Goal: Task Accomplishment & Management: Use online tool/utility

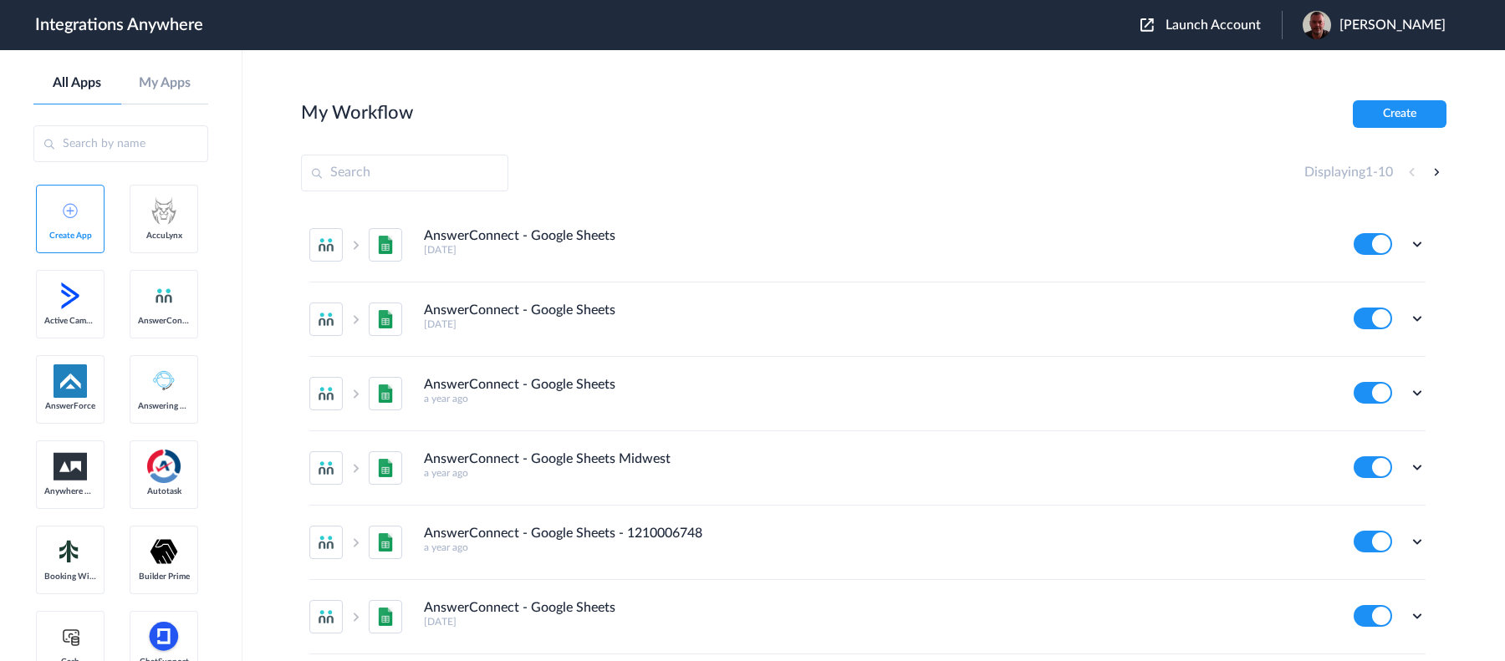
click at [1231, 20] on span "Launch Account" at bounding box center [1213, 24] width 95 height 13
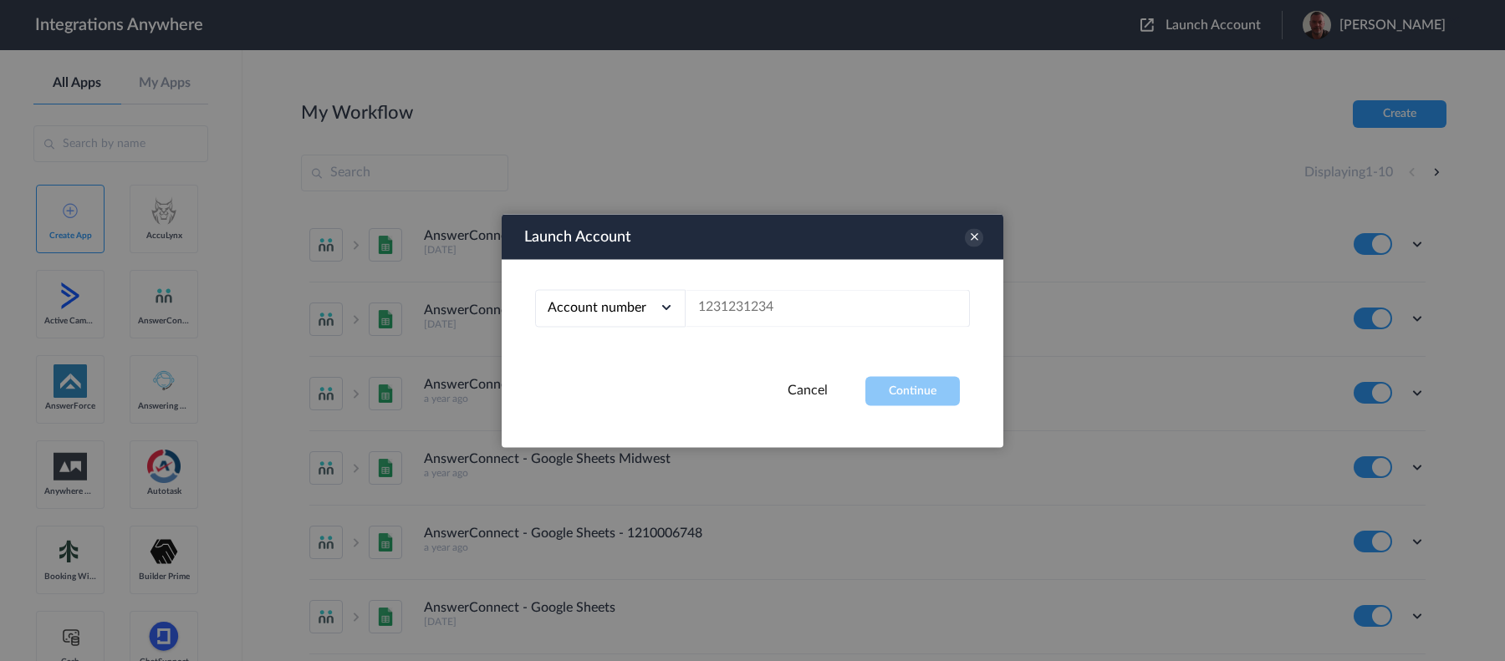
click at [1013, 228] on div at bounding box center [752, 330] width 1505 height 661
click at [985, 234] on div "Launch Account" at bounding box center [753, 236] width 502 height 45
click at [978, 239] on icon at bounding box center [974, 237] width 18 height 18
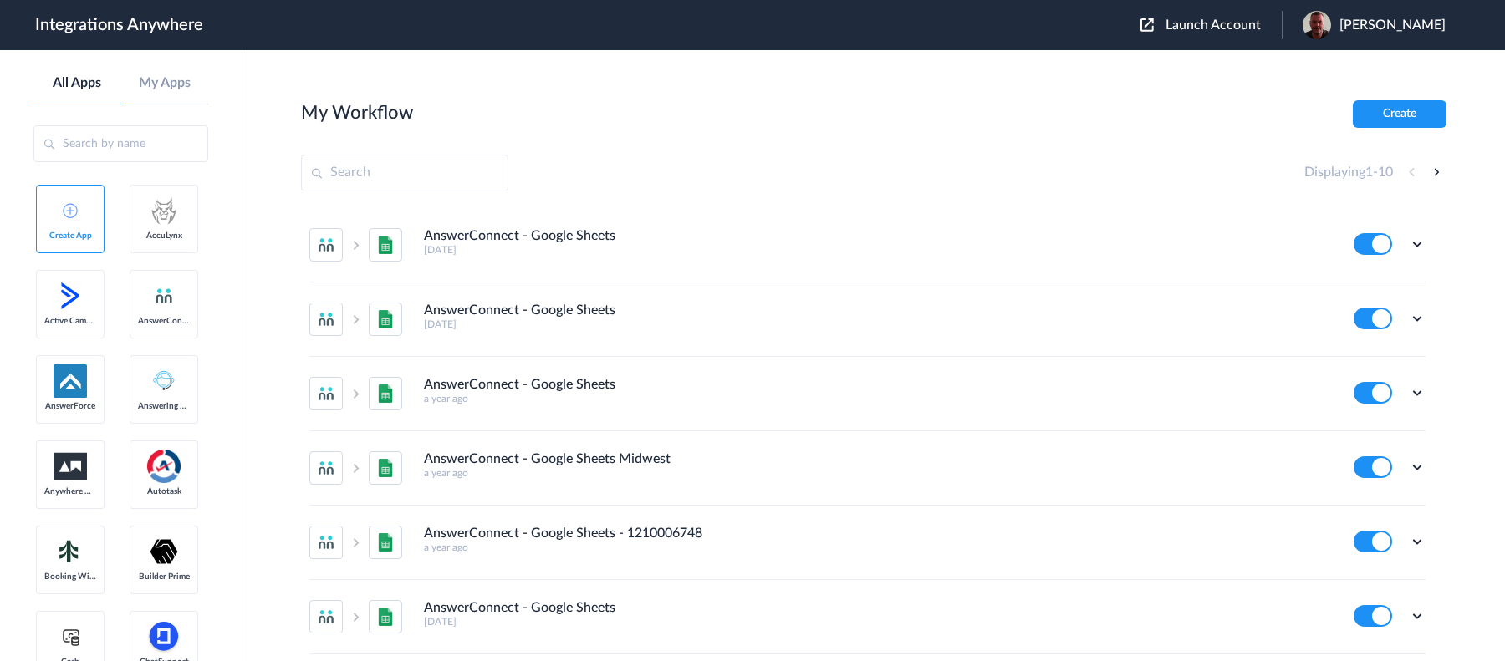
click at [1382, 21] on span "Barry Machin" at bounding box center [1393, 26] width 106 height 16
click at [1361, 72] on li "Logout" at bounding box center [1372, 68] width 181 height 31
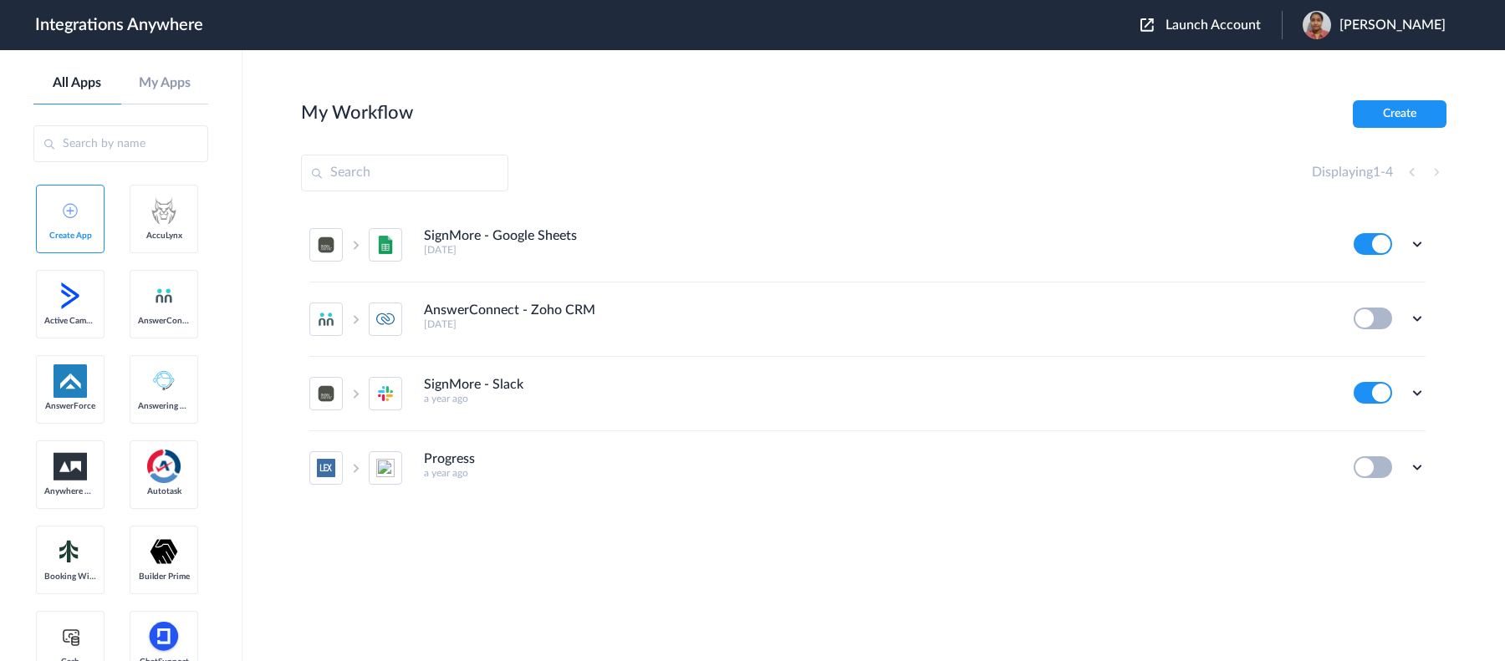
click at [1376, 28] on span "[PERSON_NAME]" at bounding box center [1393, 26] width 106 height 16
click at [1366, 26] on span "[PERSON_NAME]" at bounding box center [1393, 26] width 106 height 16
click at [1394, 114] on button "Create" at bounding box center [1400, 114] width 94 height 28
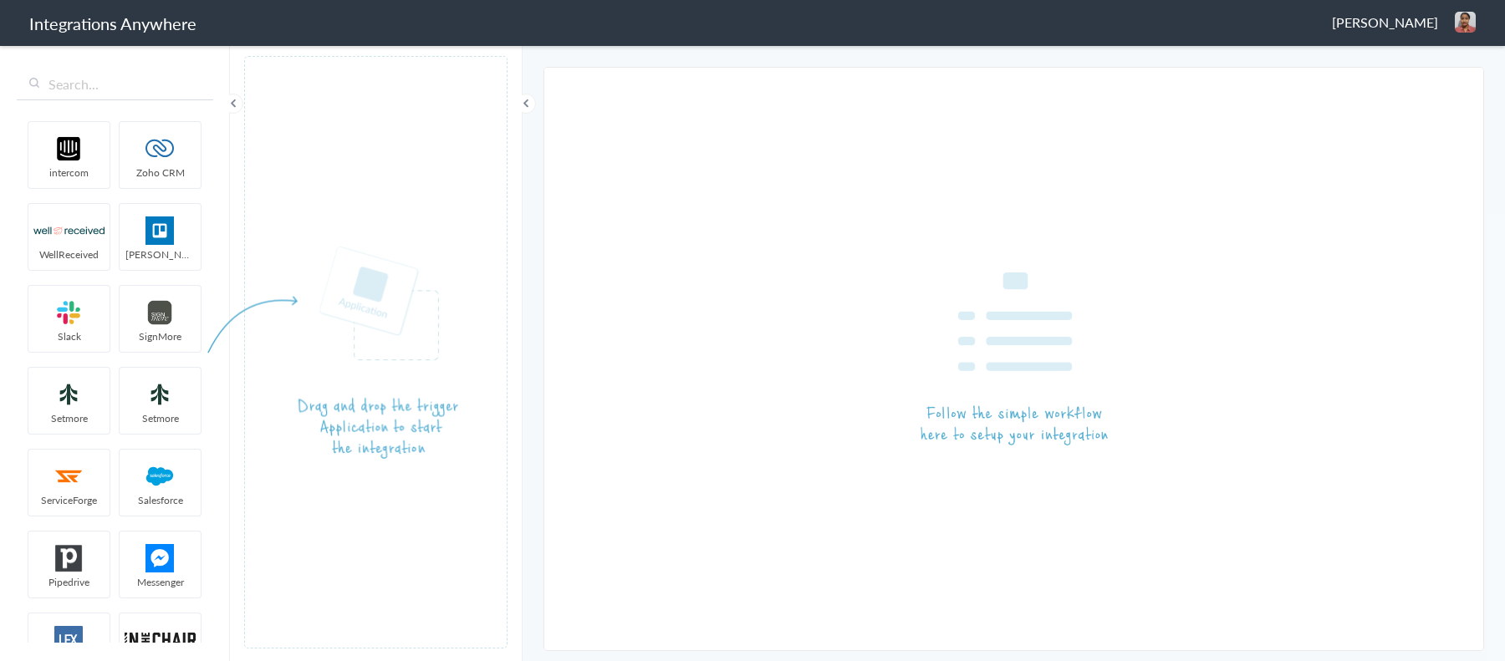
click at [350, 172] on article at bounding box center [375, 352] width 263 height 593
click at [106, 89] on input "text" at bounding box center [115, 85] width 197 height 32
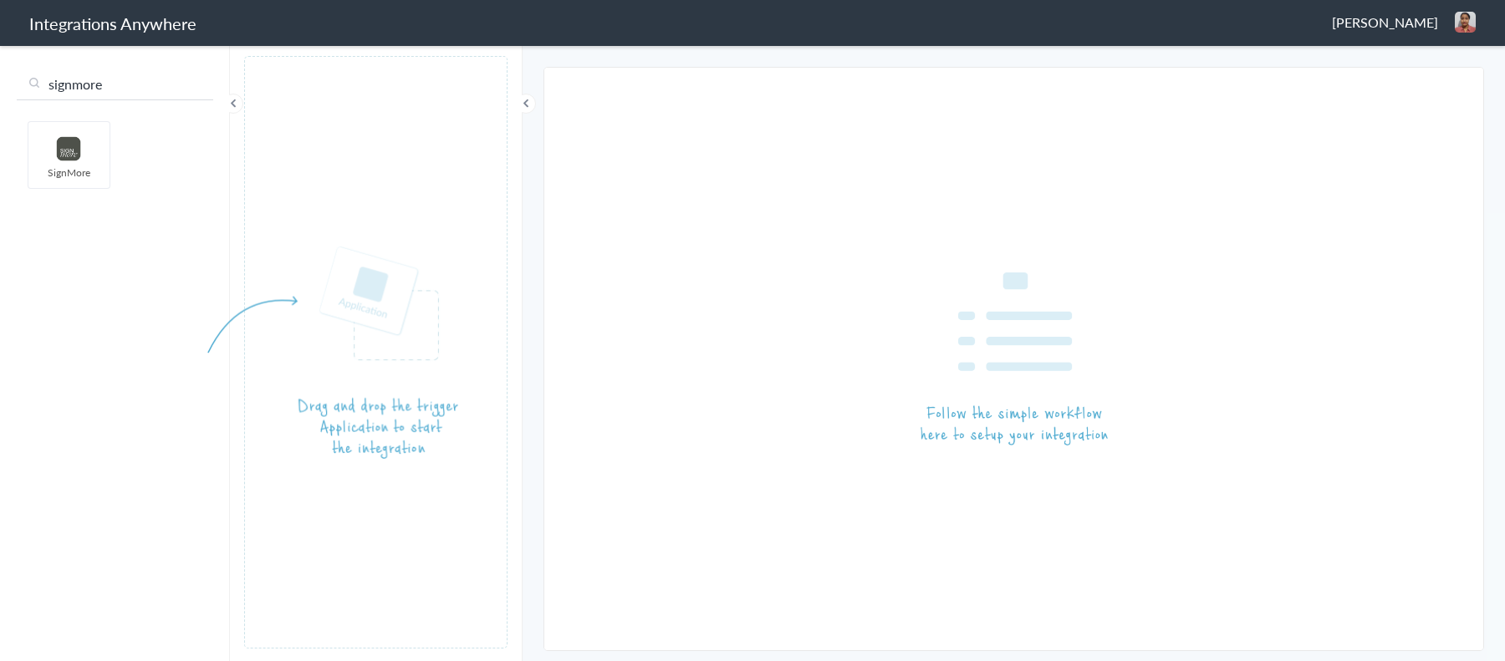
type input "signmore"
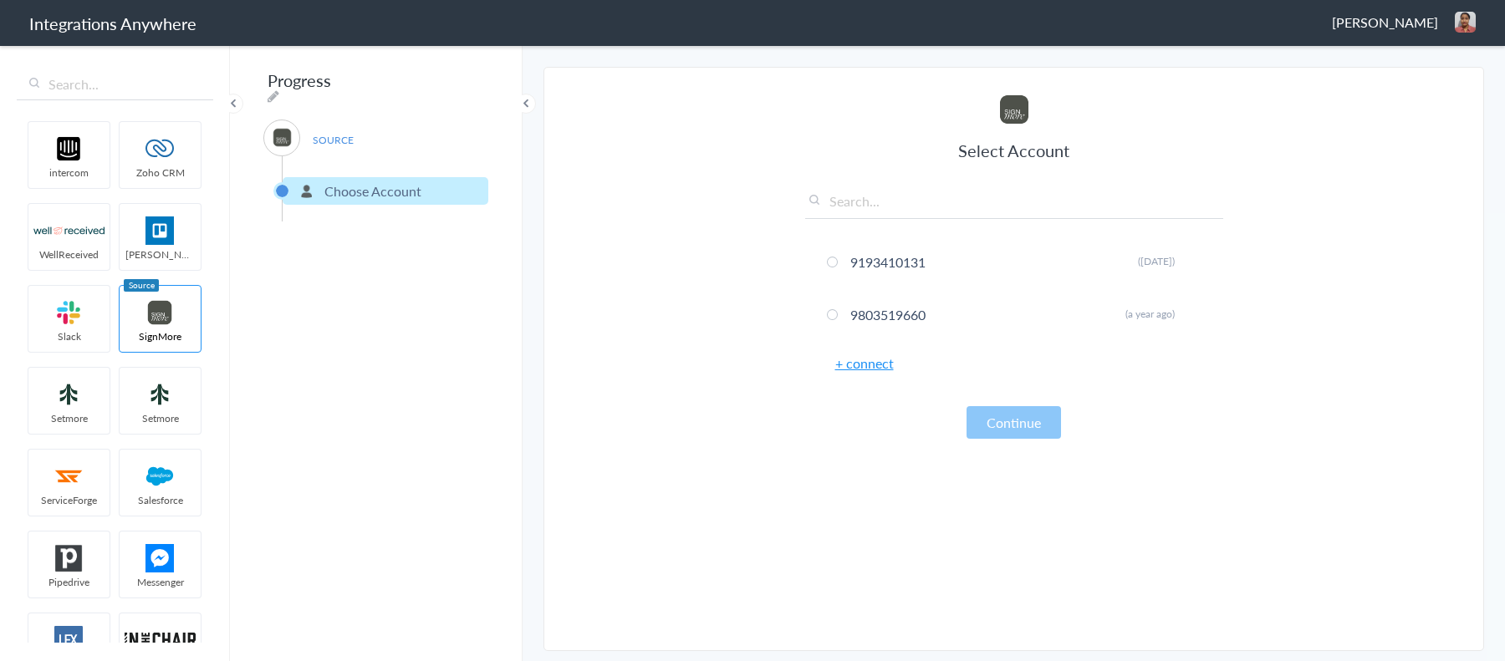
click at [875, 370] on link "+ connect" at bounding box center [864, 363] width 59 height 19
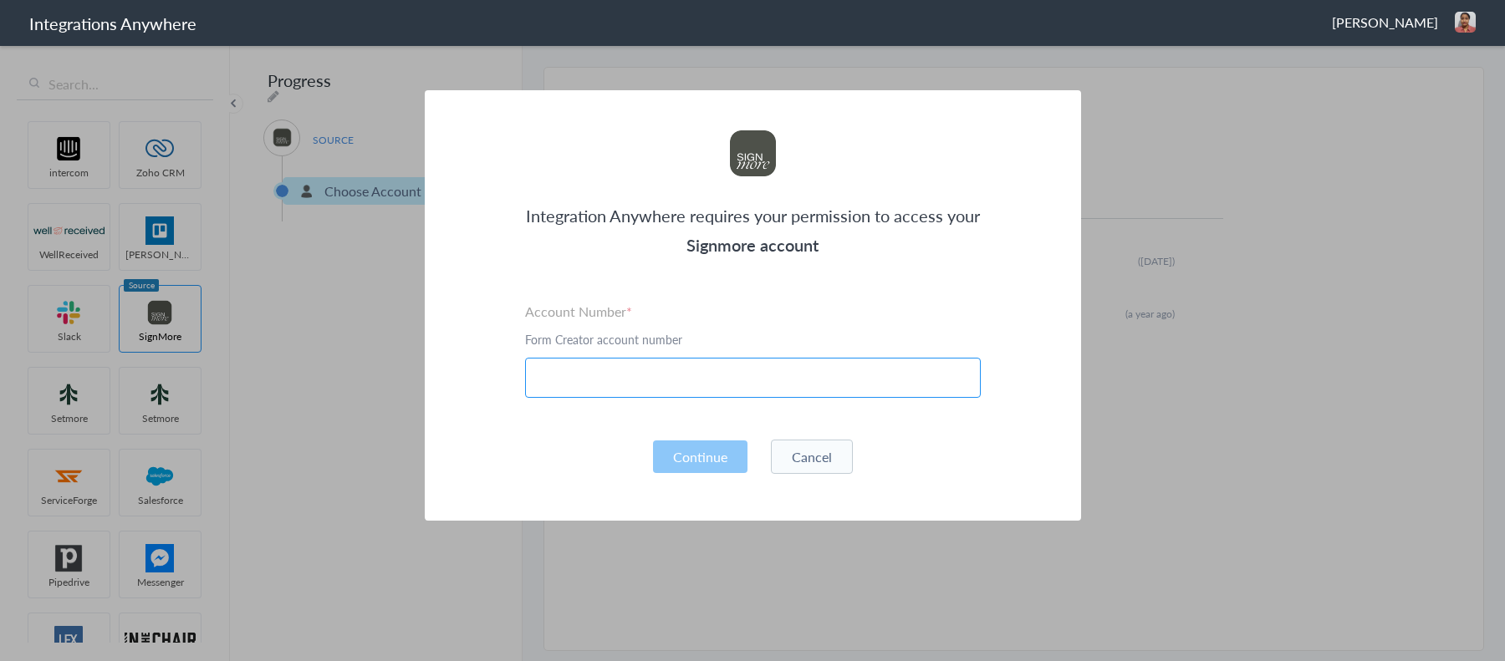
click at [757, 373] on input "text" at bounding box center [753, 378] width 456 height 40
paste input "2406967051"
type input "2406967051"
click at [722, 457] on button "Continue" at bounding box center [700, 457] width 94 height 33
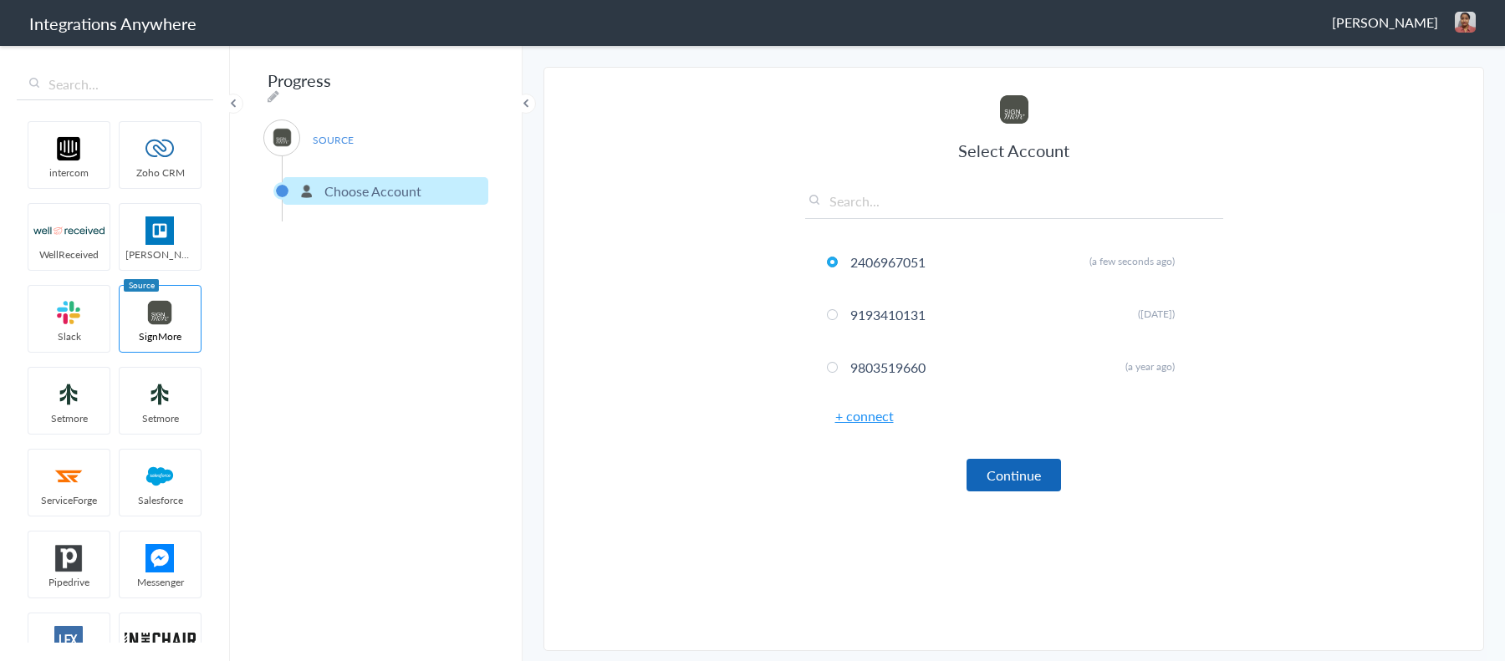
click at [1044, 477] on button "Continue" at bounding box center [1014, 475] width 94 height 33
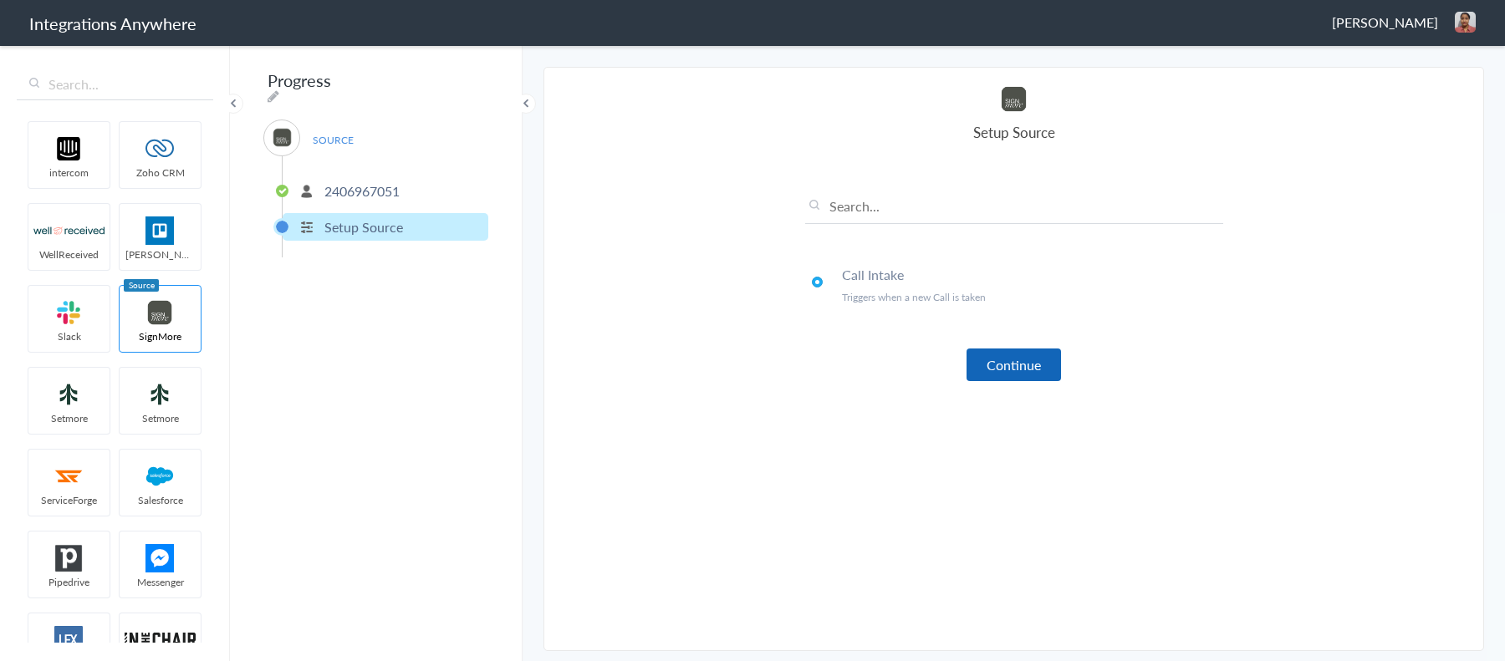
click at [1011, 373] on button "Continue" at bounding box center [1014, 365] width 94 height 33
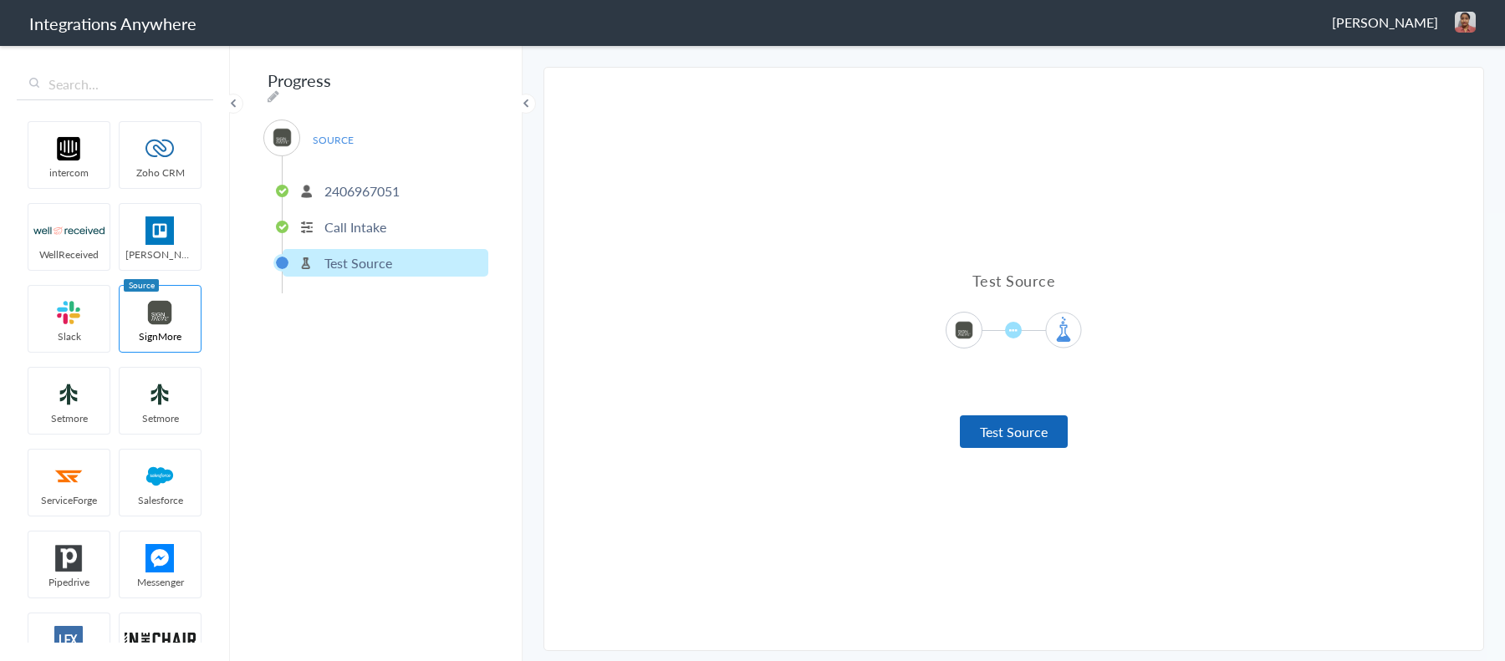
click at [1038, 426] on button "Test Source" at bounding box center [1014, 432] width 108 height 33
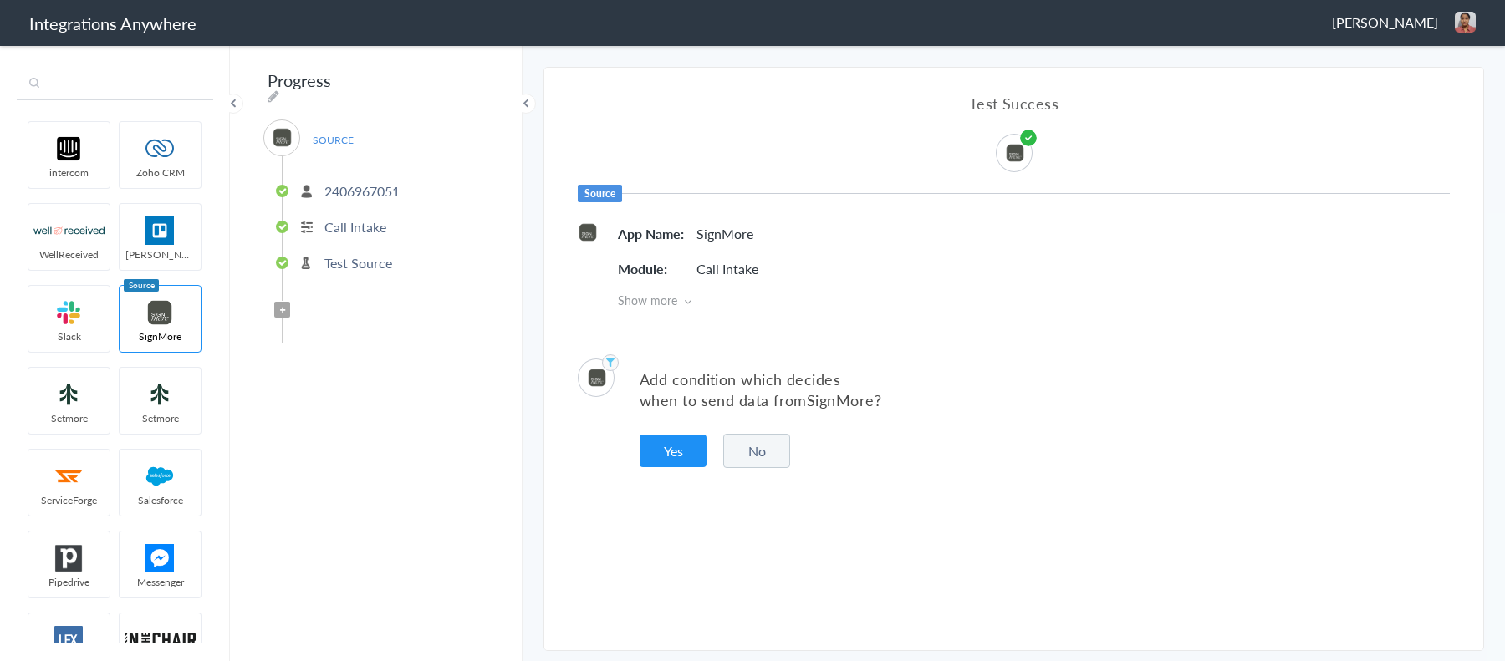
click at [130, 89] on input "text" at bounding box center [115, 85] width 197 height 32
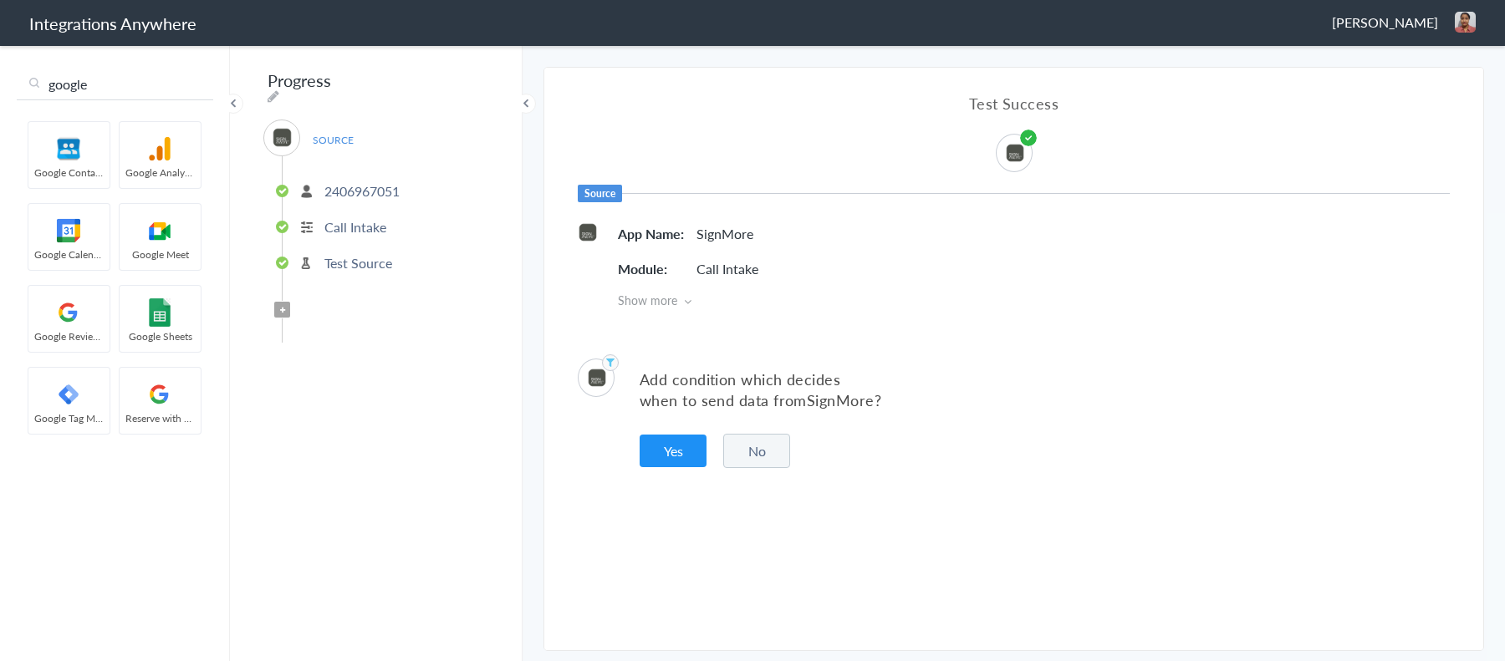
type input "google"
click at [768, 442] on button "No" at bounding box center [756, 451] width 67 height 34
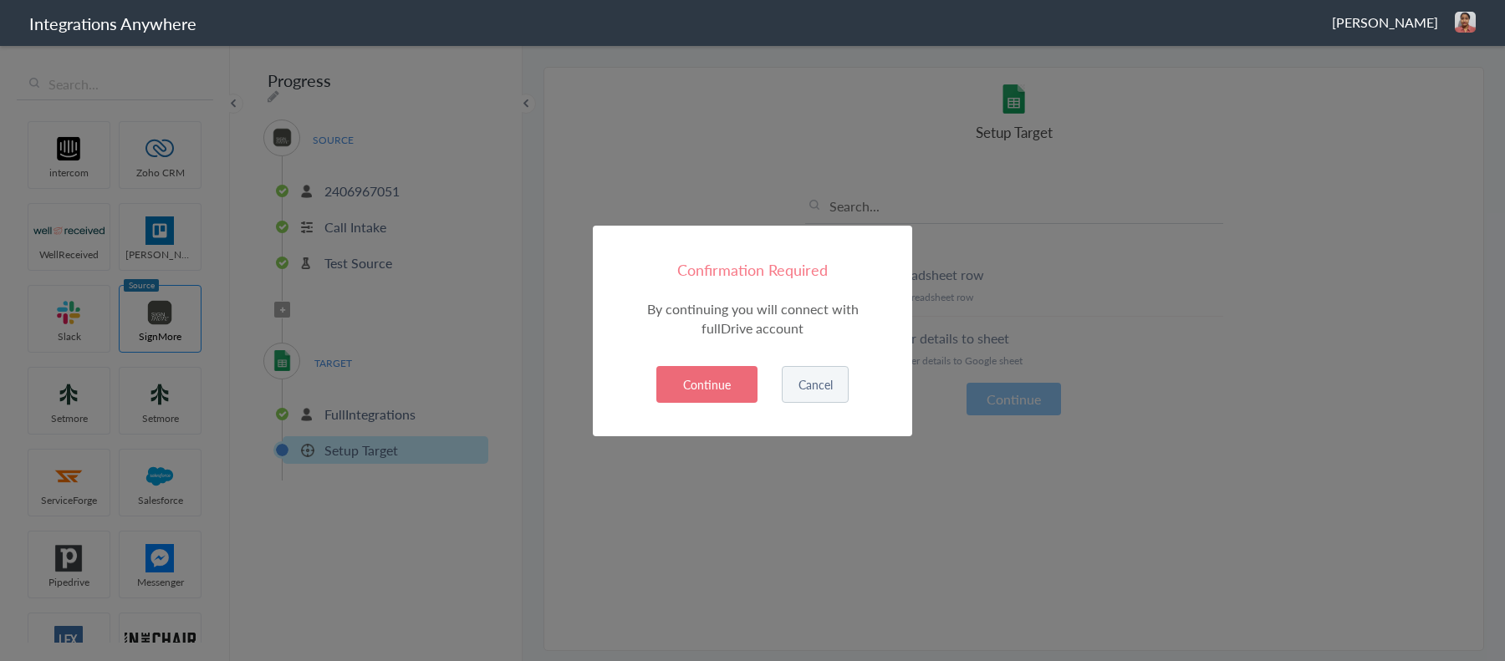
click at [702, 394] on button "Continue" at bounding box center [706, 384] width 101 height 37
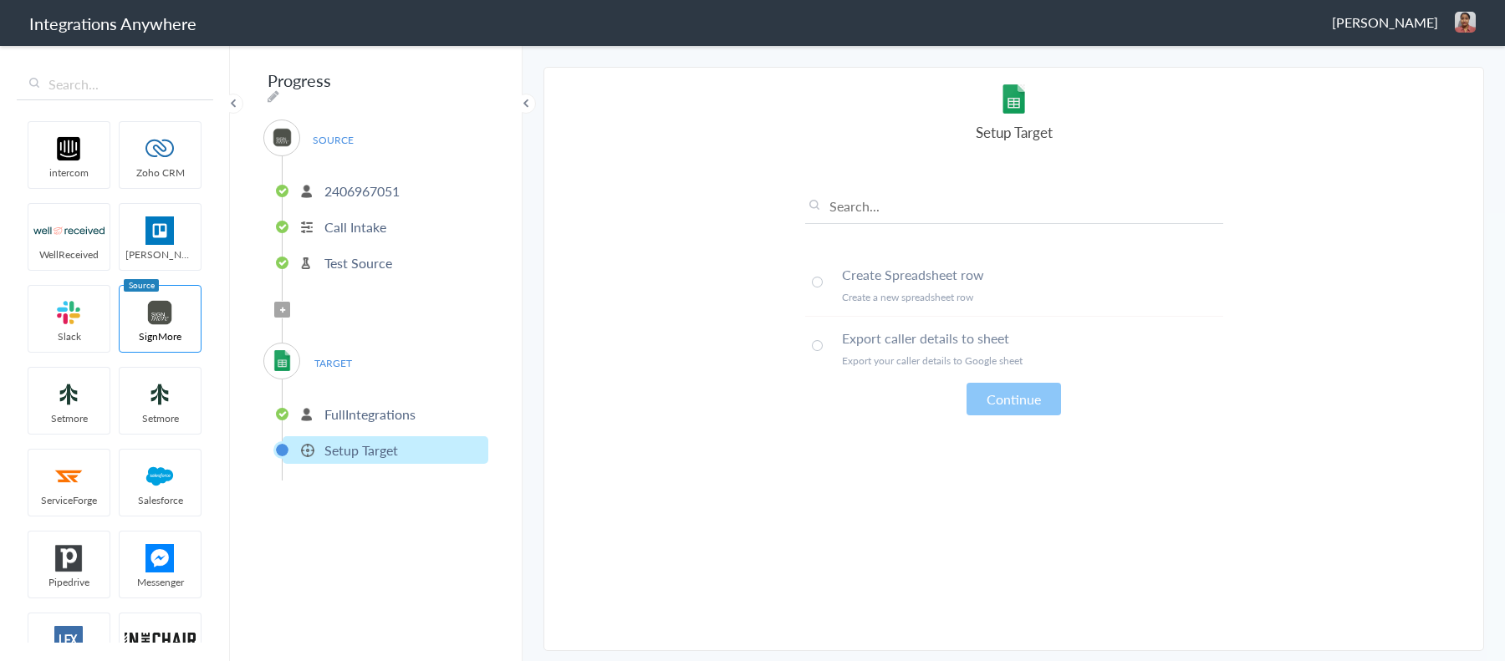
click at [820, 283] on span at bounding box center [817, 282] width 11 height 11
click at [852, 354] on p "Export your caller details to Google sheet" at bounding box center [1032, 361] width 381 height 14
click at [996, 403] on button "Continue" at bounding box center [1014, 399] width 94 height 33
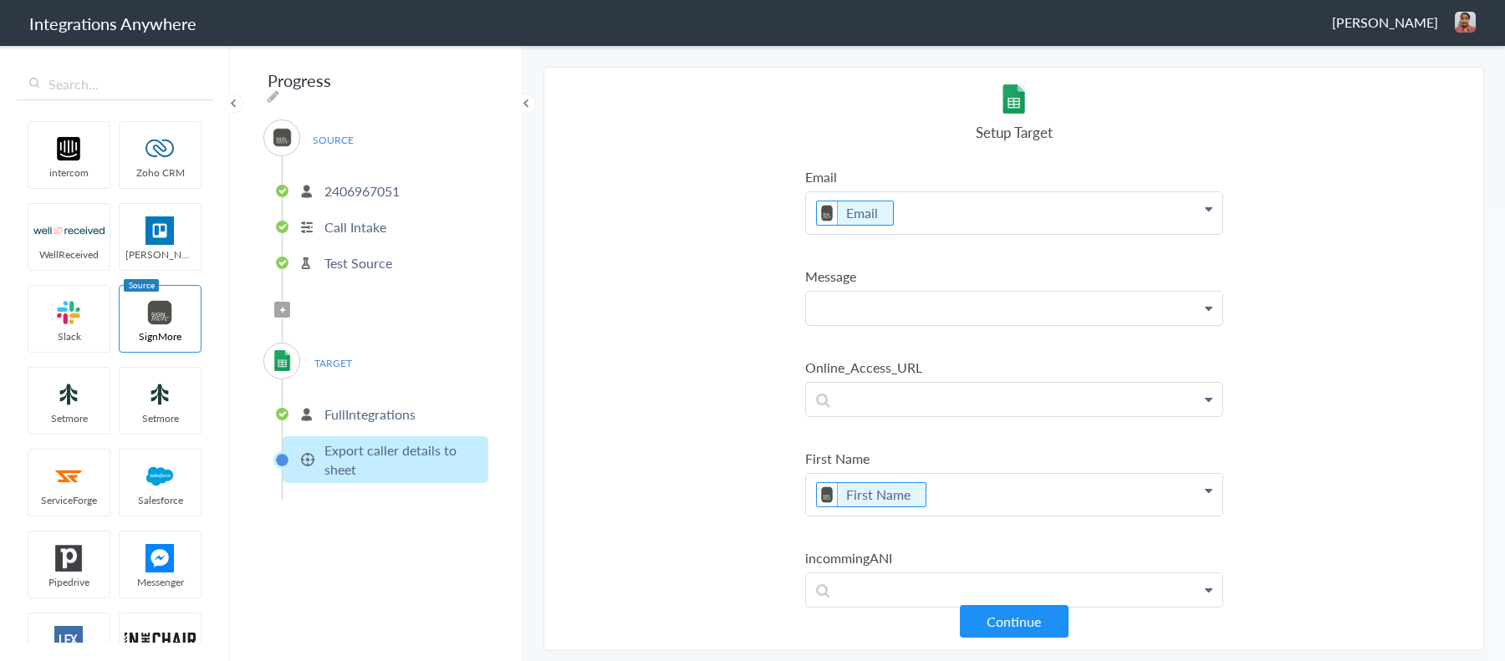
click at [928, 306] on p at bounding box center [1014, 308] width 416 height 33
click at [920, 361] on link "Message" at bounding box center [1014, 357] width 416 height 36
click at [927, 307] on p "Message" at bounding box center [1014, 313] width 416 height 42
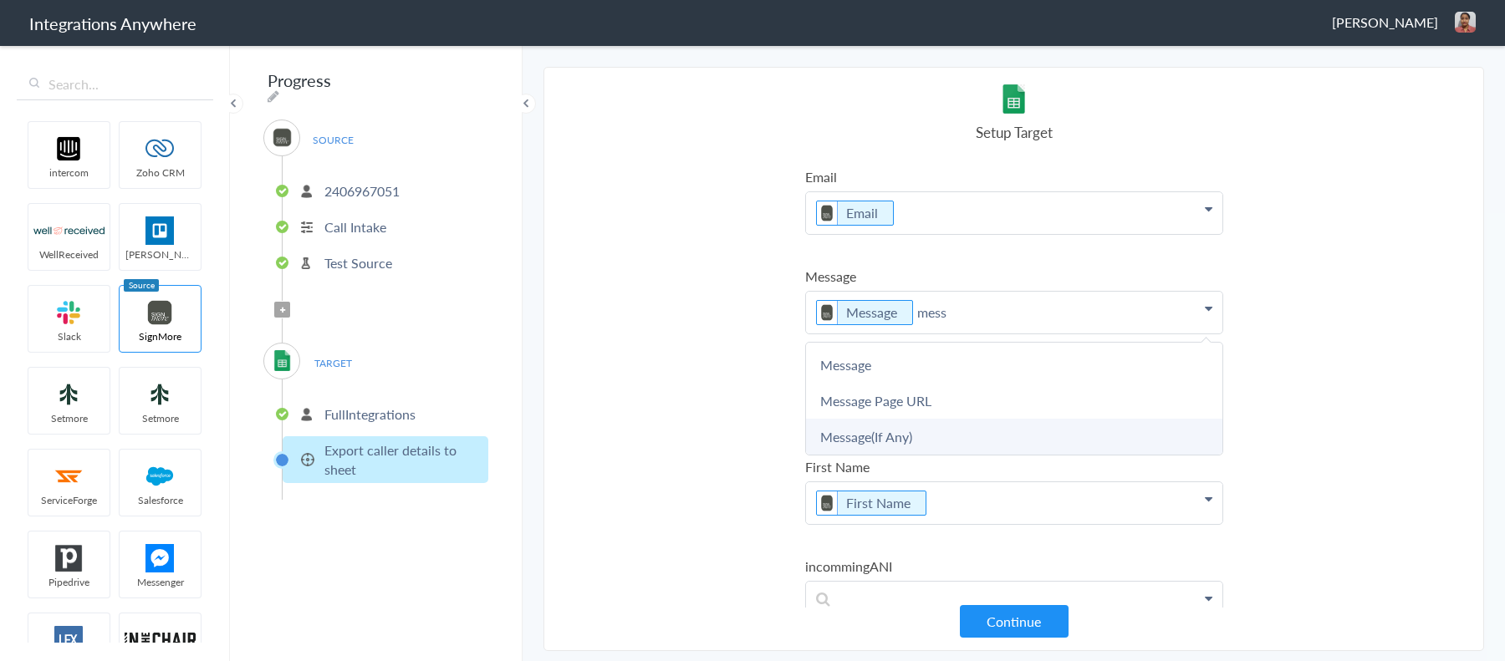
click at [949, 429] on link "Message(If Any)" at bounding box center [1014, 437] width 416 height 36
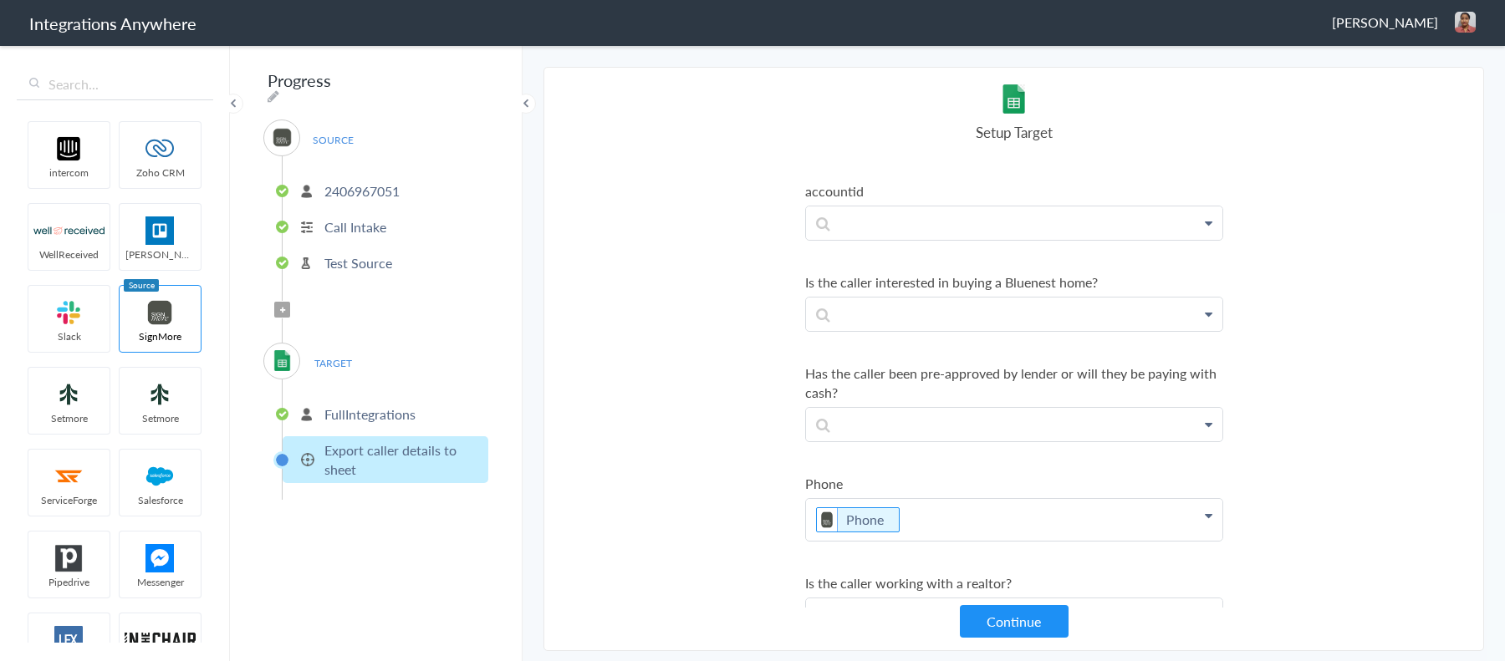
scroll to position [482, 0]
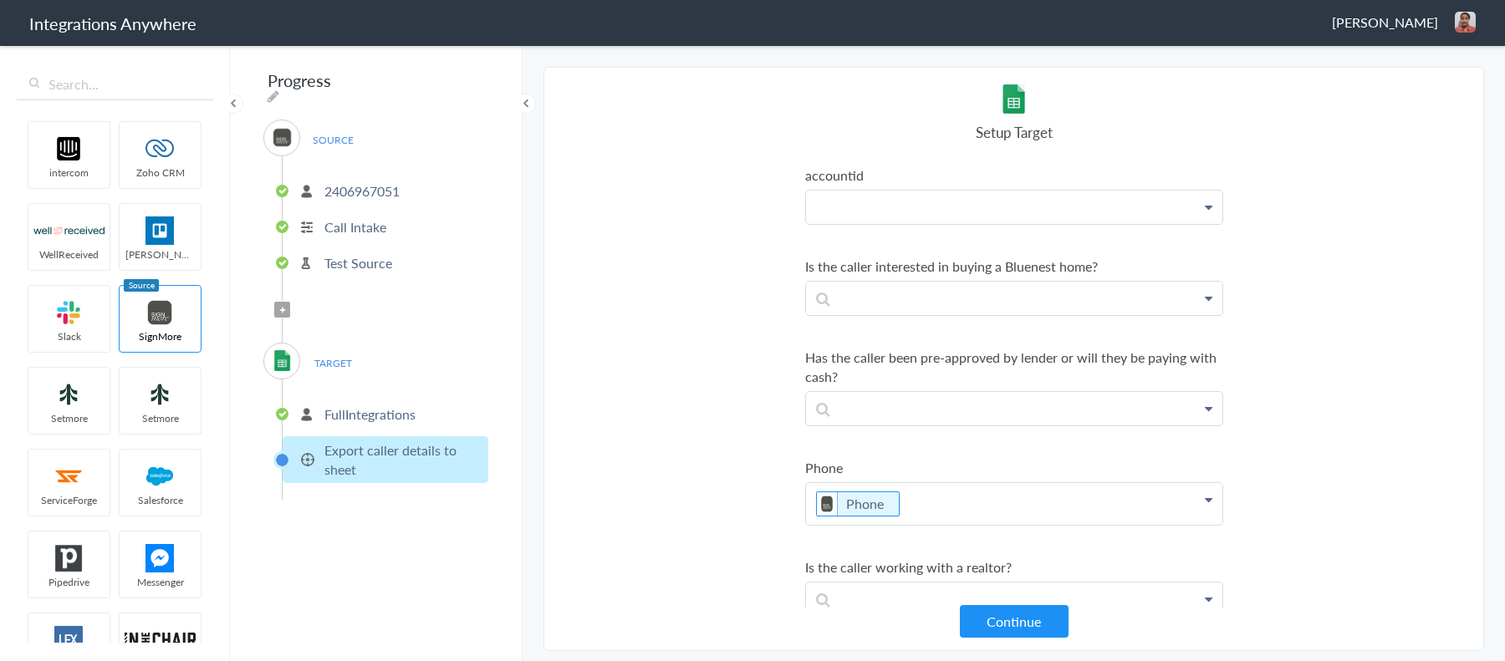
click at [891, 191] on p at bounding box center [1014, 207] width 416 height 33
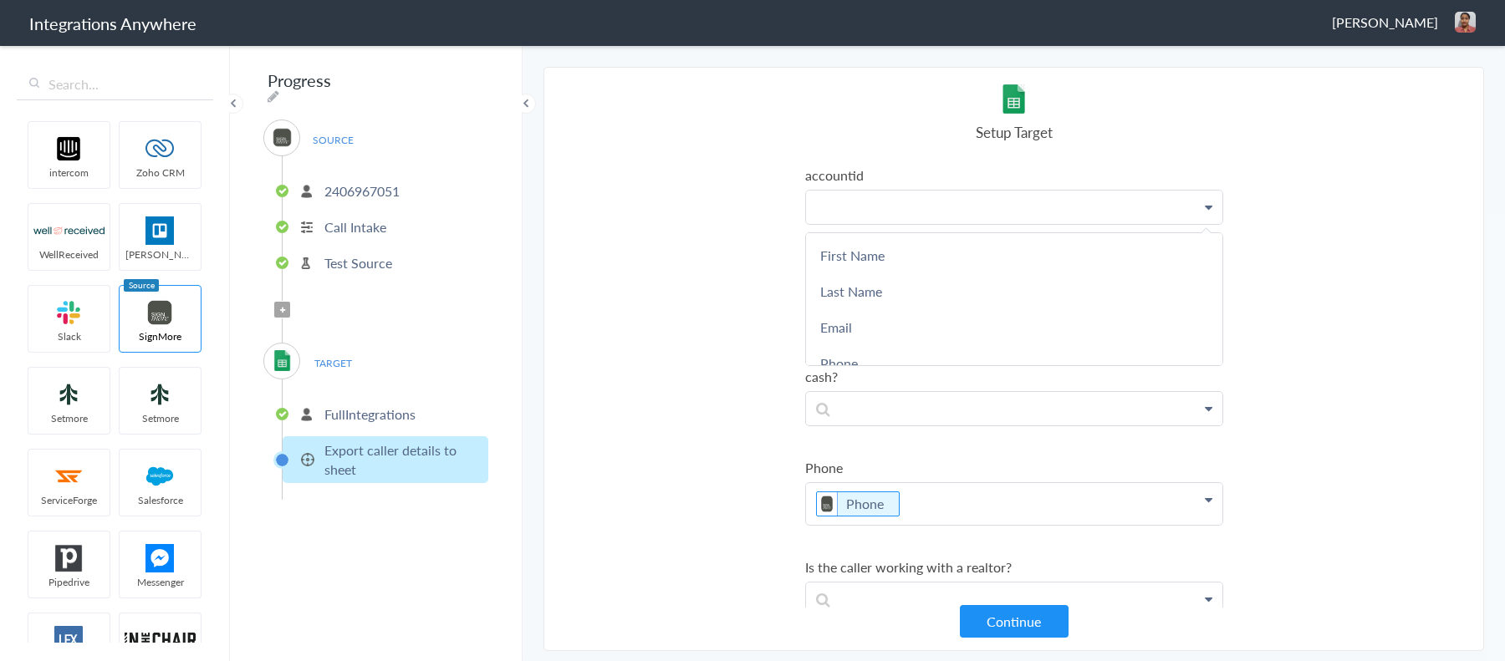
click at [891, 198] on p at bounding box center [1014, 207] width 416 height 33
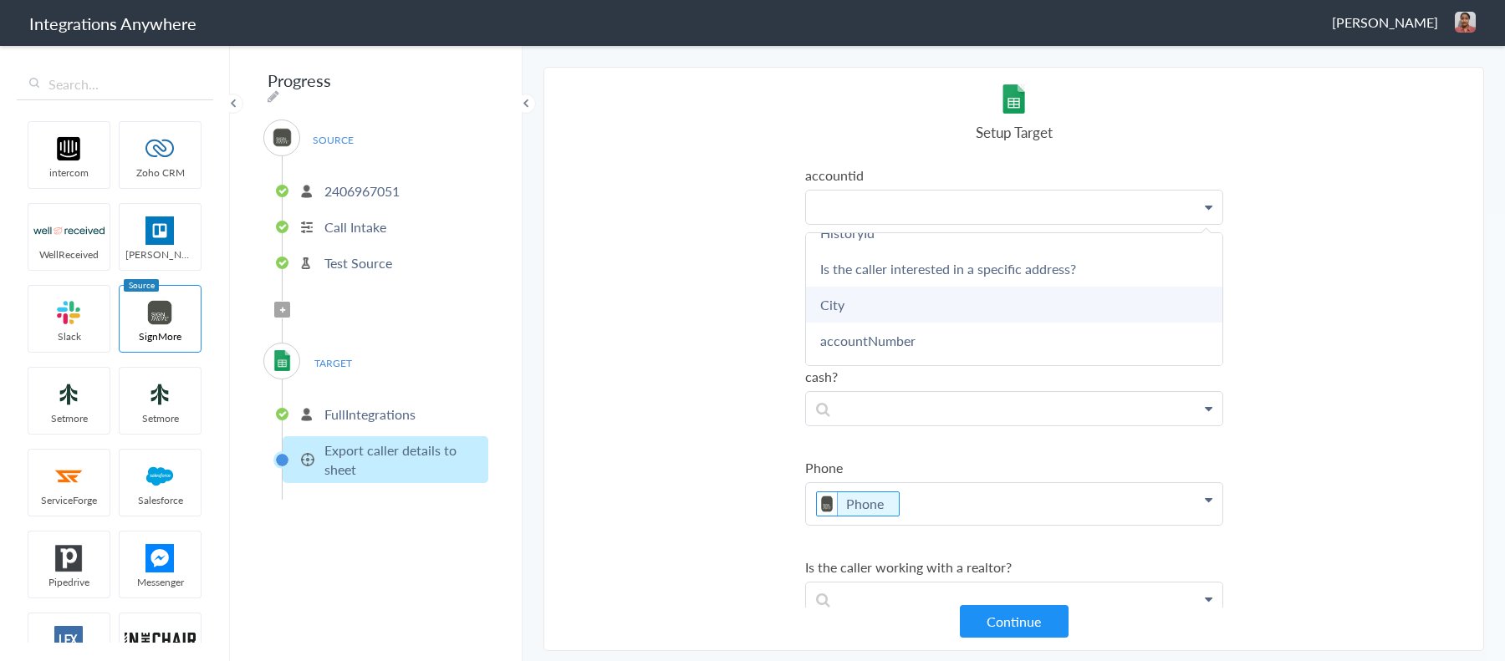
scroll to position [853, 0]
click at [904, 324] on link "accountNumber" at bounding box center [1014, 321] width 416 height 36
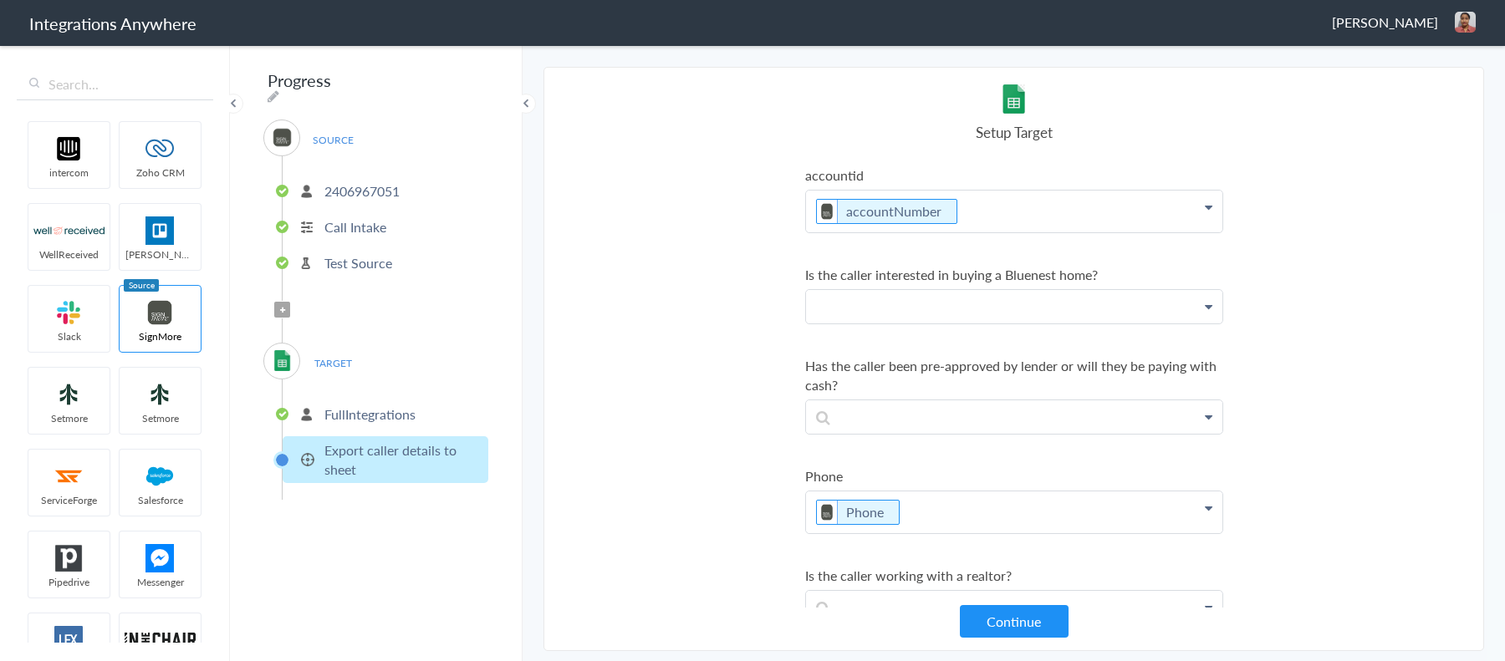
click at [978, 304] on p at bounding box center [1014, 306] width 416 height 33
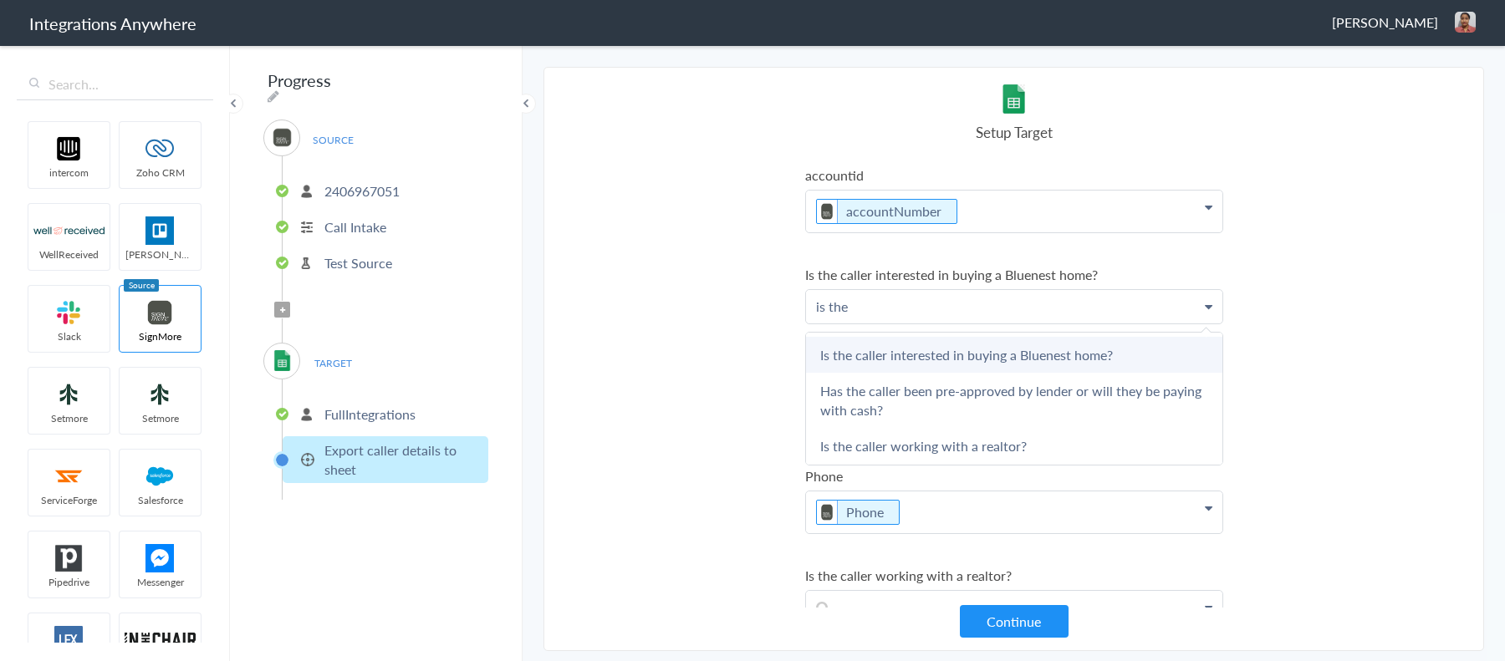
click at [967, 344] on link "Is the caller interested in buying a Bluenest home?" at bounding box center [1014, 355] width 416 height 36
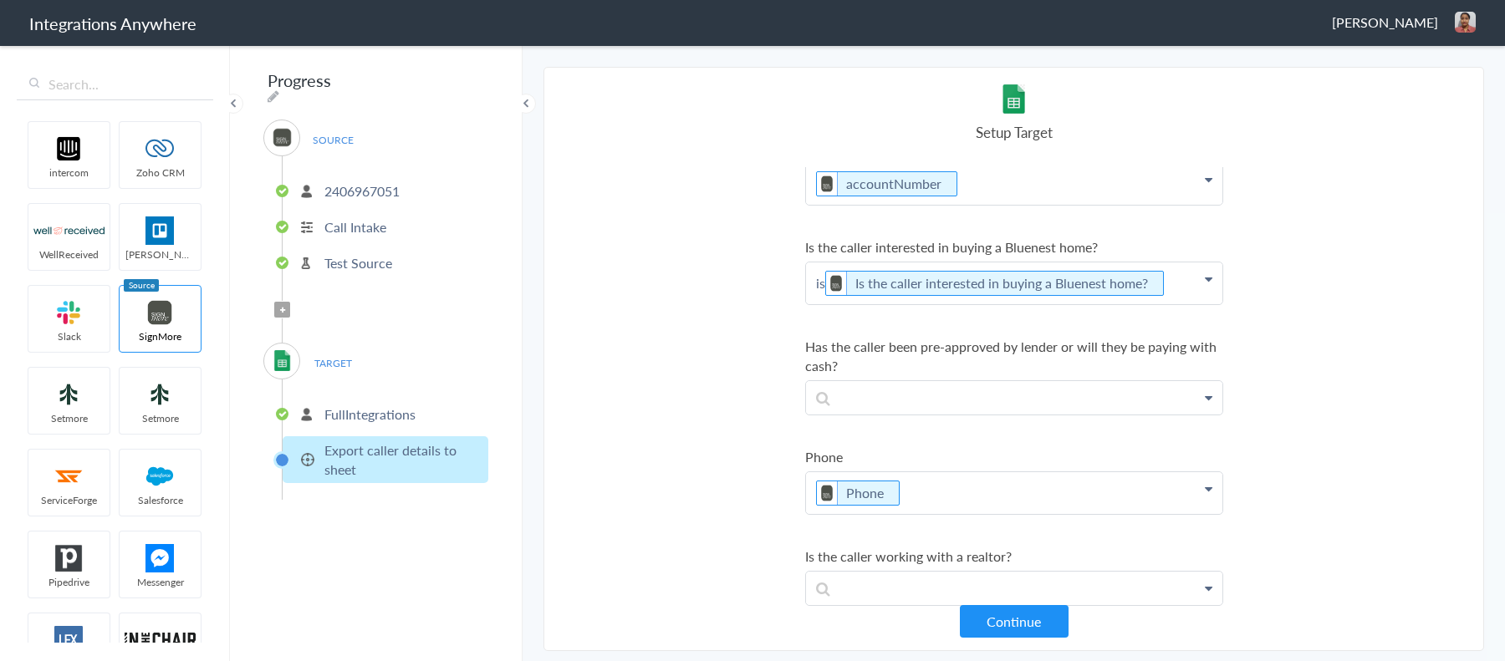
scroll to position [489, 0]
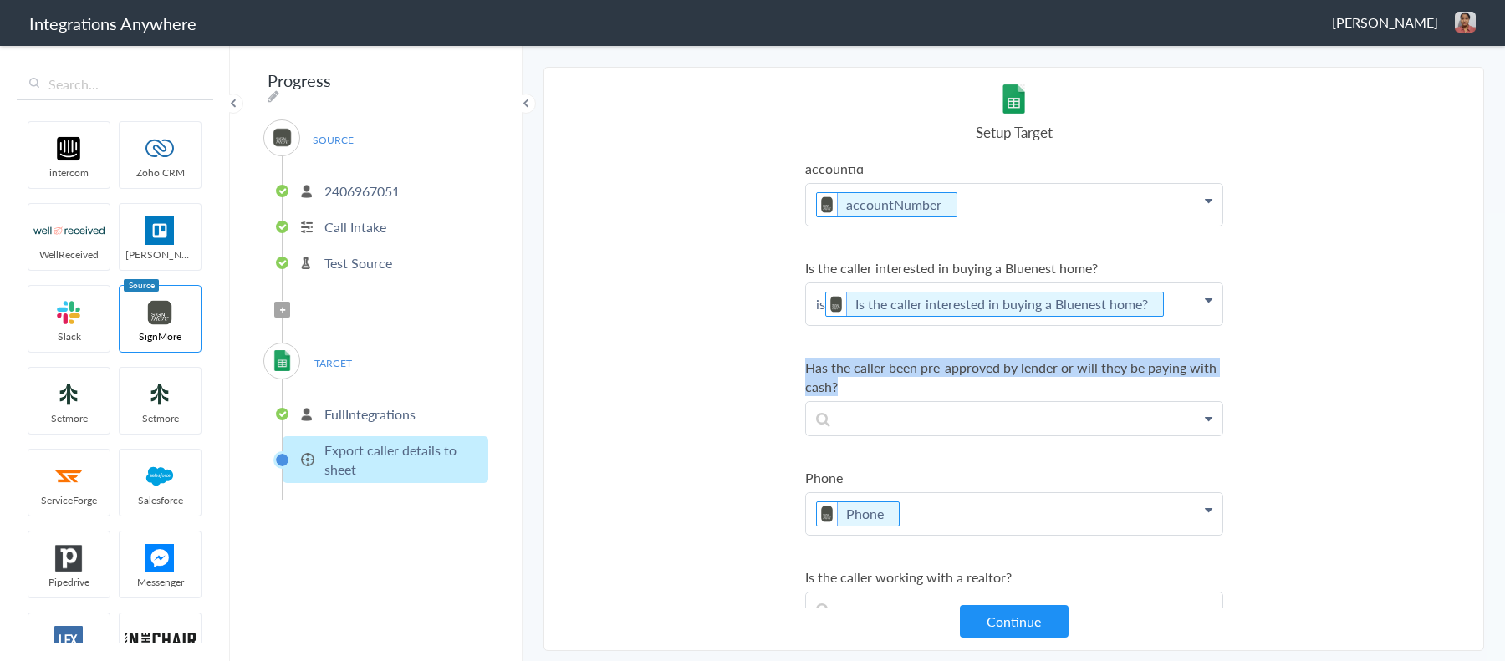
drag, startPoint x: 802, startPoint y: 360, endPoint x: 881, endPoint y: 373, distance: 80.6
click at [881, 373] on section "Select Account 2406967051 Rename Delete (a few seconds ago) 9193410131 Rename D…" at bounding box center [1014, 359] width 941 height 585
copy cash\? "Has the caller been pre-approved by lender or will they be paying with cash?"
click at [913, 419] on p at bounding box center [1014, 418] width 416 height 33
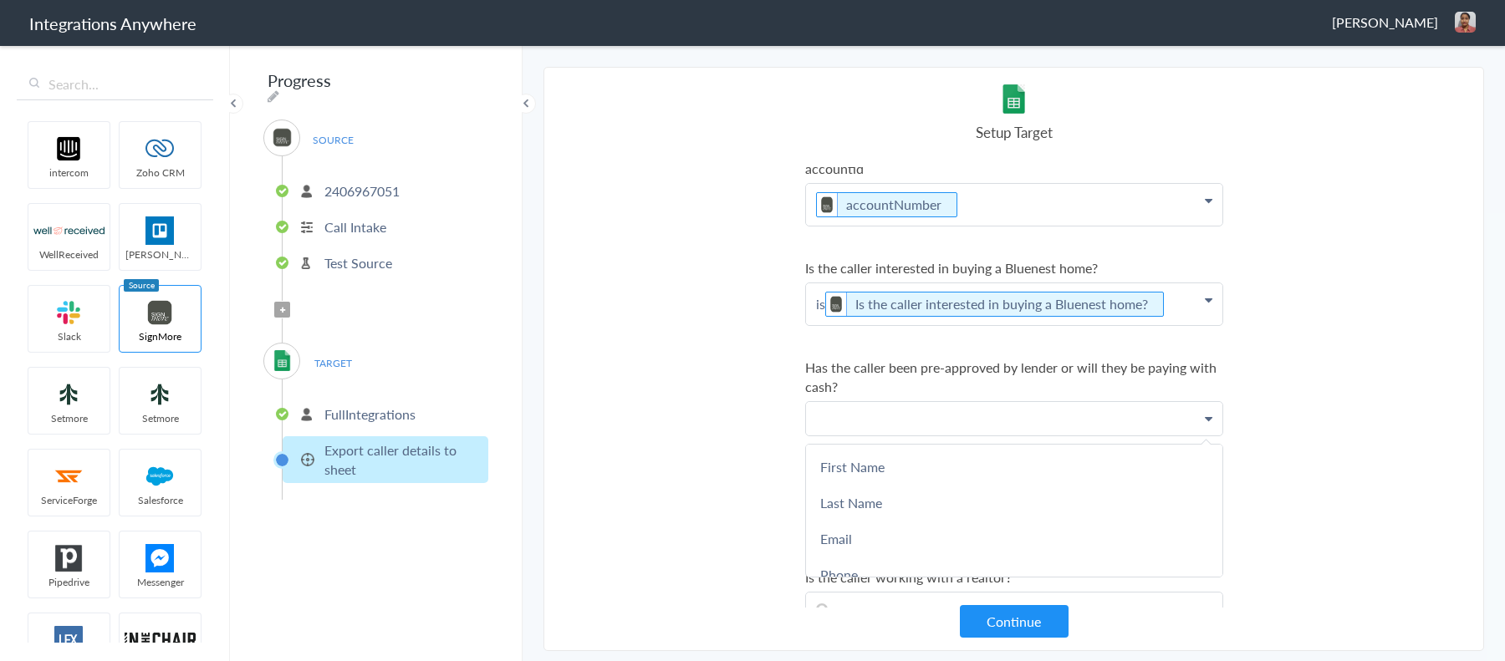
paste p
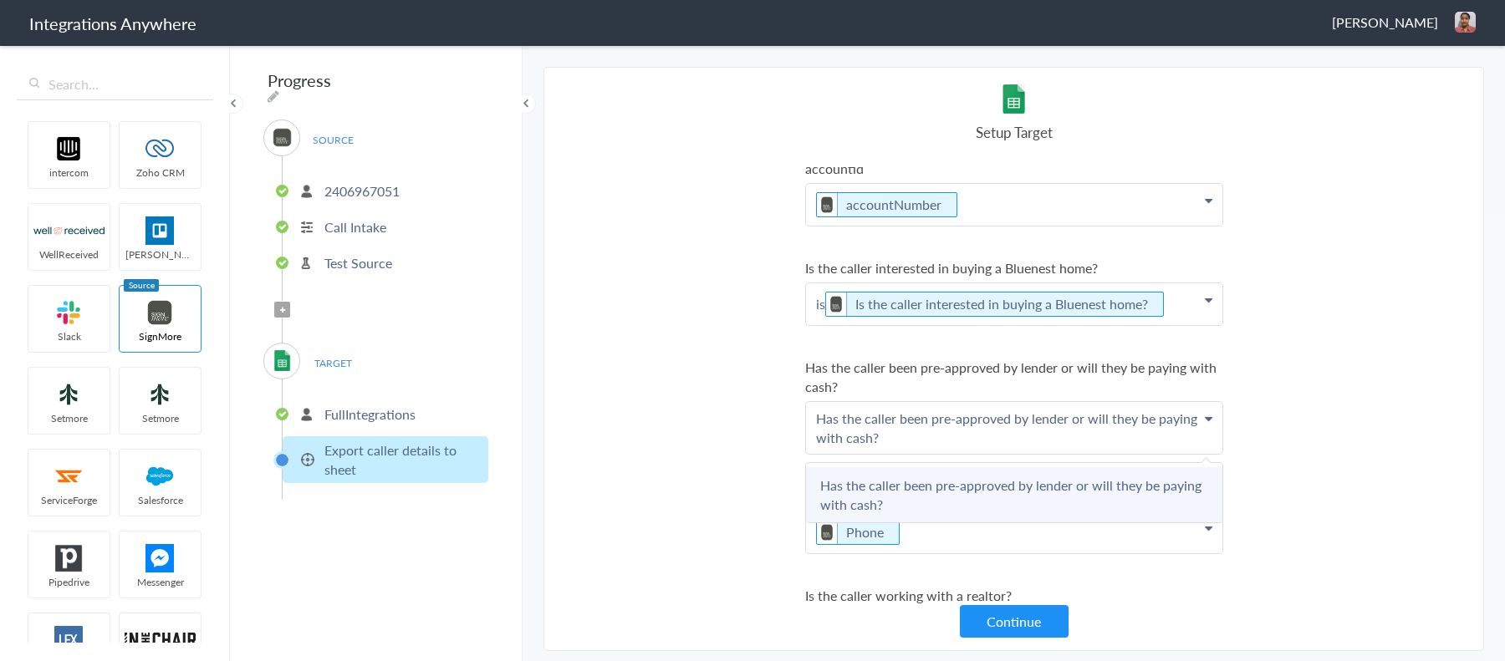
click at [905, 477] on link "Has the caller been pre-approved by lender or will they be paying with cash?" at bounding box center [1014, 494] width 416 height 55
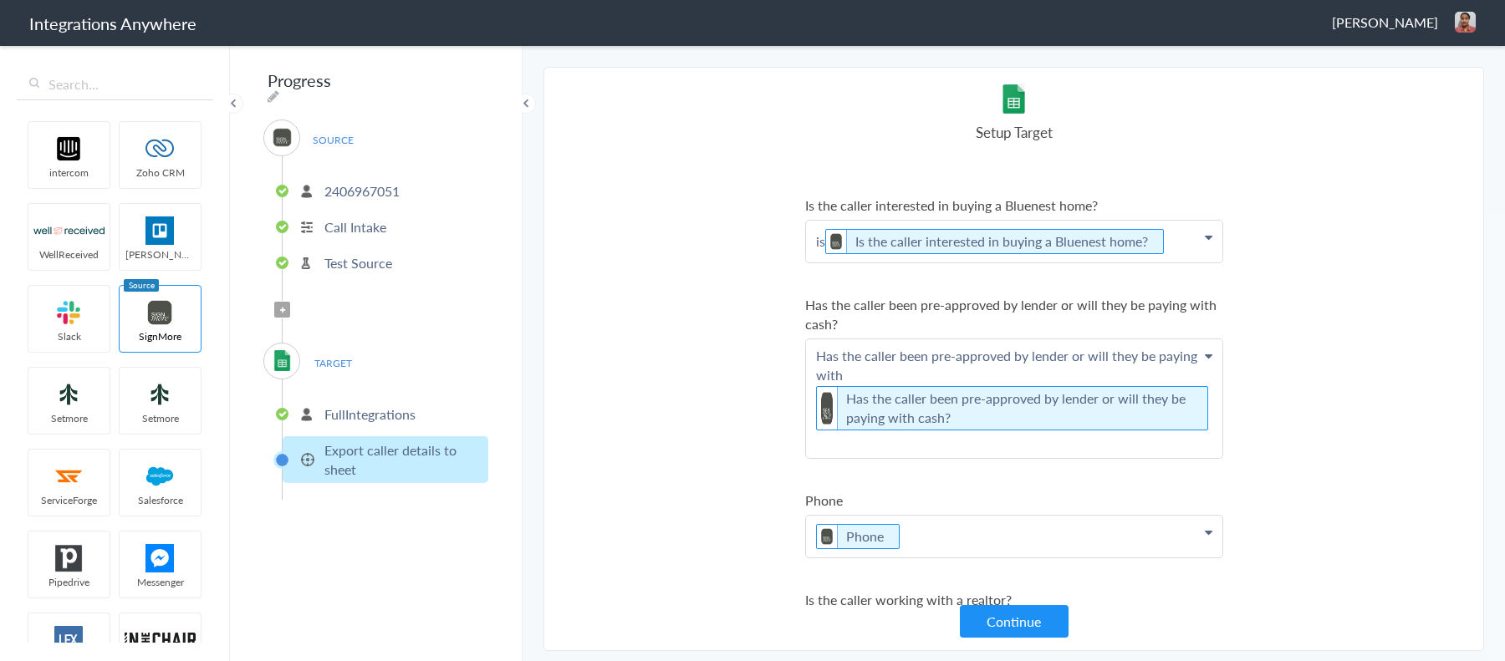
scroll to position [745, 0]
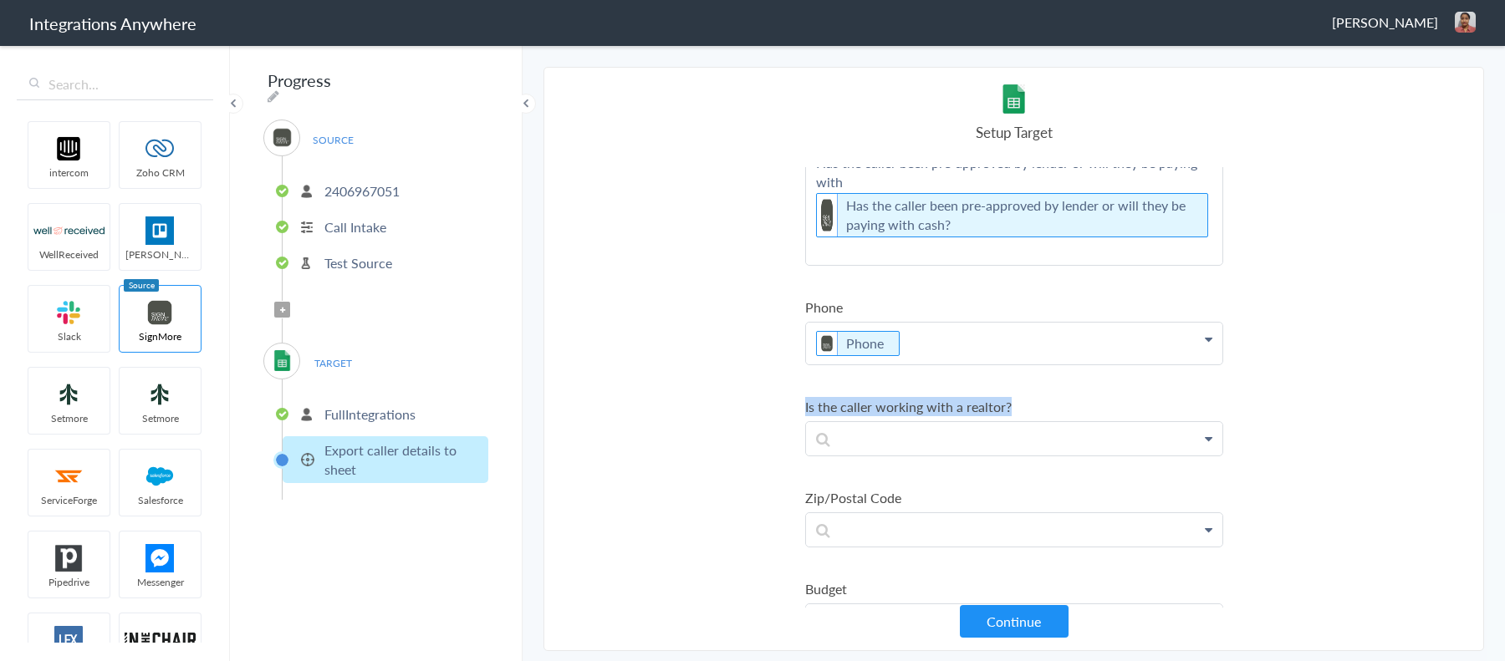
drag, startPoint x: 799, startPoint y: 398, endPoint x: 1039, endPoint y: 393, distance: 240.9
click at [1039, 393] on section "Select Account 2406967051 Rename Delete (a few seconds ago) 9193410131 Rename D…" at bounding box center [1014, 359] width 941 height 585
copy realtor\? "Is the caller working with a realtor?"
click at [934, 442] on p at bounding box center [1014, 438] width 416 height 33
paste p
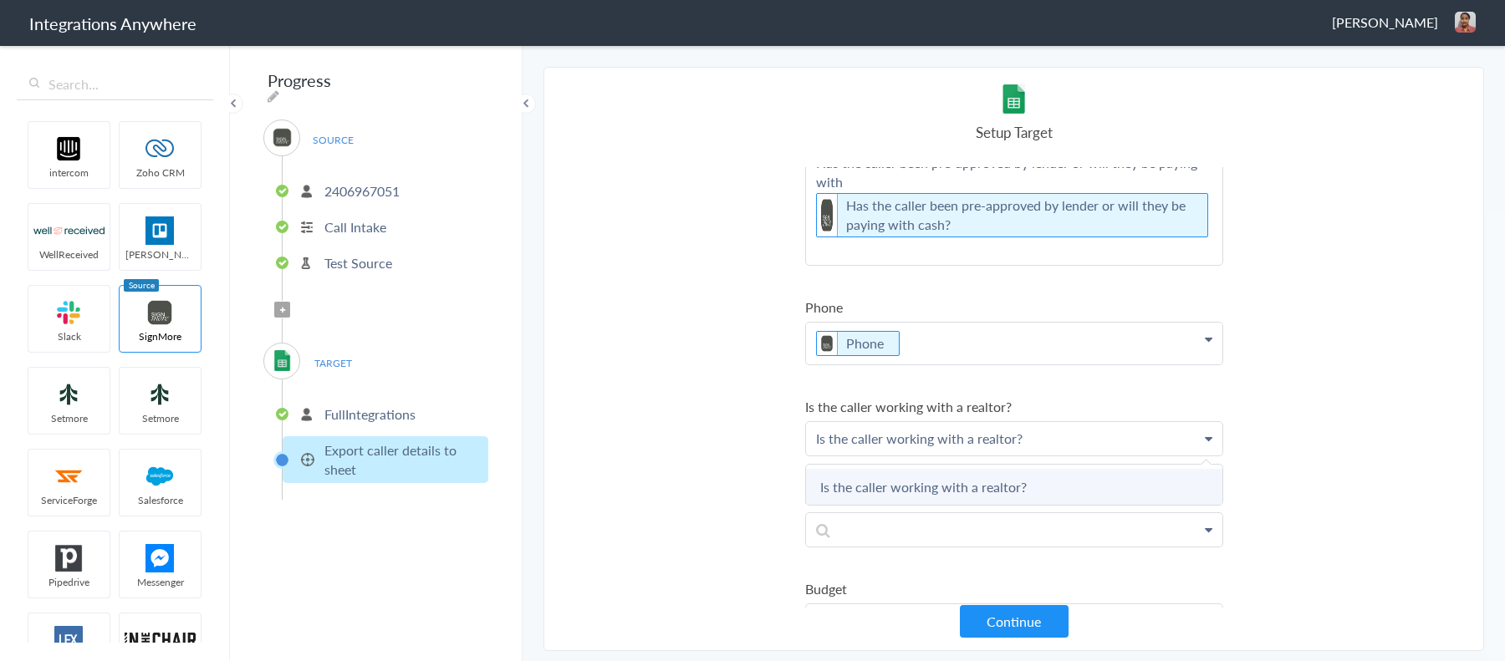
click at [874, 488] on link "Is the caller working with a realtor?" at bounding box center [1014, 487] width 416 height 36
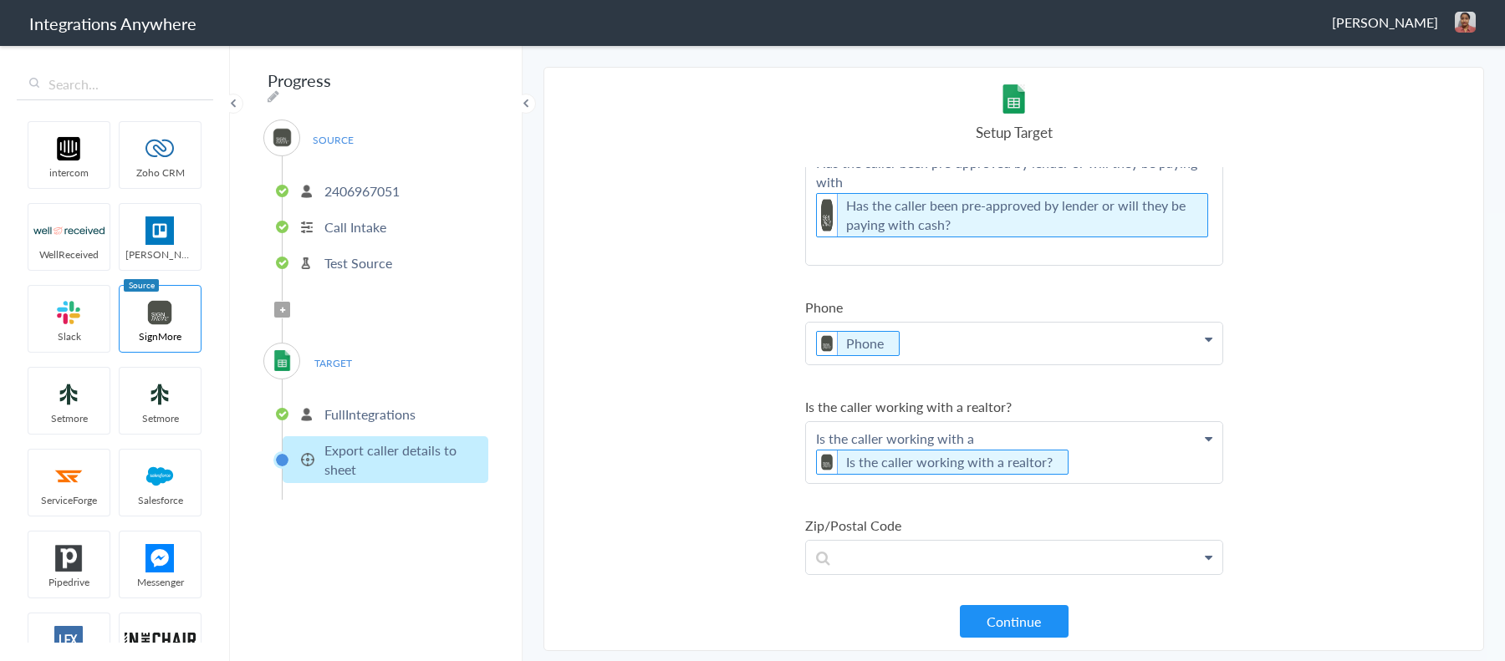
scroll to position [781, 0]
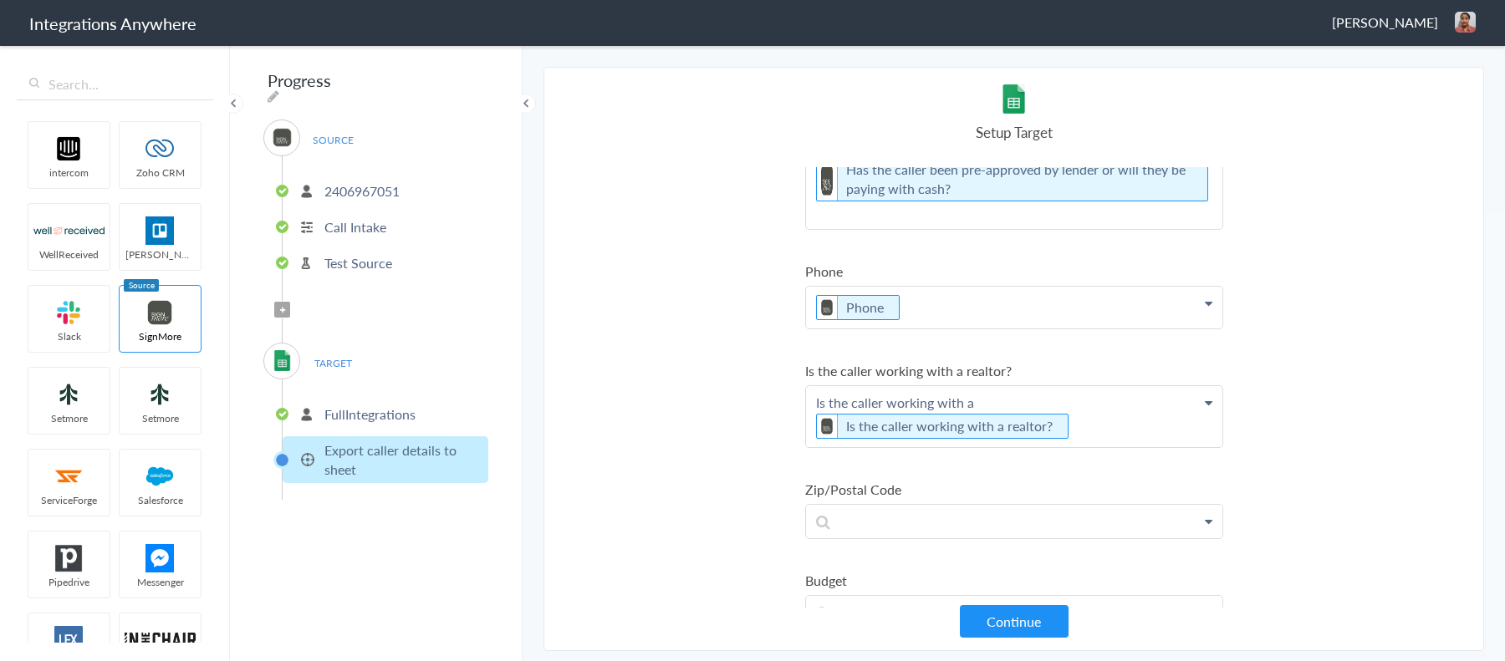
click at [865, 480] on Code "Zip/Postal Code" at bounding box center [1014, 489] width 418 height 19
copy li "Zip/Postal Code"
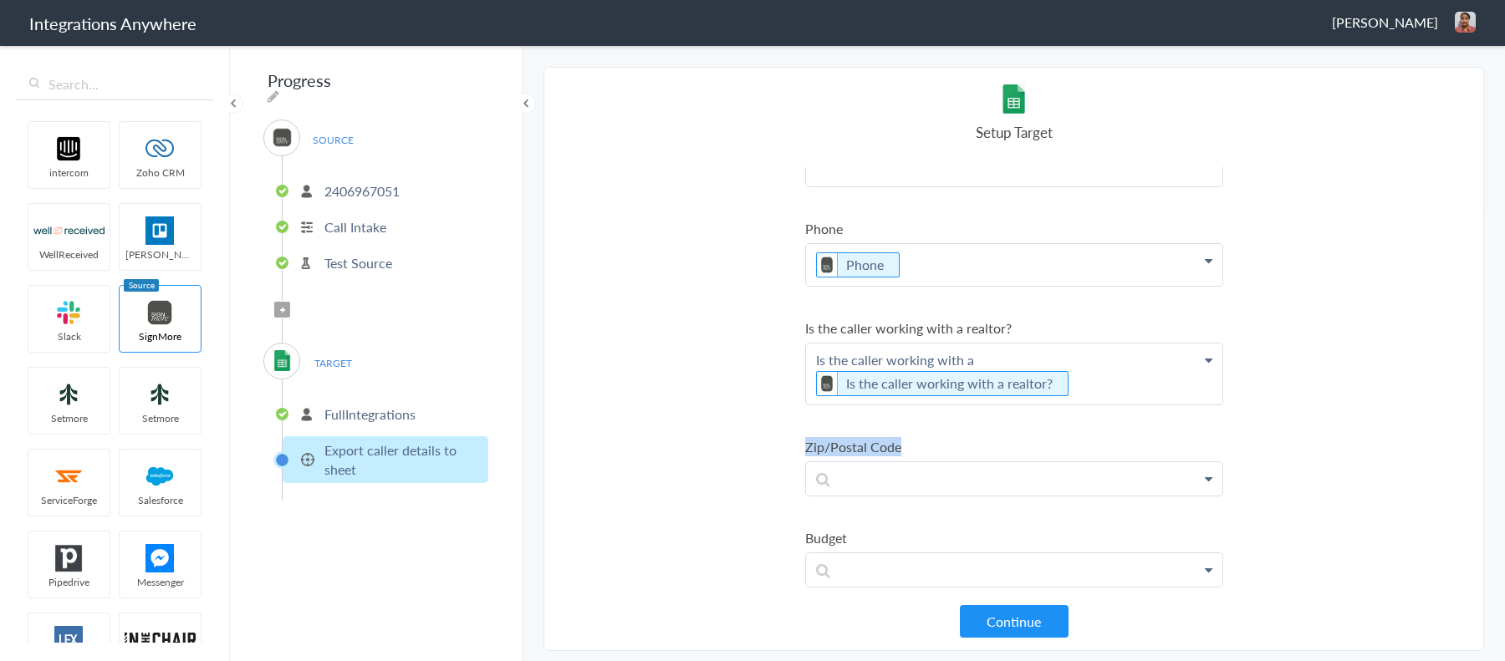
scroll to position [927, 0]
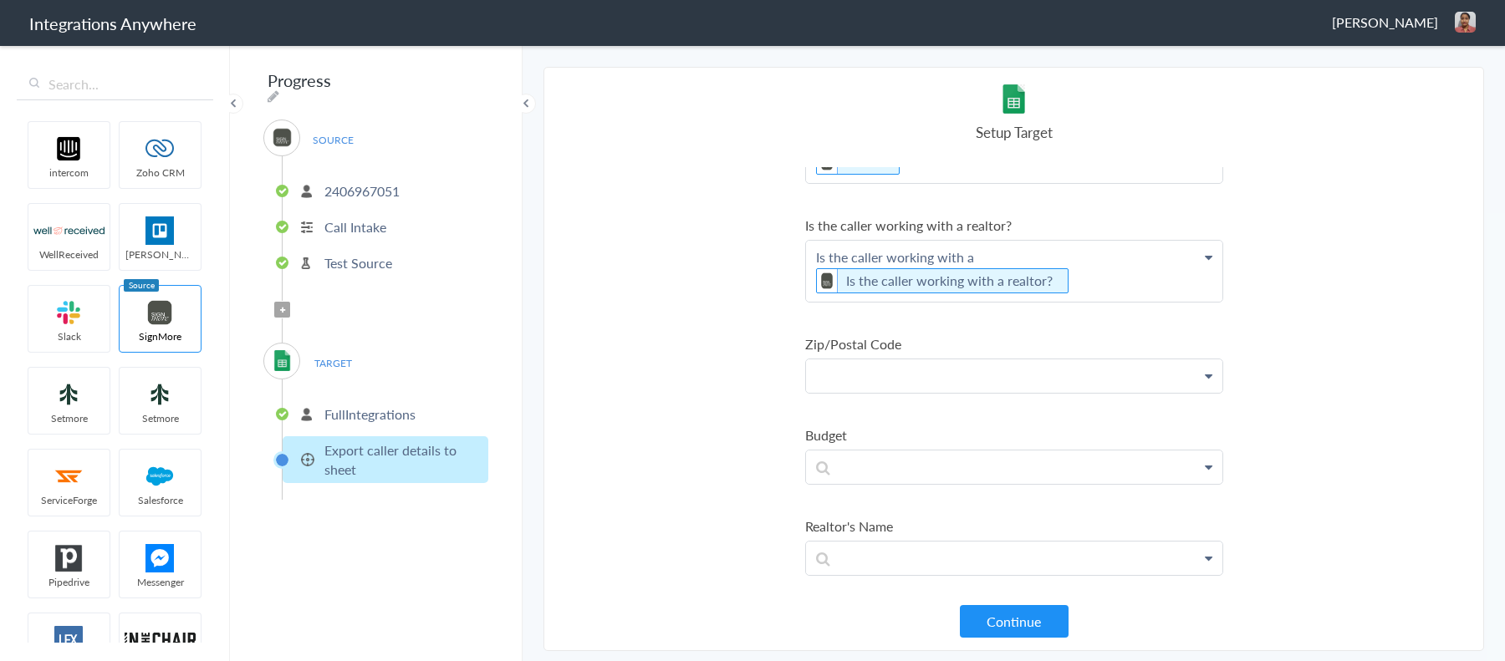
click at [886, 377] on p at bounding box center [1014, 376] width 416 height 33
paste p
click at [866, 367] on Code "Zip/Postal Code" at bounding box center [1014, 375] width 396 height 19
click at [893, 367] on Code "Zip/Postal Code" at bounding box center [1014, 375] width 396 height 19
click at [843, 369] on Code "Zip/Postal Code" at bounding box center [1014, 375] width 396 height 19
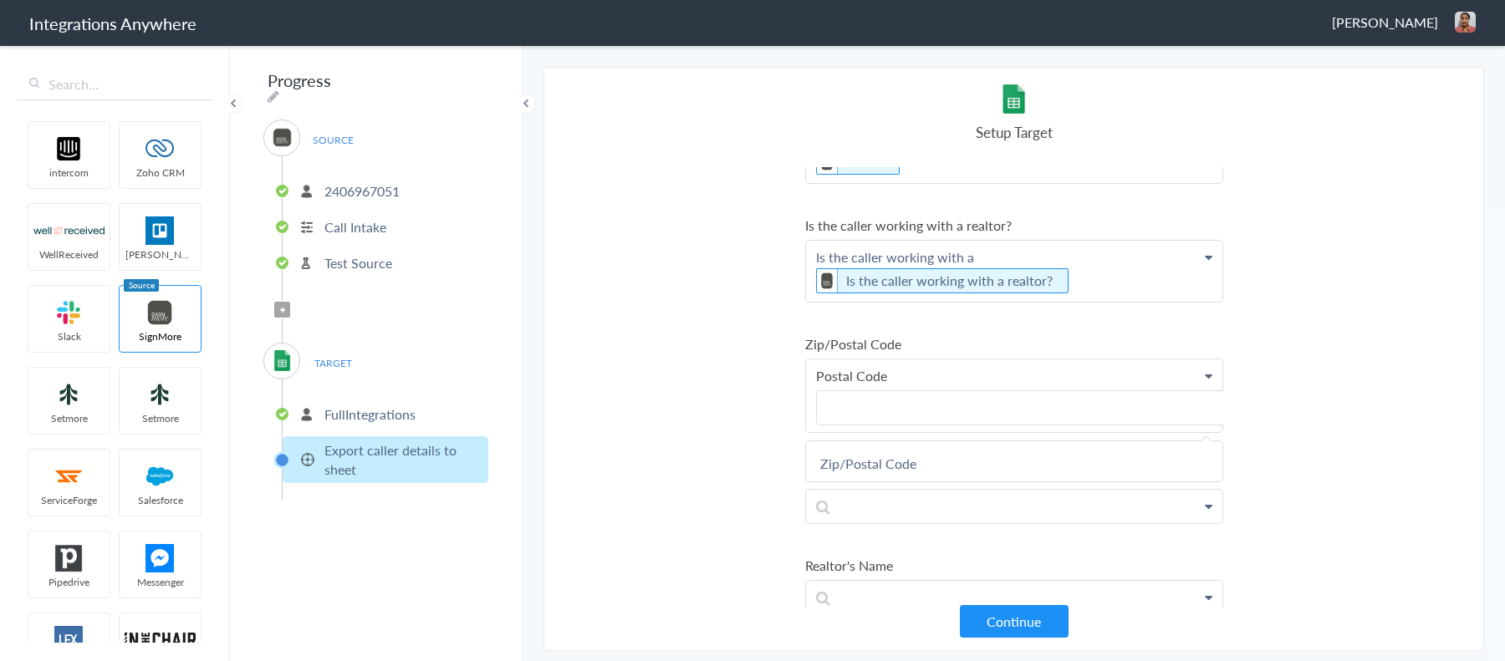
click at [939, 368] on Code "Postal Code" at bounding box center [1014, 375] width 396 height 19
click at [911, 368] on Code "Postal Code" at bounding box center [1014, 375] width 396 height 19
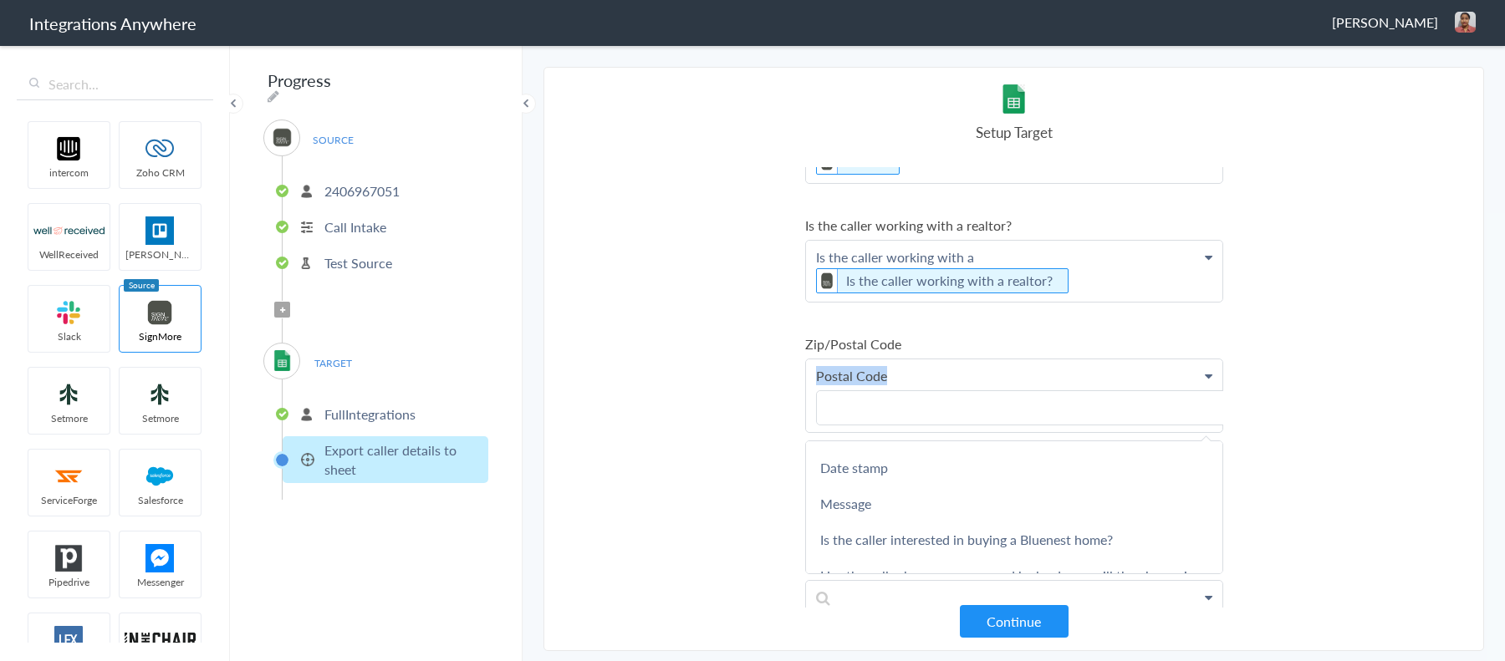
click at [864, 366] on Code "Postal Code" at bounding box center [1014, 375] width 396 height 19
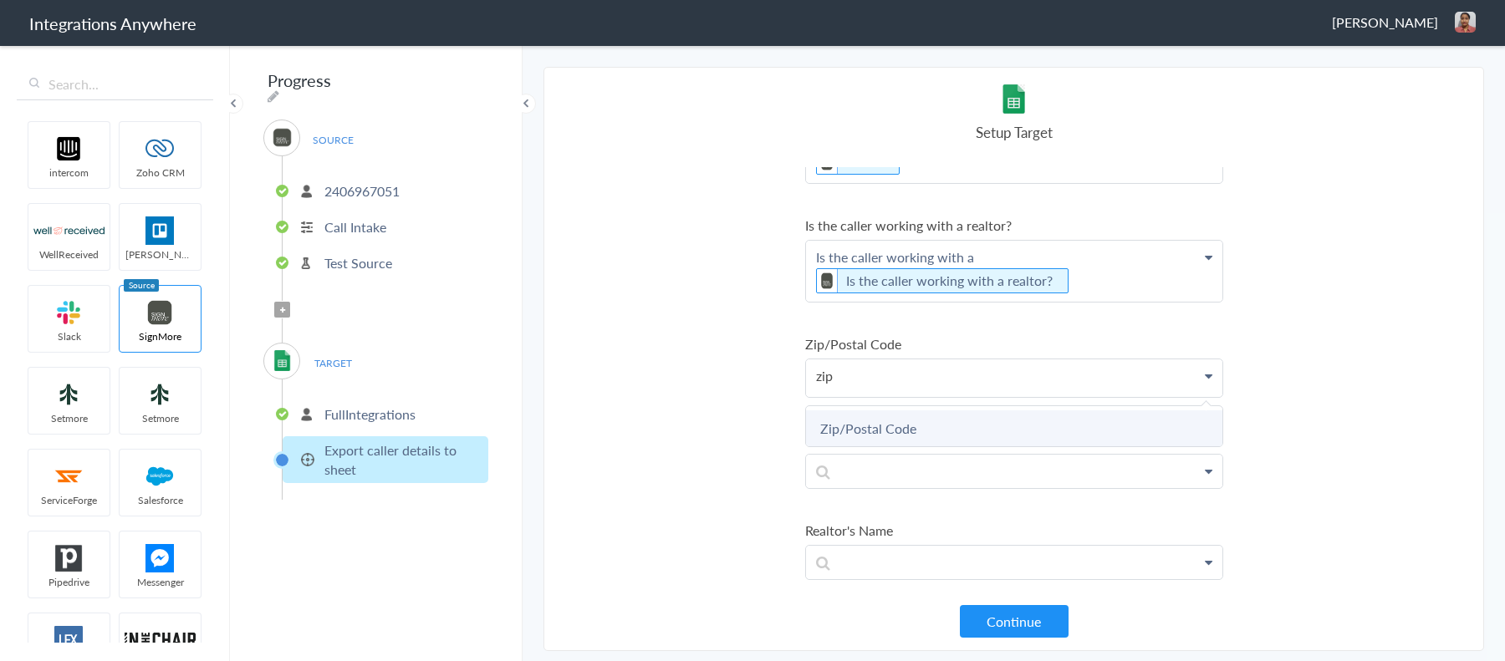
click at [913, 428] on link "Zip/Postal Code" at bounding box center [1014, 429] width 416 height 36
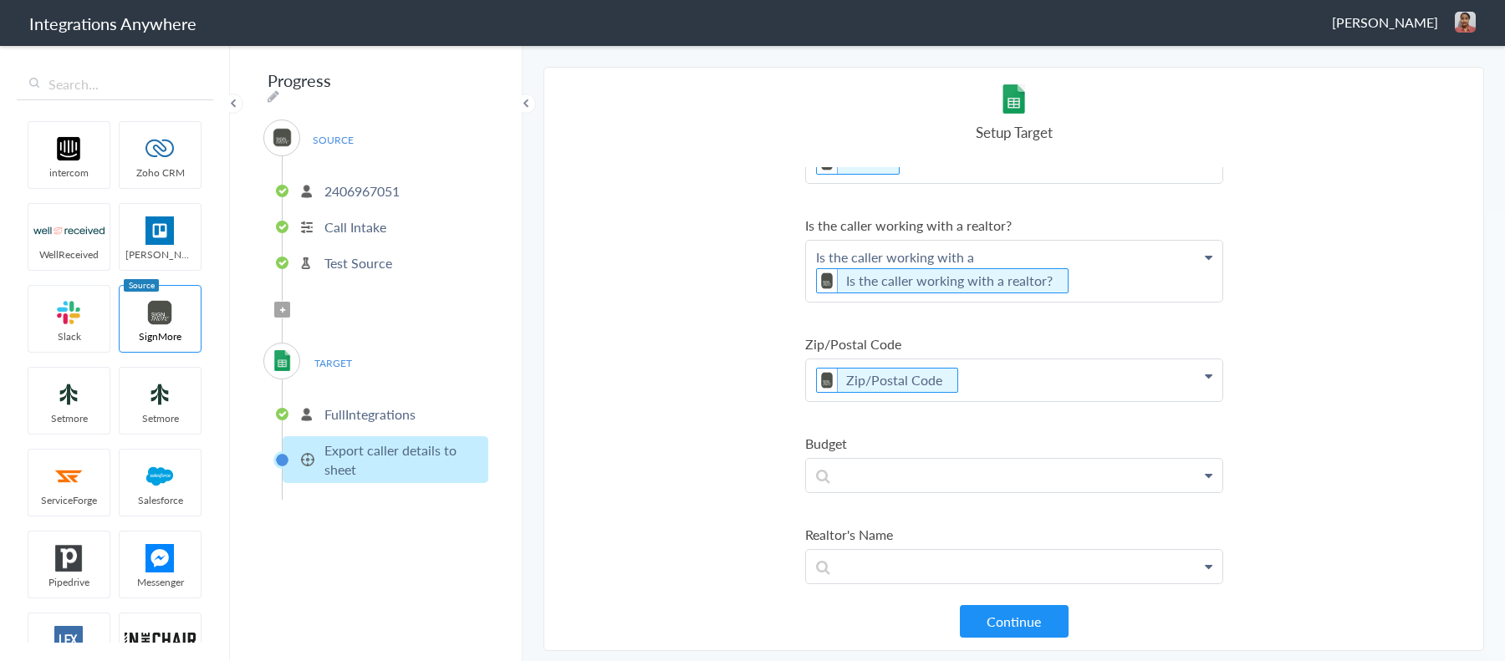
click at [820, 436] on label "Budget" at bounding box center [1014, 443] width 418 height 19
copy label "Budget"
click at [903, 474] on p at bounding box center [1014, 475] width 416 height 33
paste p
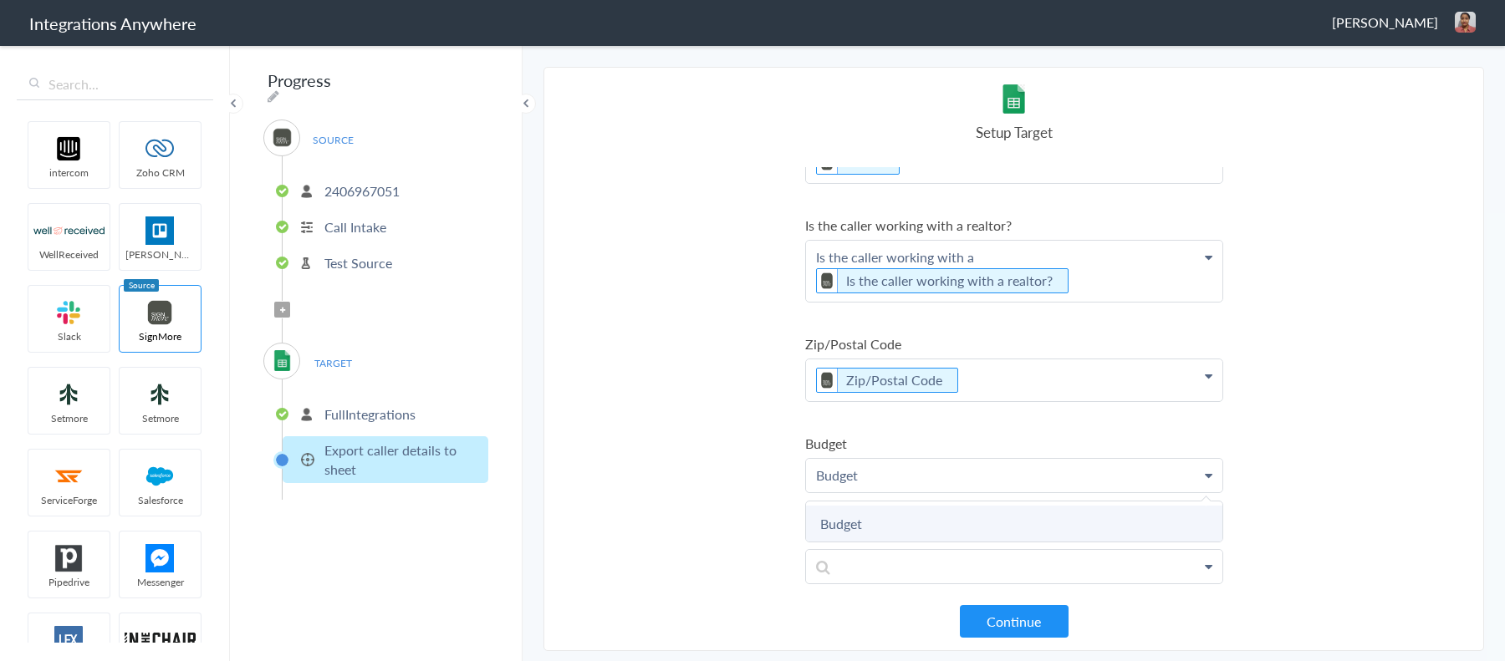
click at [892, 508] on link "Budget" at bounding box center [1014, 524] width 416 height 36
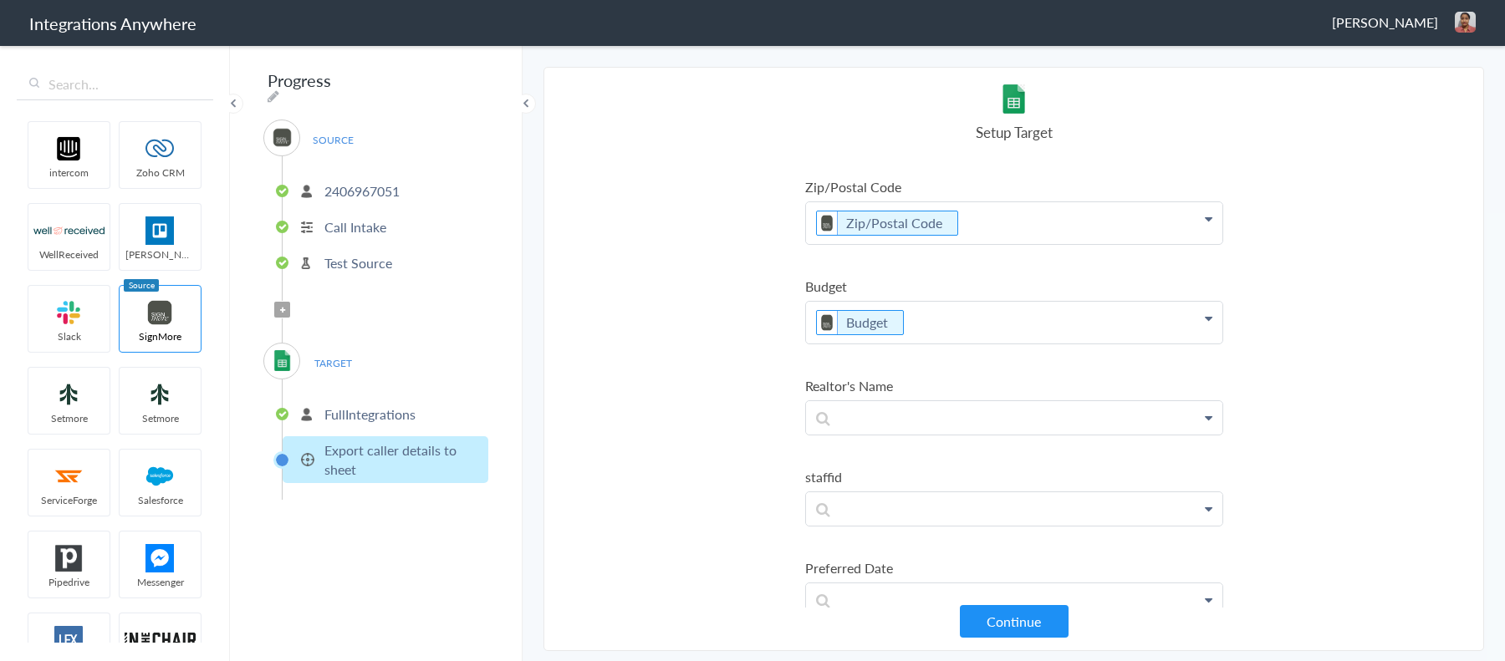
scroll to position [1086, 0]
click at [854, 374] on Name "Realtor's Name" at bounding box center [1014, 383] width 418 height 19
copy li "Realtor's Name"
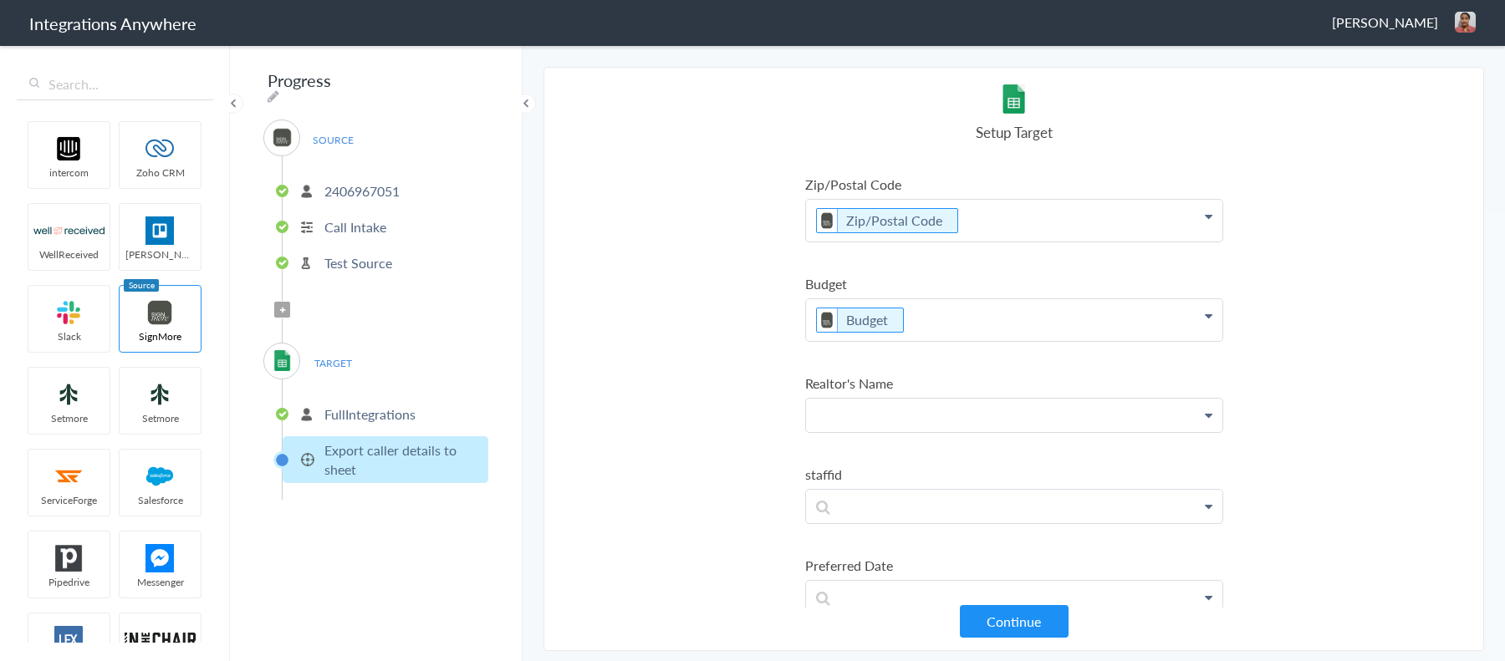
click at [869, 411] on p at bounding box center [1014, 415] width 416 height 33
paste p
click at [893, 375] on Name "Realtor's Name" at bounding box center [1014, 383] width 418 height 19
click at [867, 374] on Name "Realtor's Name" at bounding box center [1014, 383] width 418 height 19
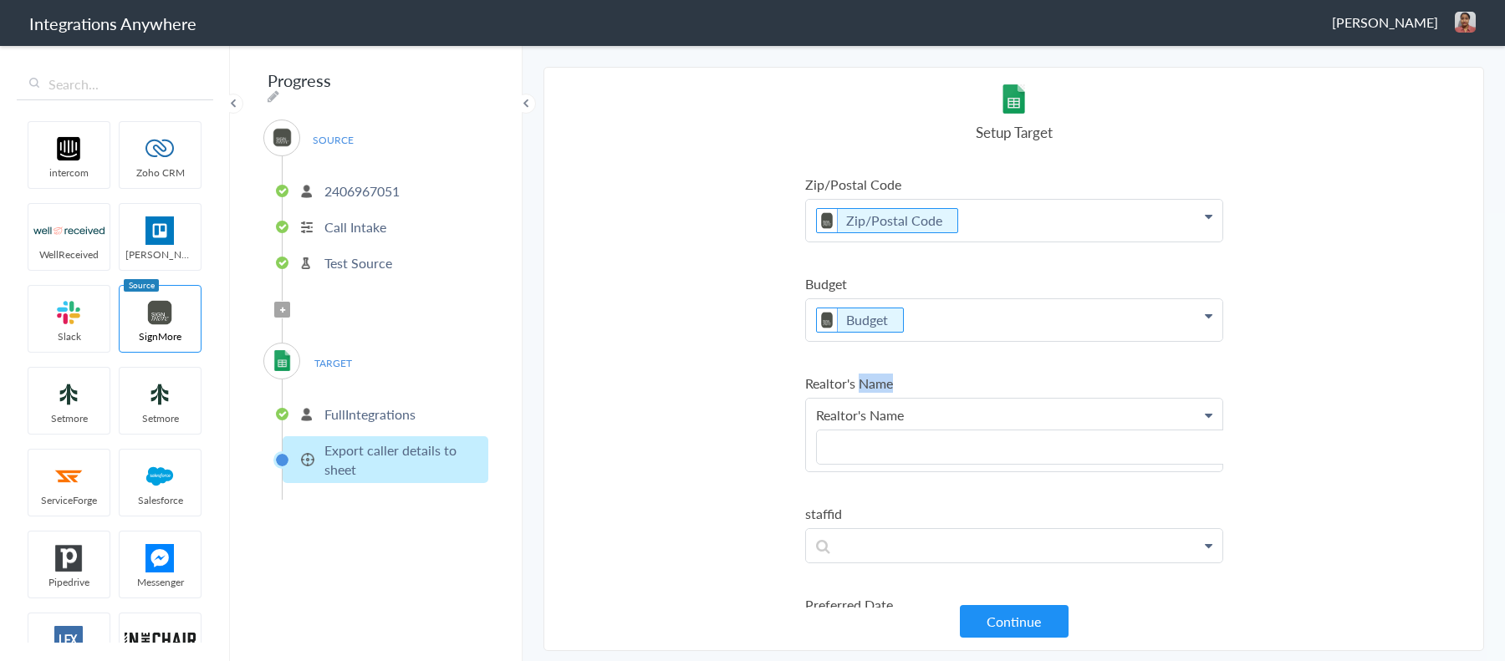
copy Name "Name"
click at [864, 446] on link at bounding box center [1025, 447] width 417 height 33
click at [905, 407] on Name "Realtor's Name" at bounding box center [1014, 415] width 396 height 19
click at [758, 434] on section "Select Account 2406967051 Rename Delete (a few seconds ago) 9193410131 Rename D…" at bounding box center [1014, 359] width 941 height 585
click at [888, 406] on Name "Realtor's Name" at bounding box center [1014, 415] width 396 height 19
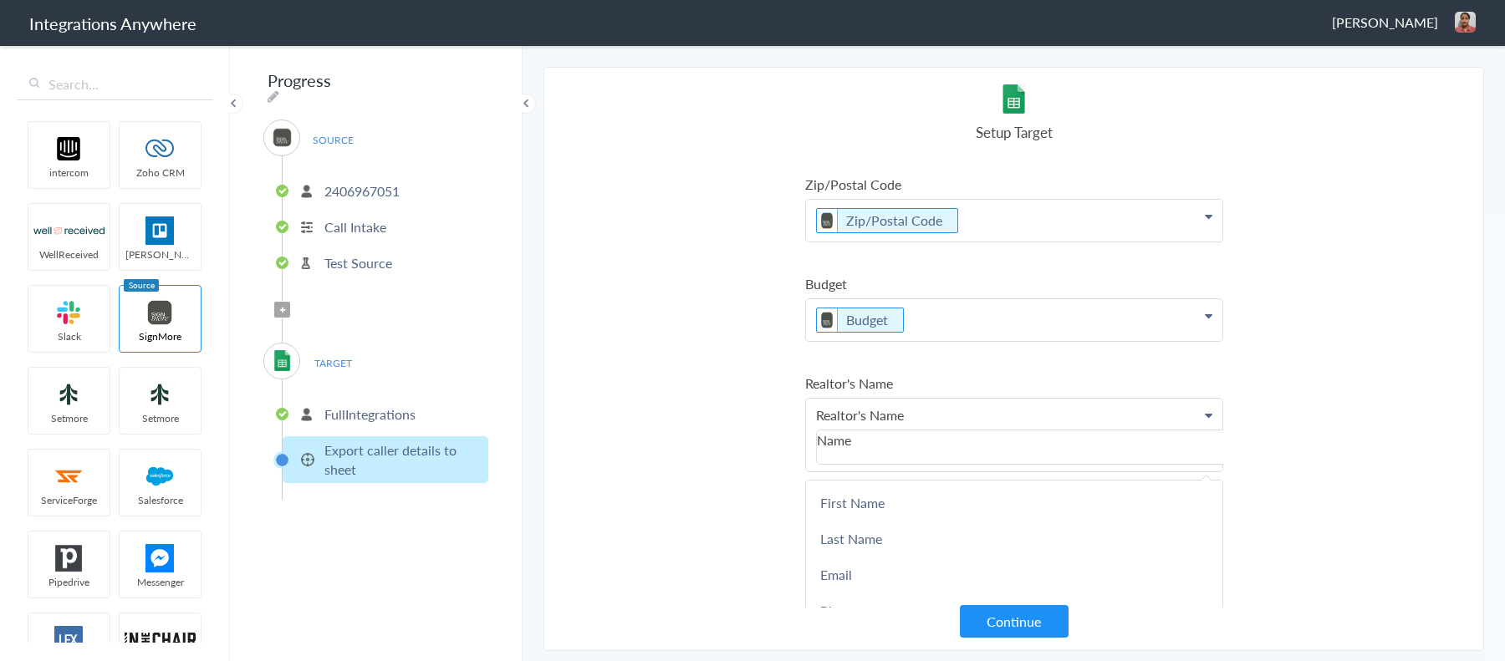
click at [768, 452] on section "Select Account 2406967051 Rename Delete (a few seconds ago) 9193410131 Rename D…" at bounding box center [1014, 359] width 941 height 585
click at [873, 440] on link "Name" at bounding box center [1025, 447] width 417 height 33
click at [711, 439] on section "Select Account 2406967051 Rename Delete (a few seconds ago) 9193410131 Rename D…" at bounding box center [1014, 359] width 941 height 585
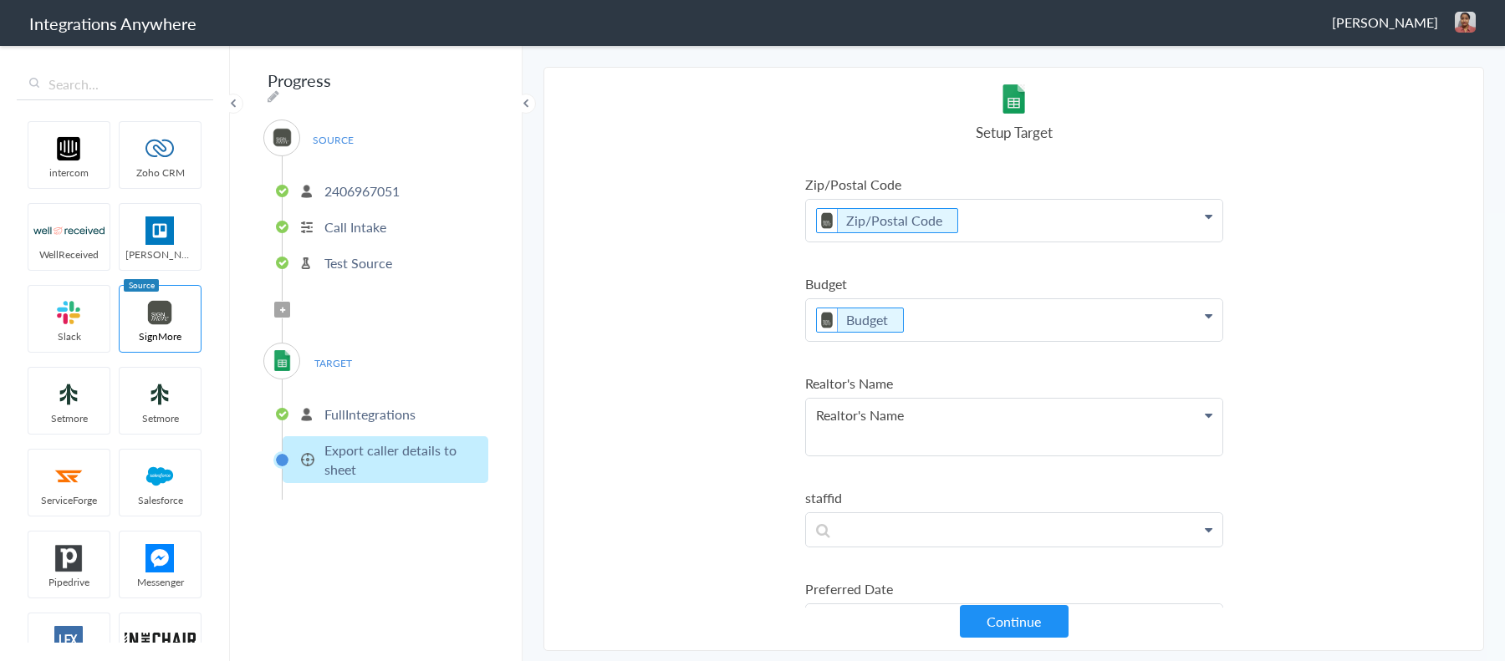
click at [1020, 399] on p "Realtor's Name" at bounding box center [1014, 427] width 416 height 57
click at [1058, 411] on Name "Realtor's Name" at bounding box center [1014, 415] width 396 height 19
click at [1056, 411] on Name "Realtor's Name" at bounding box center [1014, 415] width 396 height 19
click at [703, 426] on section "Select Account 2406967051 Rename Delete (a few seconds ago) 9193410131 Rename D…" at bounding box center [1014, 359] width 941 height 585
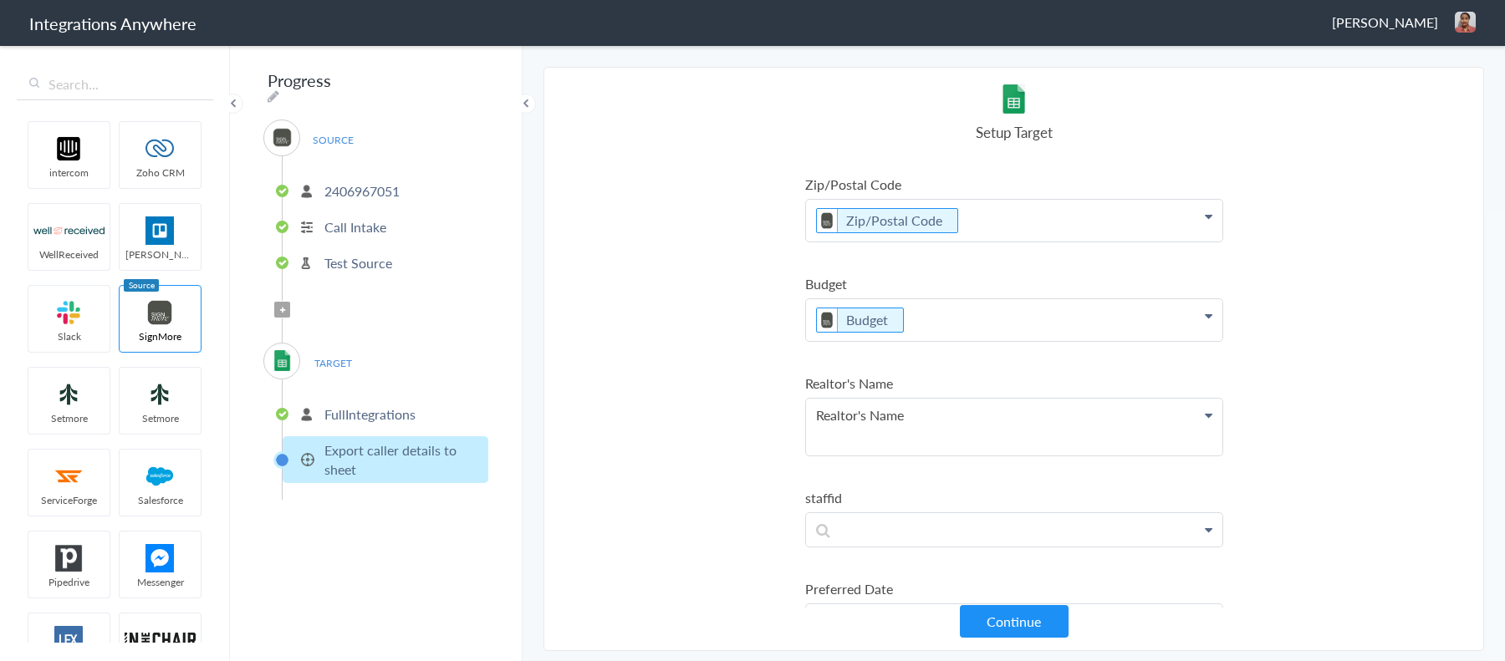
click at [864, 426] on p "Realtor's Name" at bounding box center [1014, 427] width 416 height 57
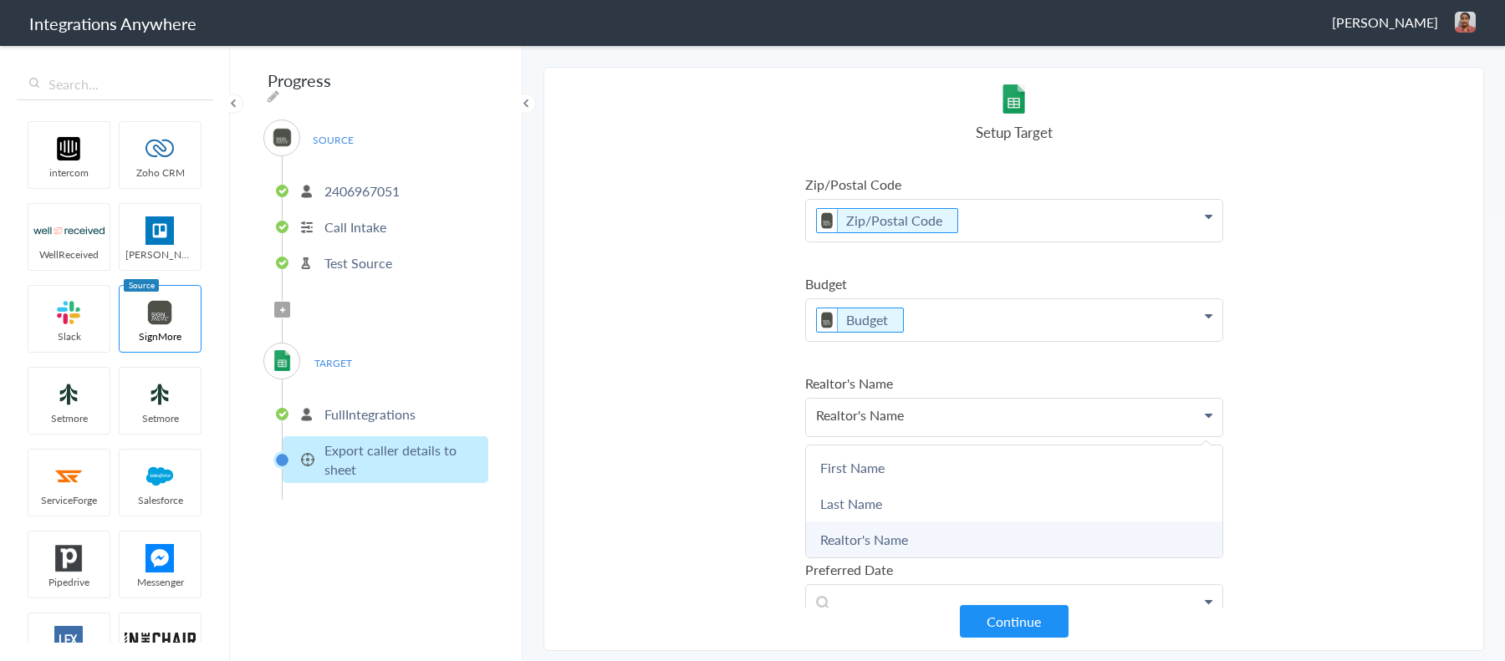
click at [821, 528] on link "Realtor's Name" at bounding box center [1014, 540] width 416 height 36
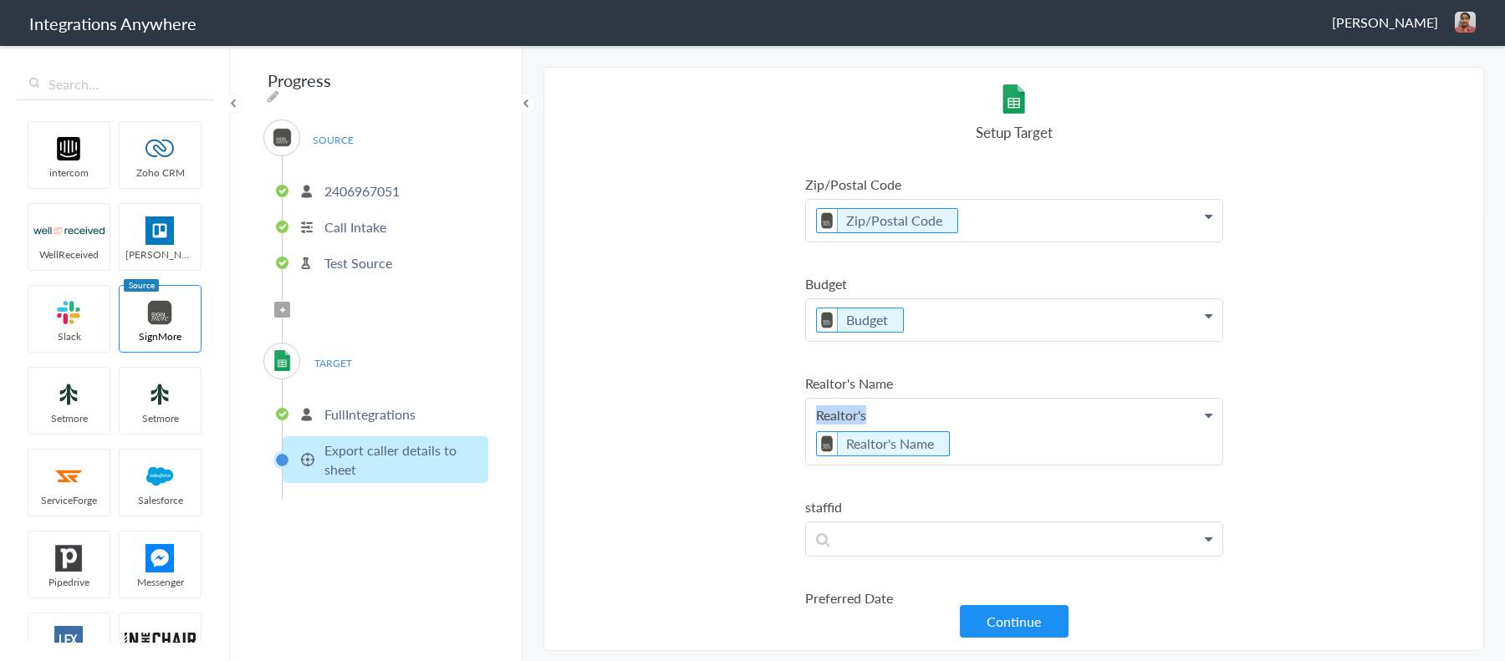
drag, startPoint x: 880, startPoint y: 405, endPoint x: 789, endPoint y: 389, distance: 92.5
click at [789, 389] on section "Select Account 2406967051 Rename Delete (a few seconds ago) 9193410131 Rename D…" at bounding box center [1014, 359] width 941 height 585
click at [744, 446] on section "Select Account 2406967051 Rename Delete (a few seconds ago) 9193410131 Rename D…" at bounding box center [1014, 359] width 941 height 585
click at [809, 425] on p "Realtor's Name" at bounding box center [1014, 432] width 416 height 66
click at [810, 442] on p "Realtor's Name" at bounding box center [1014, 432] width 416 height 66
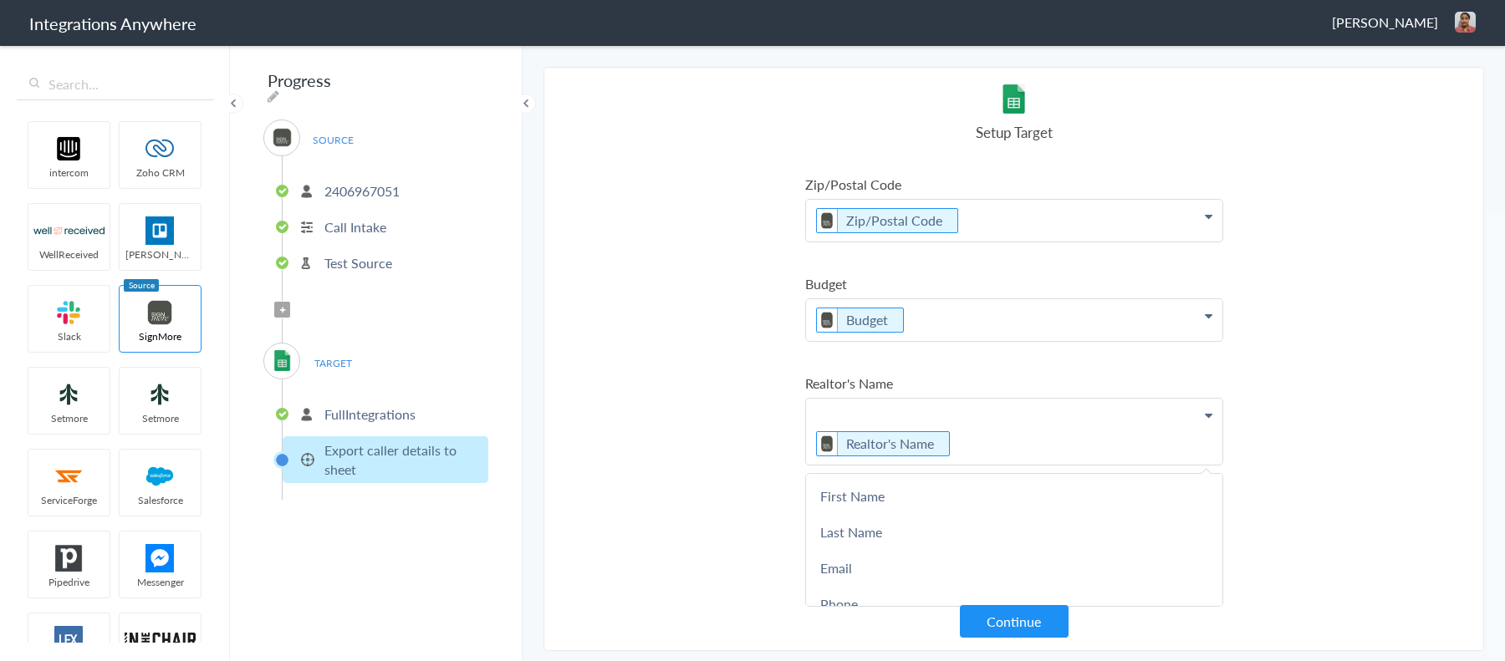
click at [810, 435] on p "Realtor's Name" at bounding box center [1014, 432] width 416 height 66
click at [969, 437] on p "Realtor's Name" at bounding box center [1014, 432] width 416 height 66
click at [934, 434] on Name "Realtor's Name" at bounding box center [888, 443] width 145 height 25
click at [947, 434] on icon at bounding box center [950, 444] width 18 height 21
click at [887, 406] on p at bounding box center [1014, 415] width 416 height 33
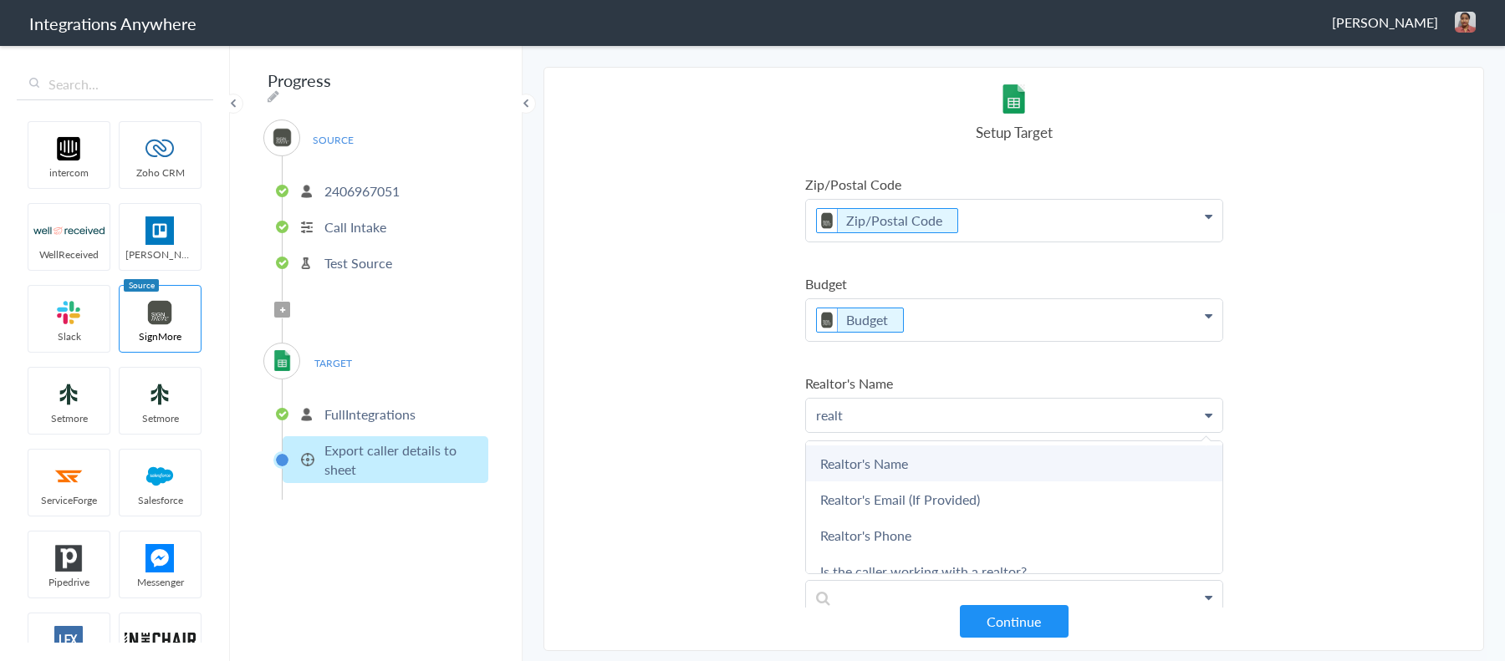
click at [900, 447] on link "Realtor's Name" at bounding box center [1014, 464] width 416 height 36
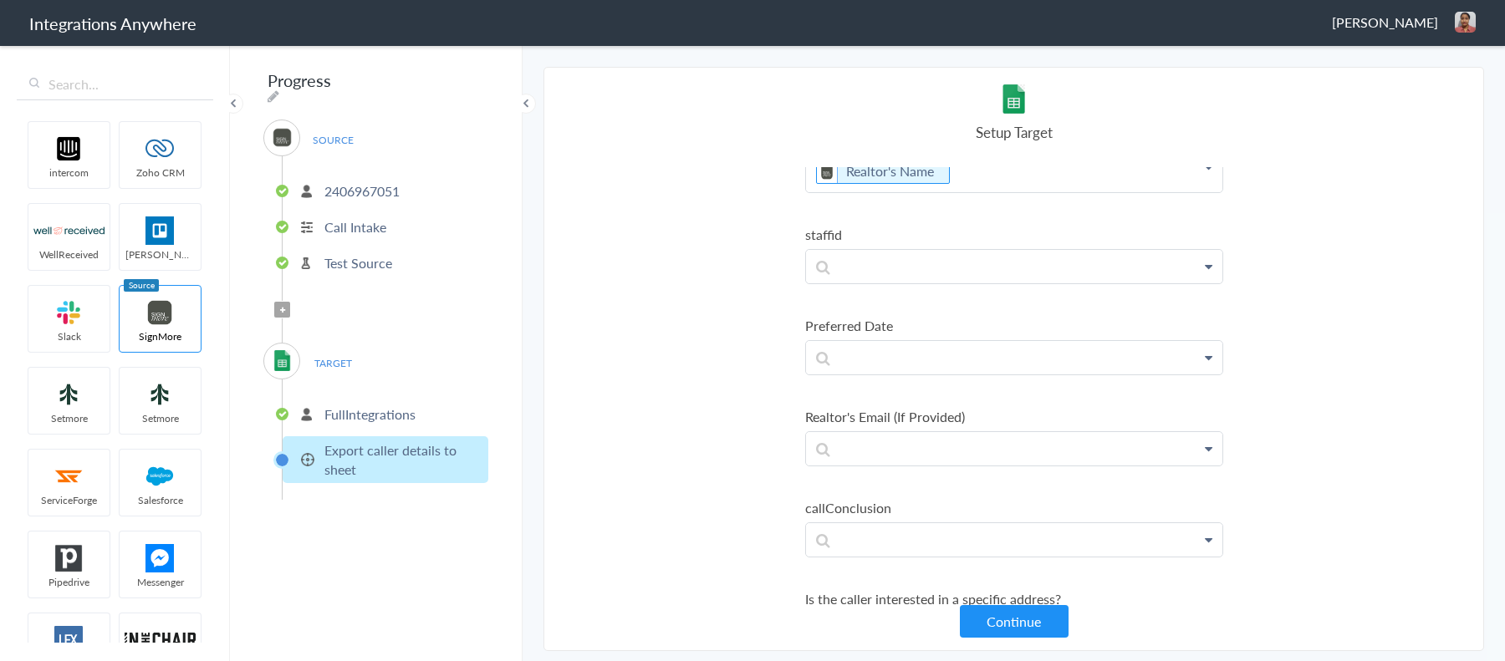
scroll to position [1371, 0]
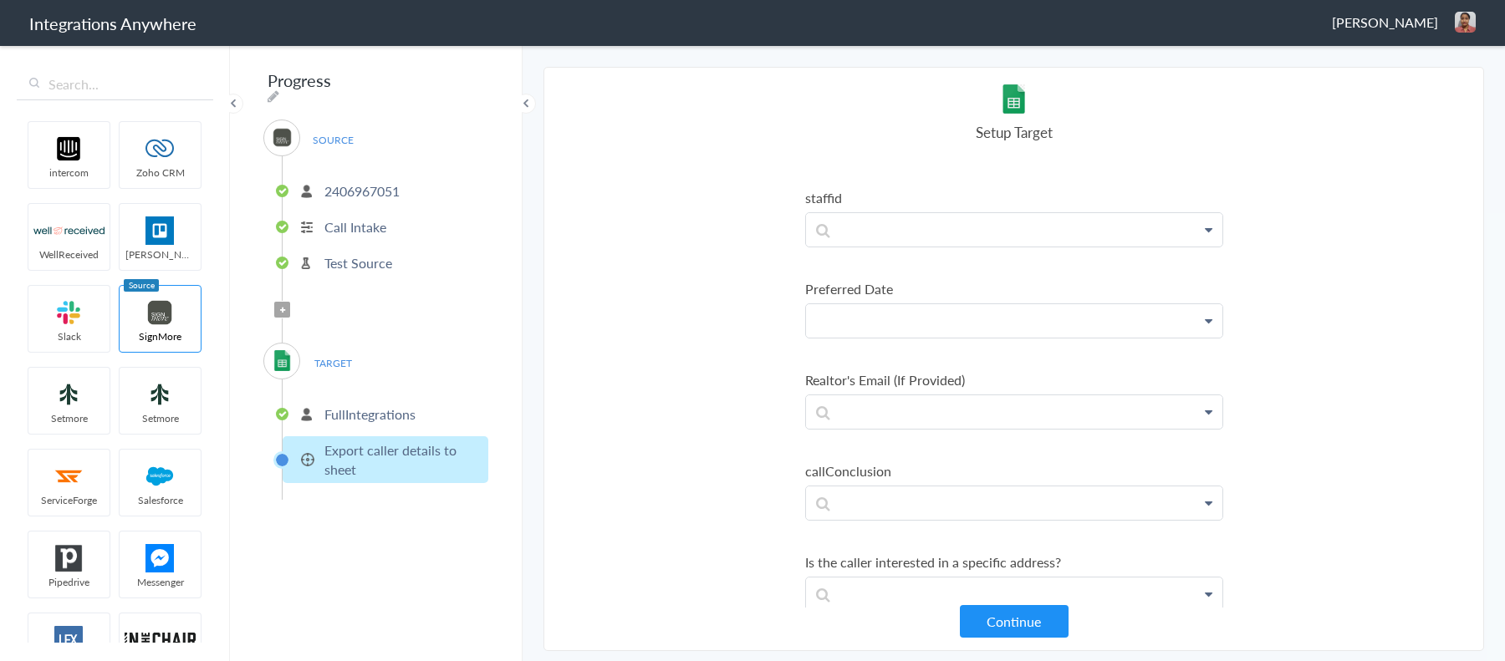
click at [918, 305] on p at bounding box center [1014, 320] width 416 height 33
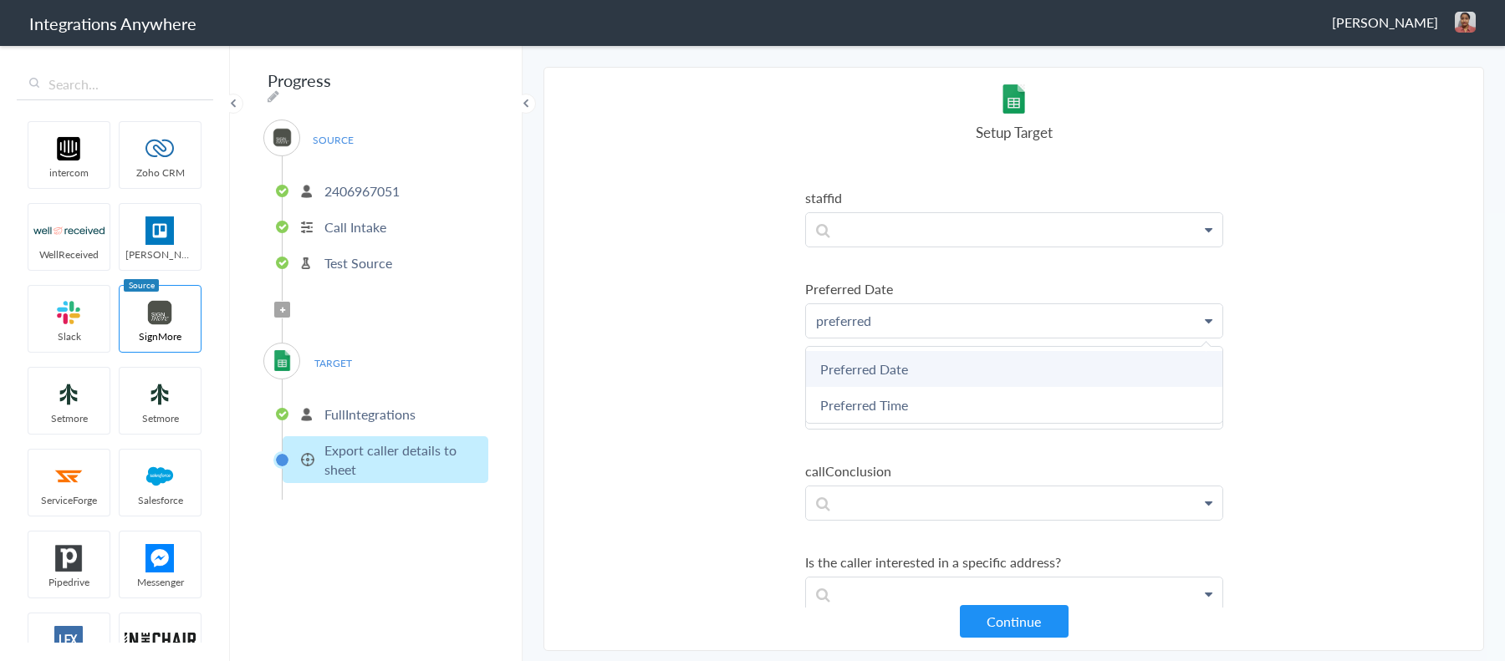
click at [896, 351] on link "Preferred Date" at bounding box center [1014, 369] width 416 height 36
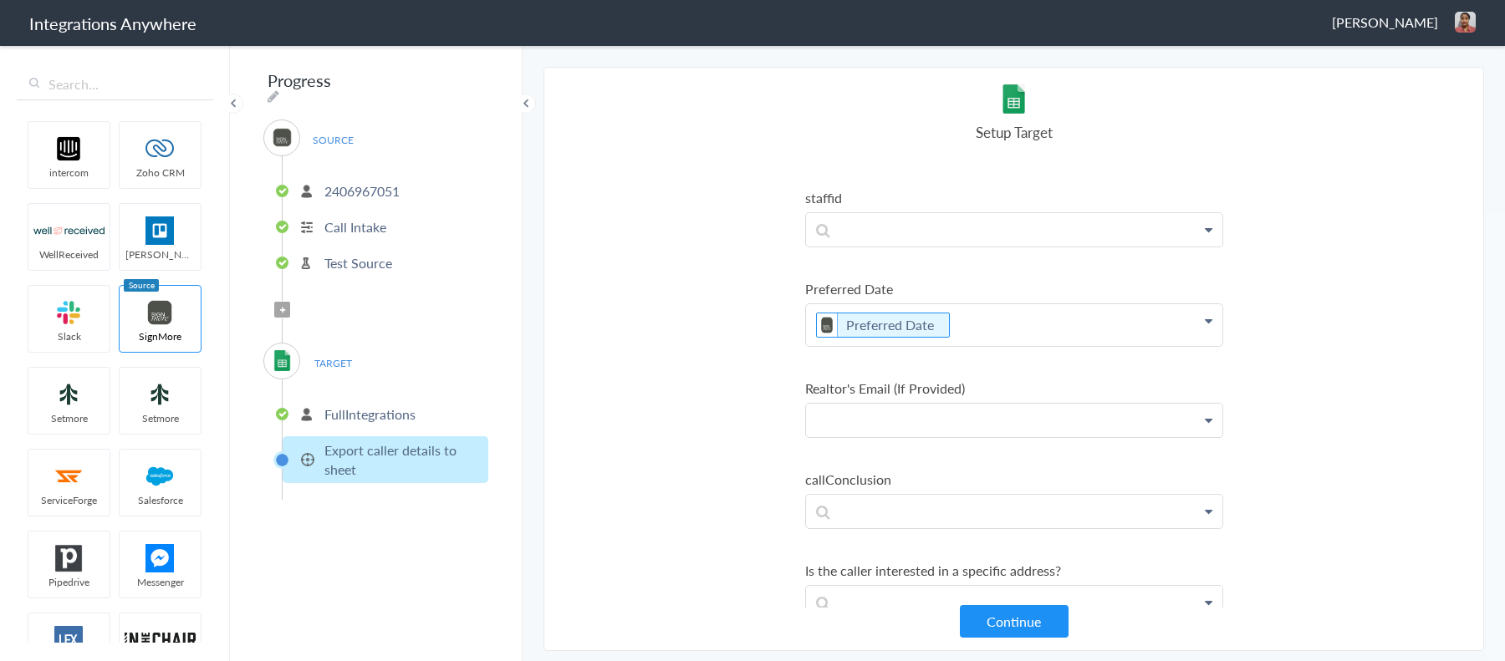
click at [877, 416] on p at bounding box center [1014, 420] width 416 height 33
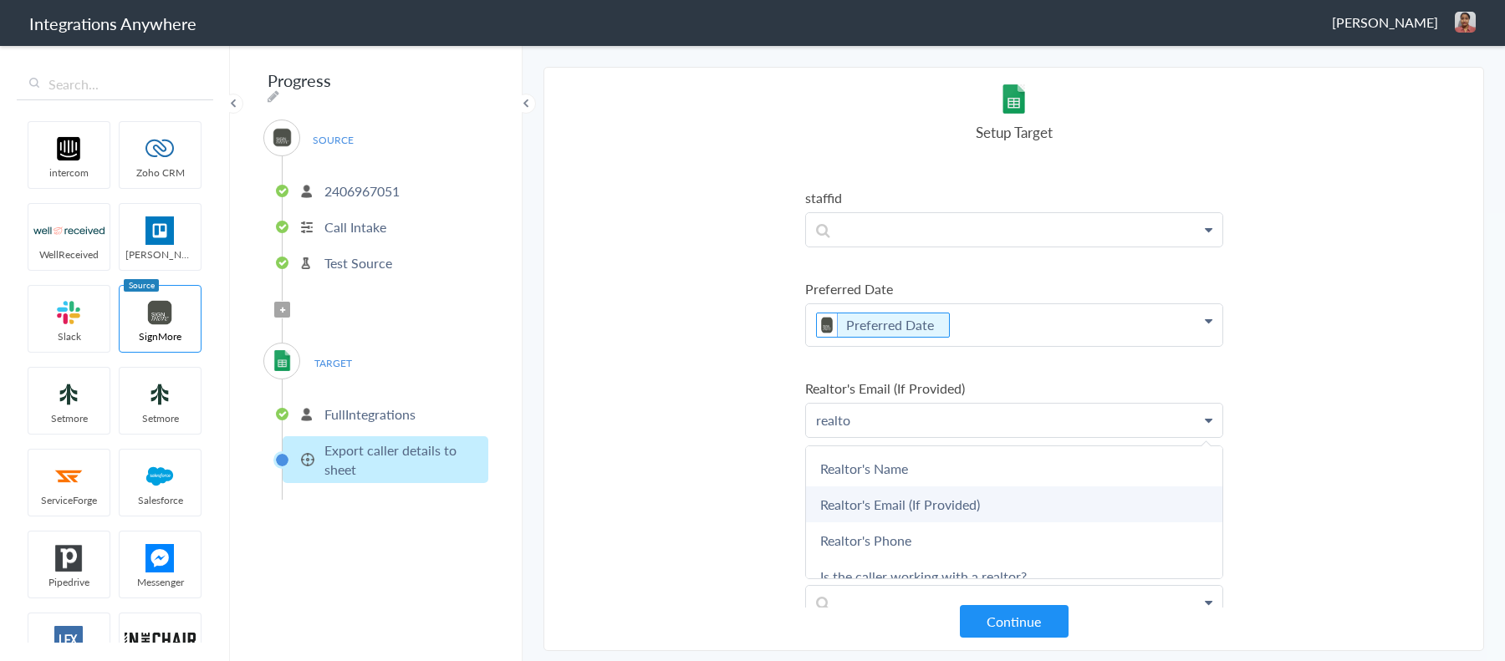
click at [906, 491] on link "Realtor's Email (If Provided)" at bounding box center [1014, 505] width 416 height 36
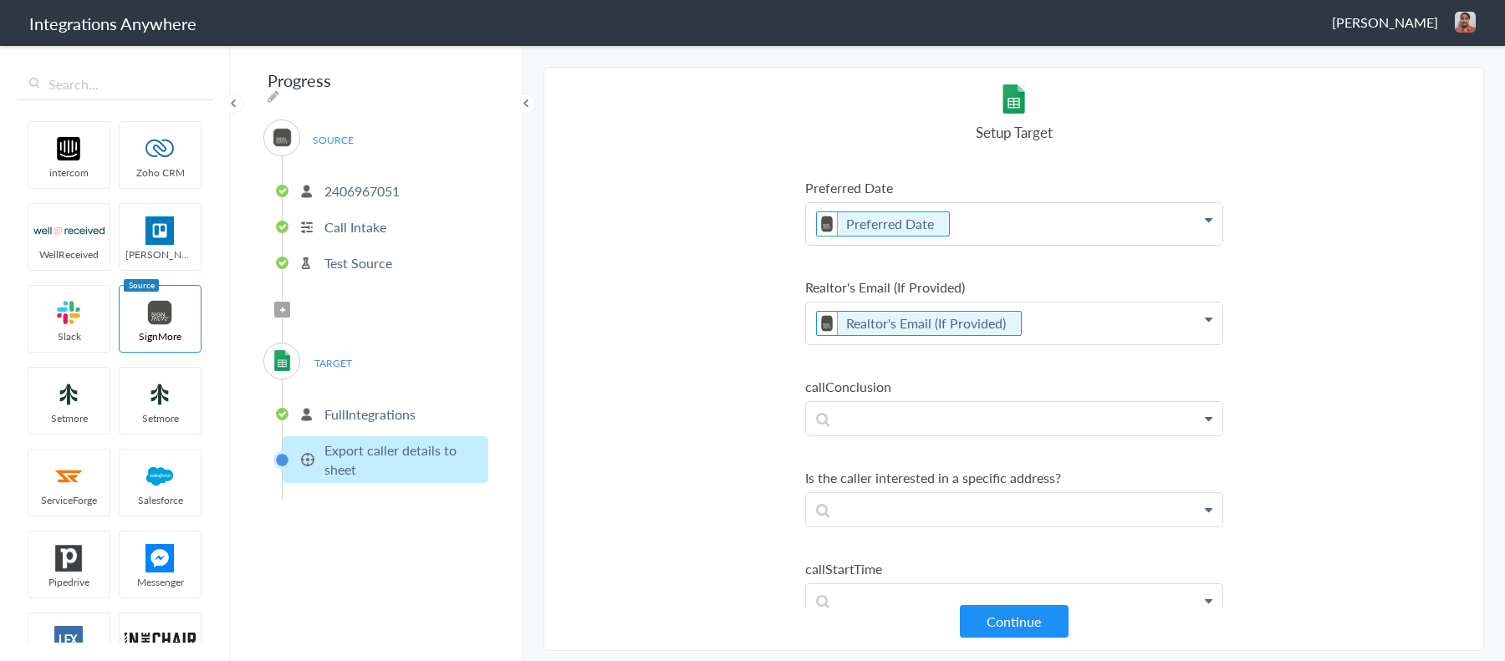
scroll to position [1552, 0]
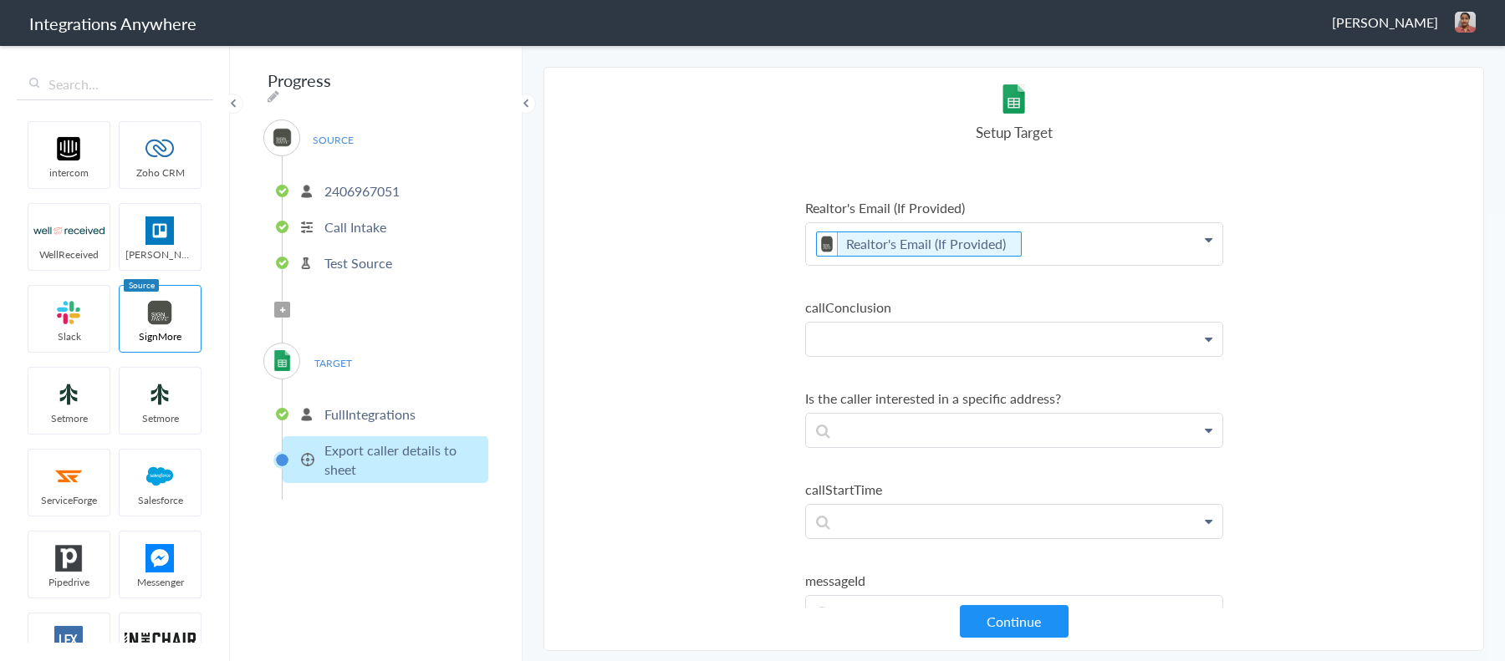
click at [895, 323] on p at bounding box center [1014, 339] width 416 height 33
click at [695, 338] on section "Select Account 2406967051 Rename Delete (a few seconds ago) 9193410131 Rename D…" at bounding box center [1014, 359] width 941 height 585
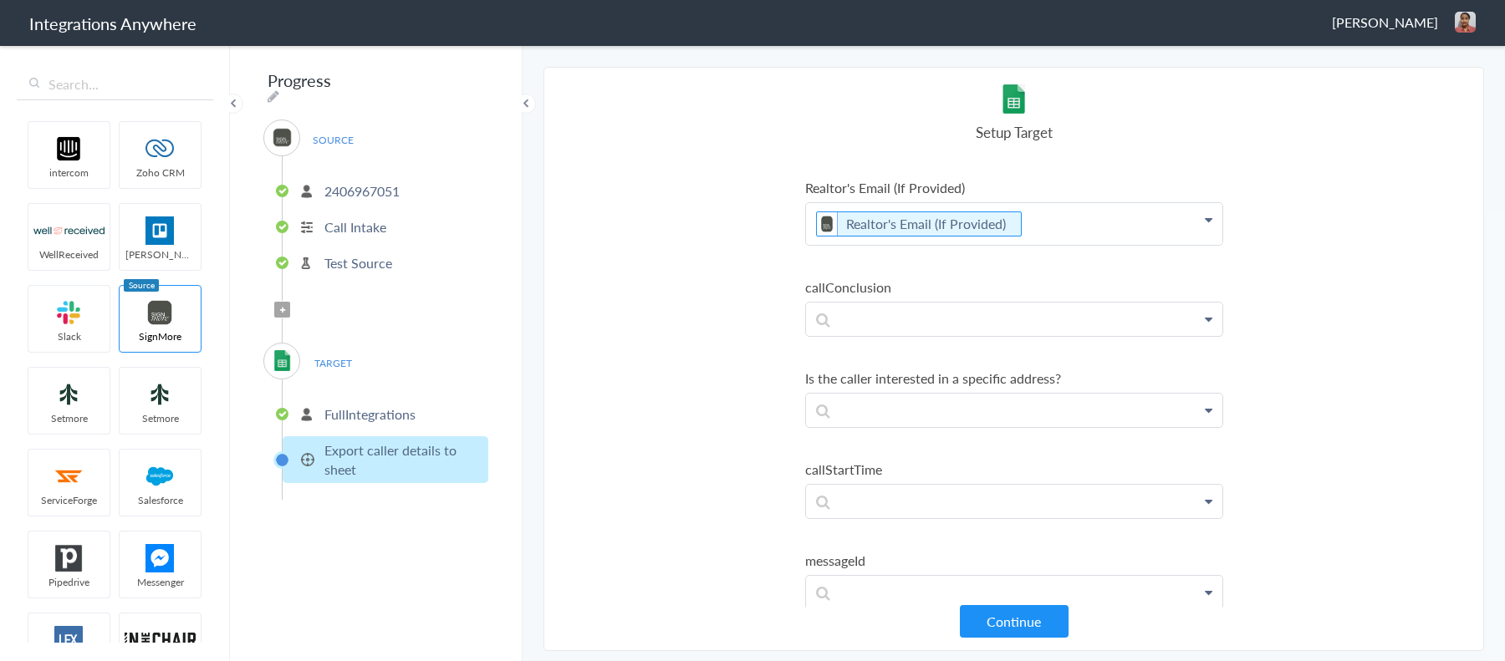
scroll to position [1591, 0]
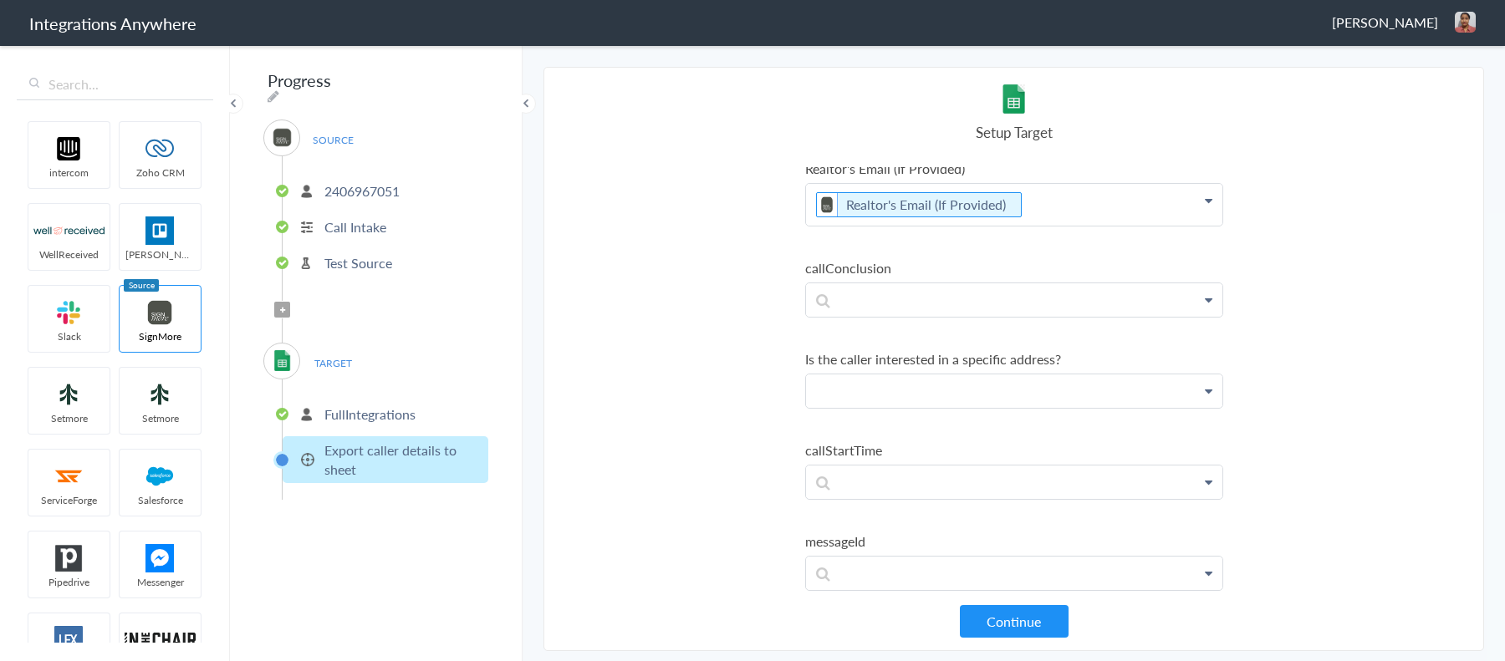
click at [863, 375] on p at bounding box center [1014, 391] width 416 height 33
click at [870, 283] on p at bounding box center [1014, 299] width 416 height 33
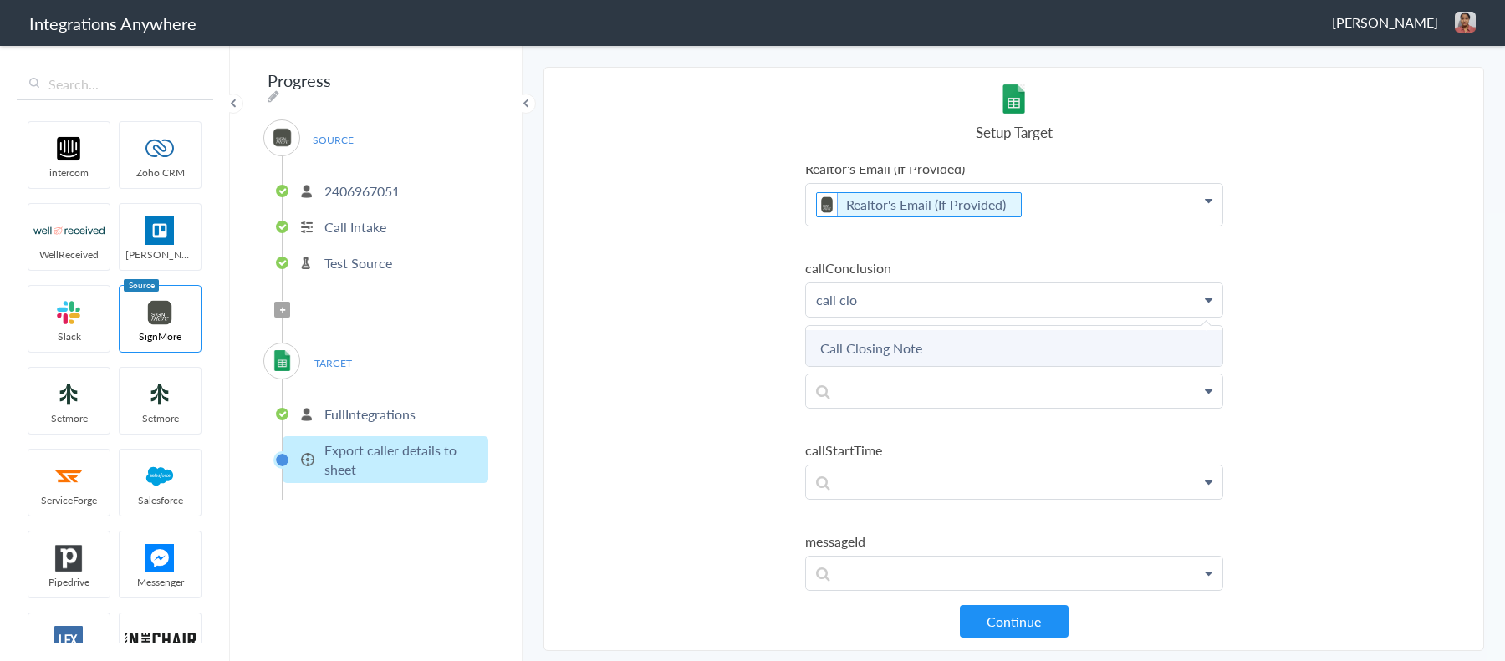
click at [873, 345] on link "Call Closing Note" at bounding box center [1014, 348] width 416 height 36
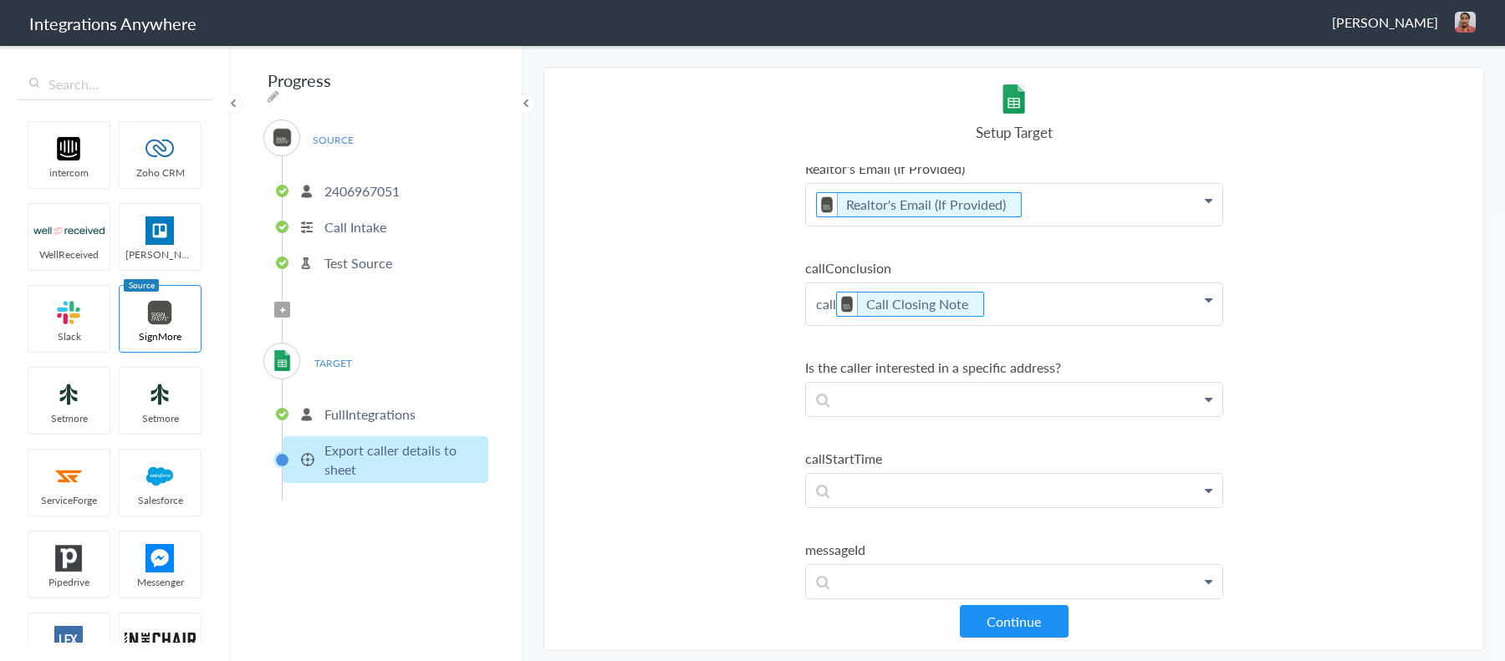
click at [819, 289] on p "call Call Closing Note" at bounding box center [1014, 304] width 416 height 42
click at [762, 366] on section "Select Account 2406967051 Rename Delete (a few seconds ago) 9193410131 Rename D…" at bounding box center [1014, 359] width 941 height 585
click at [967, 385] on p at bounding box center [1014, 399] width 416 height 33
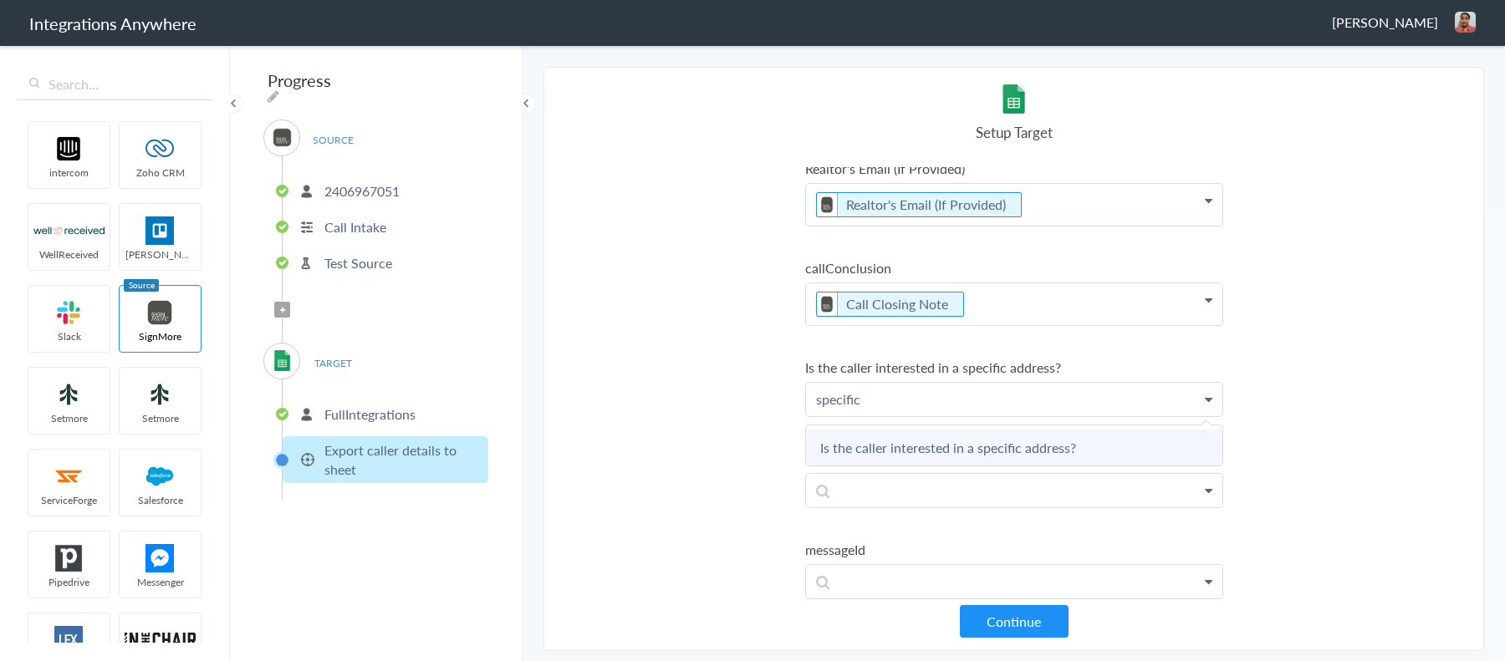
click at [999, 441] on link "Is the caller interested in a specific address?" at bounding box center [1014, 448] width 416 height 36
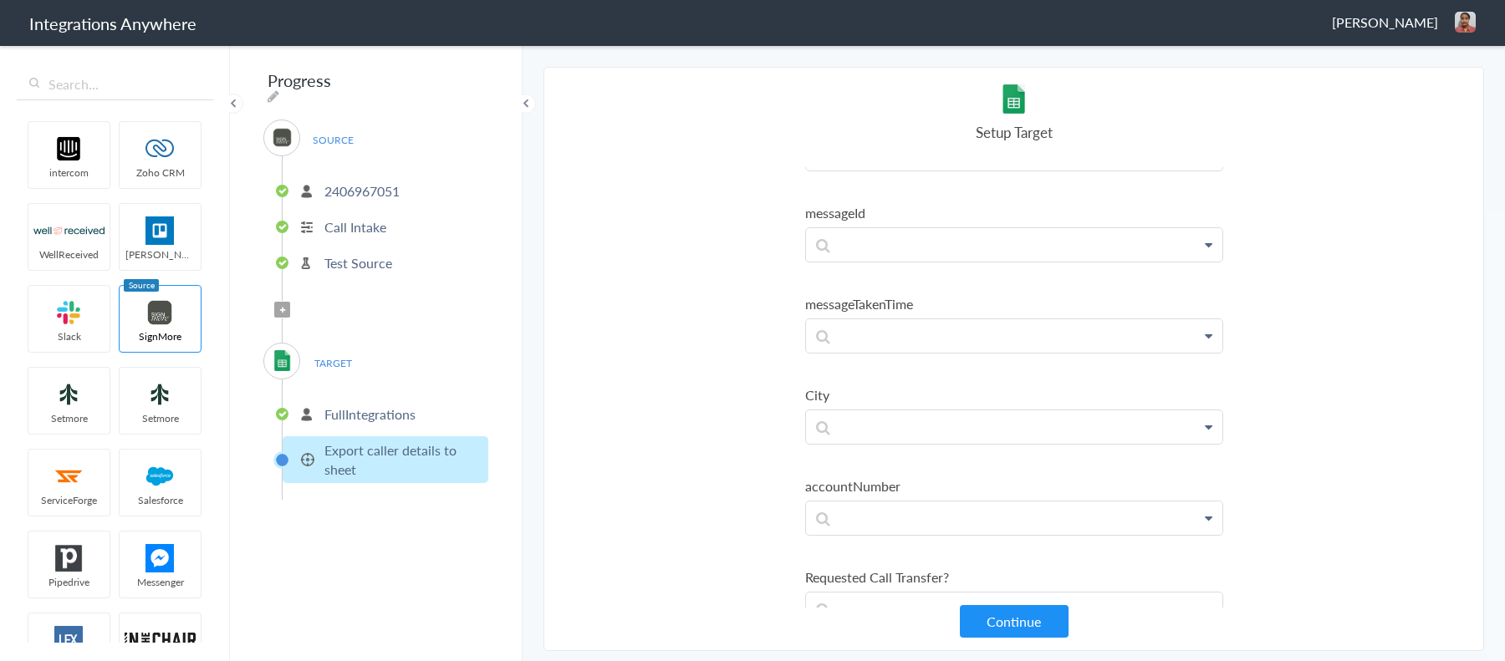
scroll to position [1947, 0]
click at [881, 401] on p at bounding box center [1014, 417] width 416 height 33
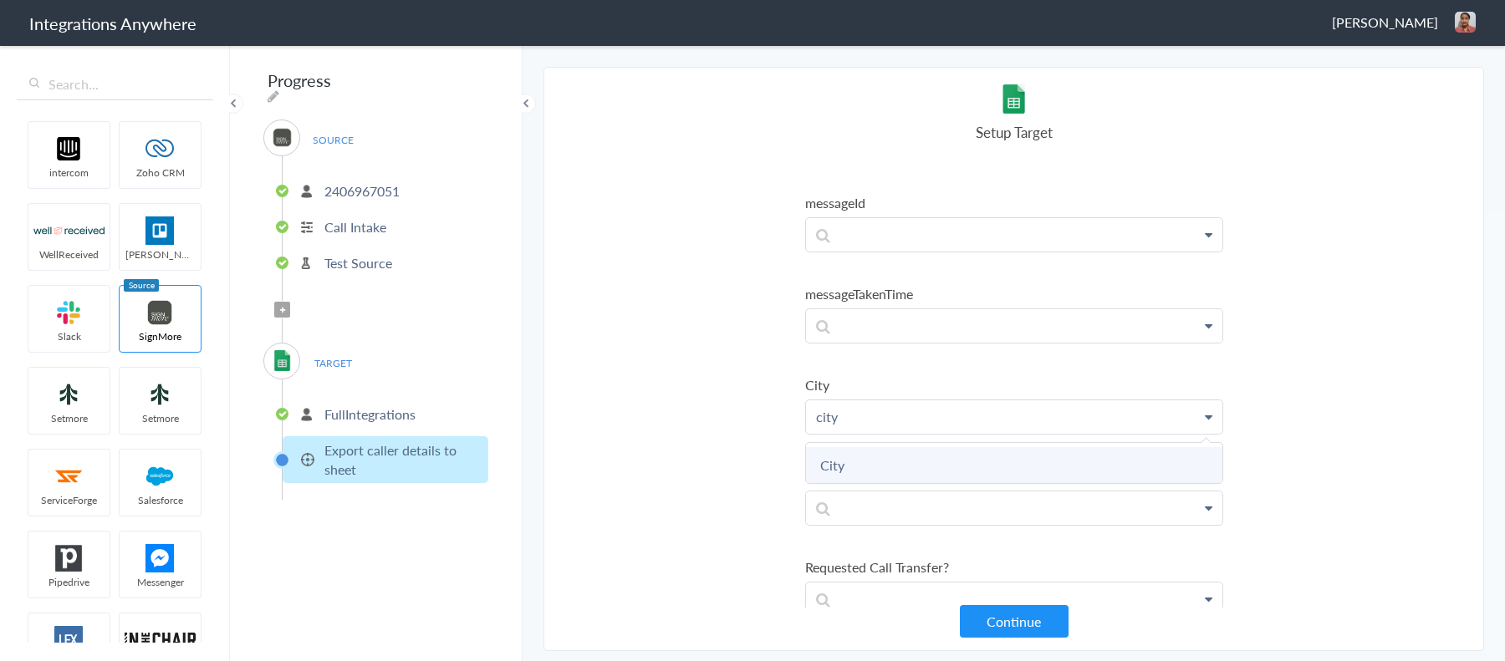
click at [891, 447] on link "City" at bounding box center [1014, 465] width 416 height 36
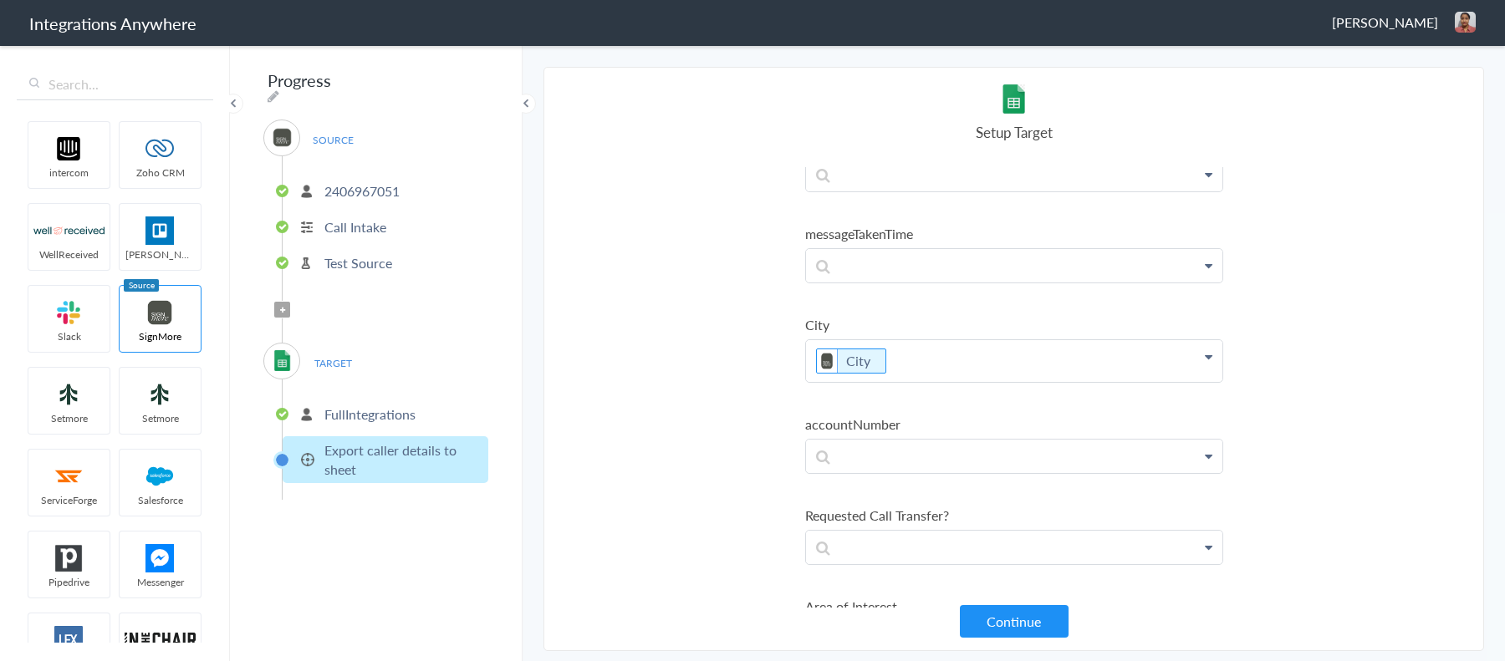
scroll to position [2029, 0]
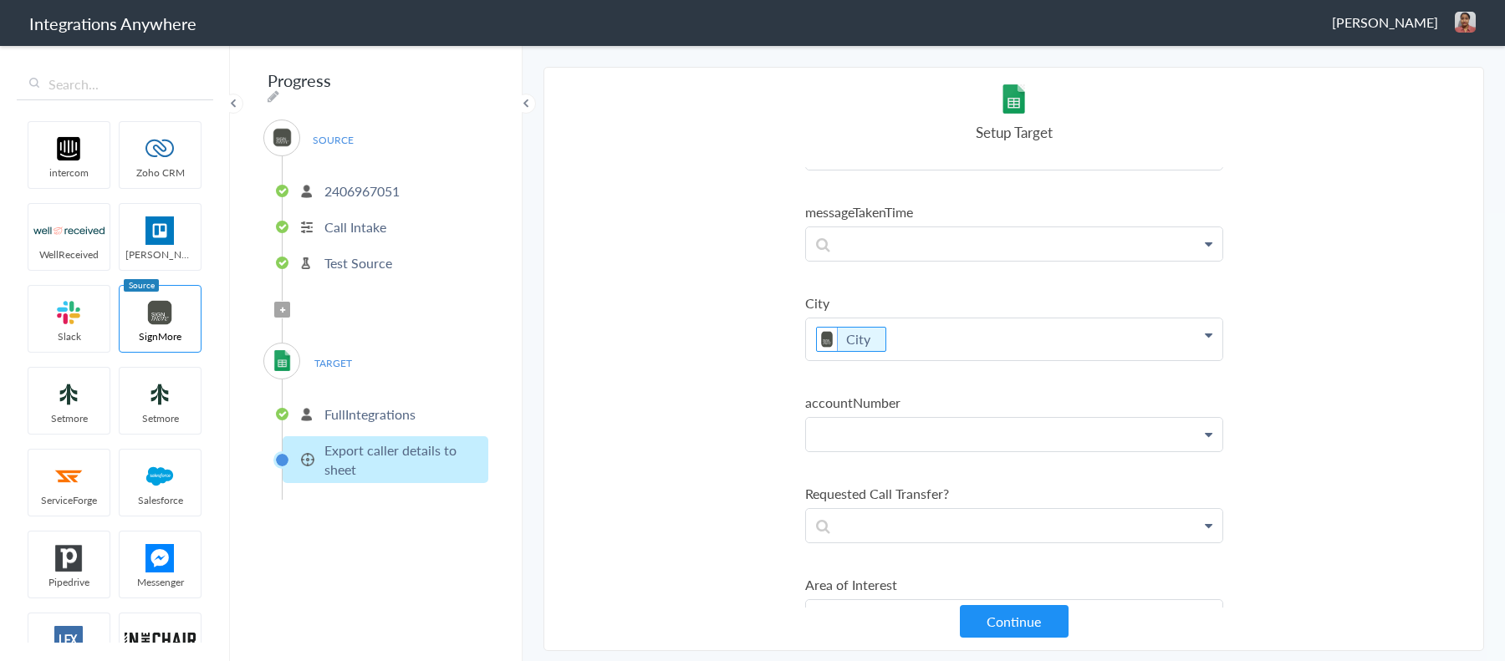
click at [889, 418] on p at bounding box center [1014, 434] width 416 height 33
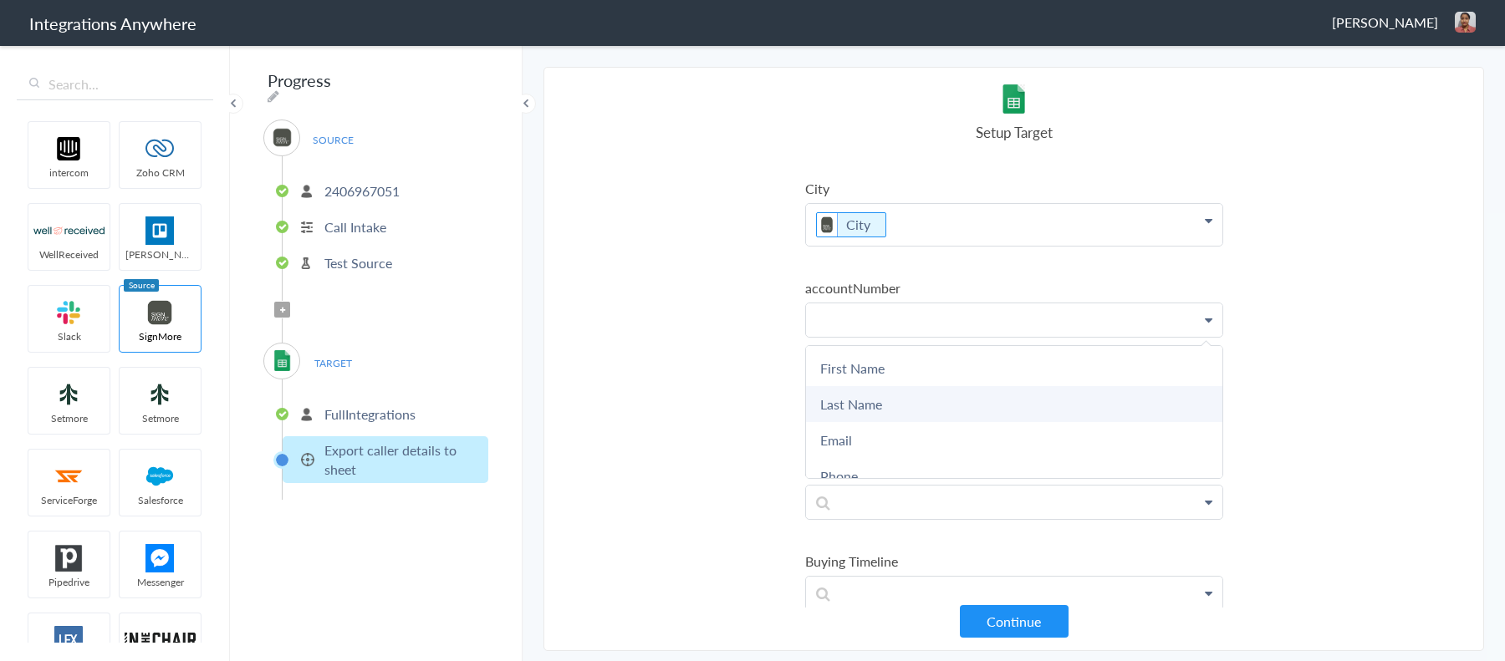
scroll to position [2157, 0]
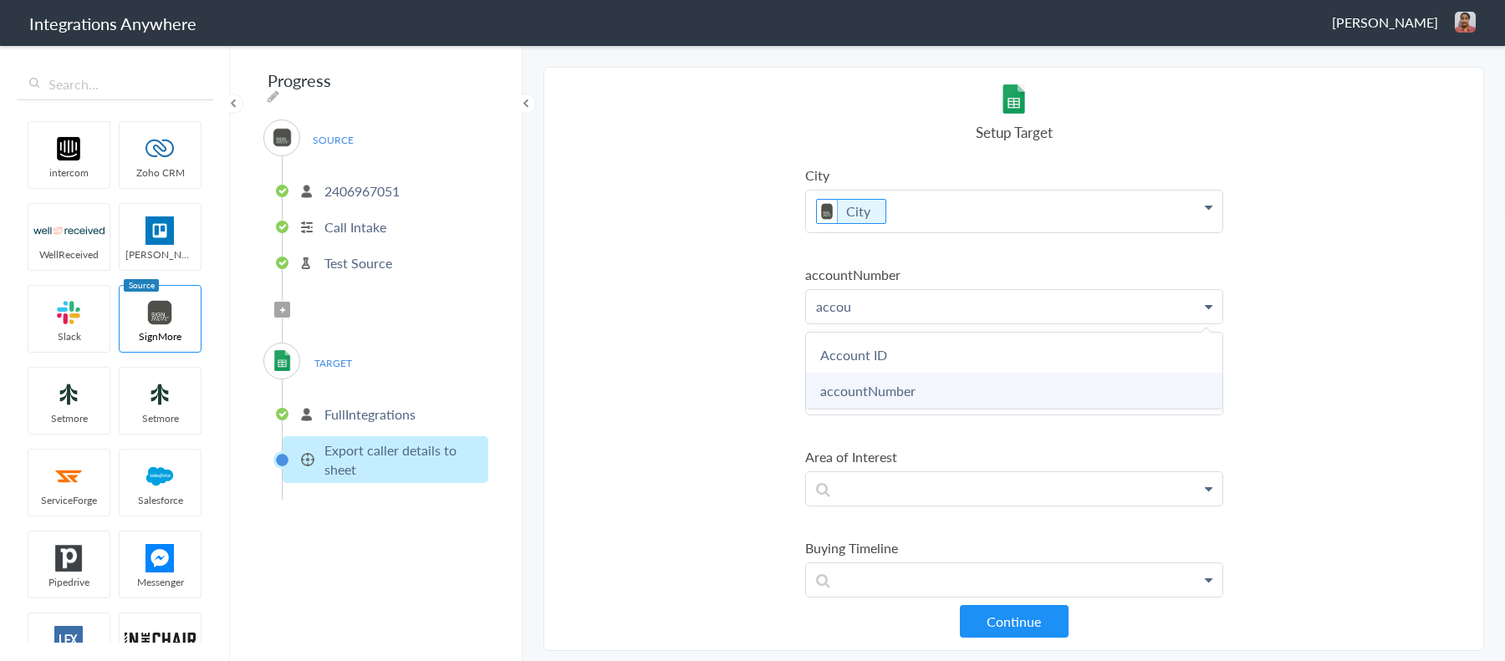
click at [912, 373] on link "accountNumber" at bounding box center [1014, 391] width 416 height 36
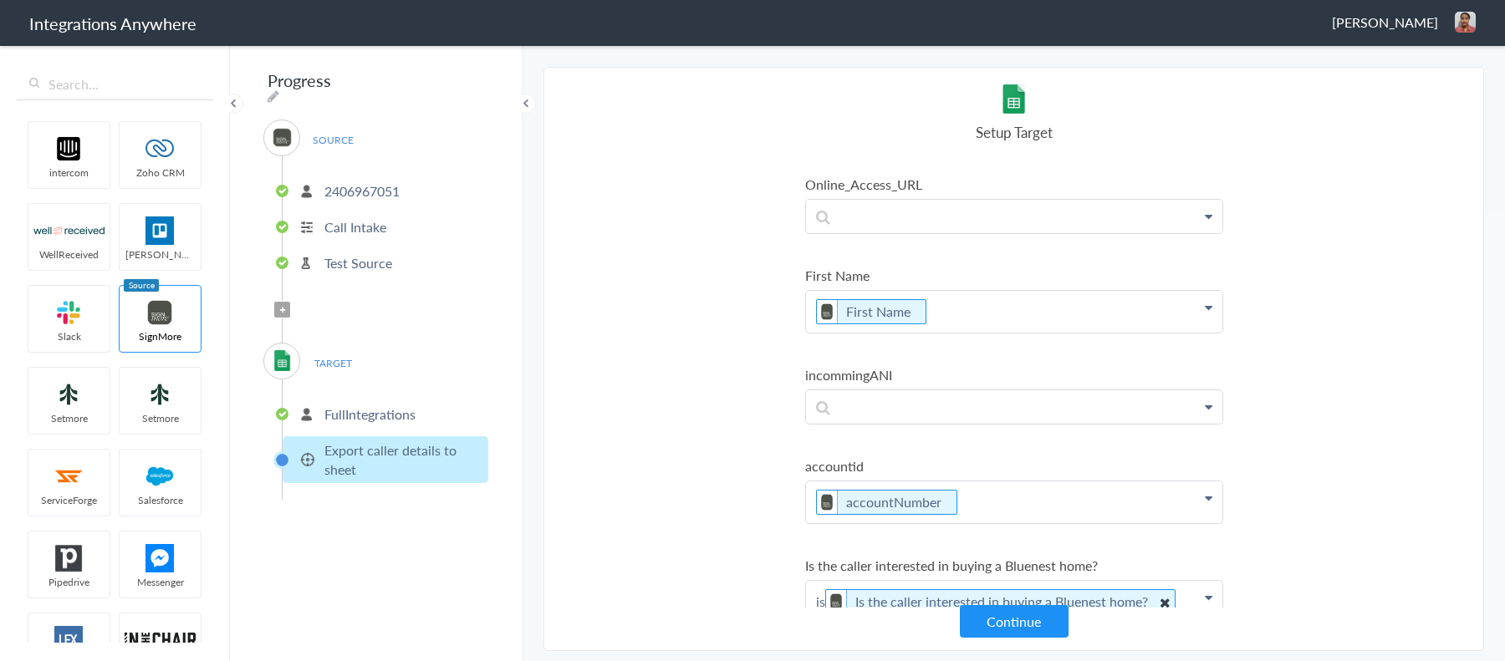
scroll to position [303, 0]
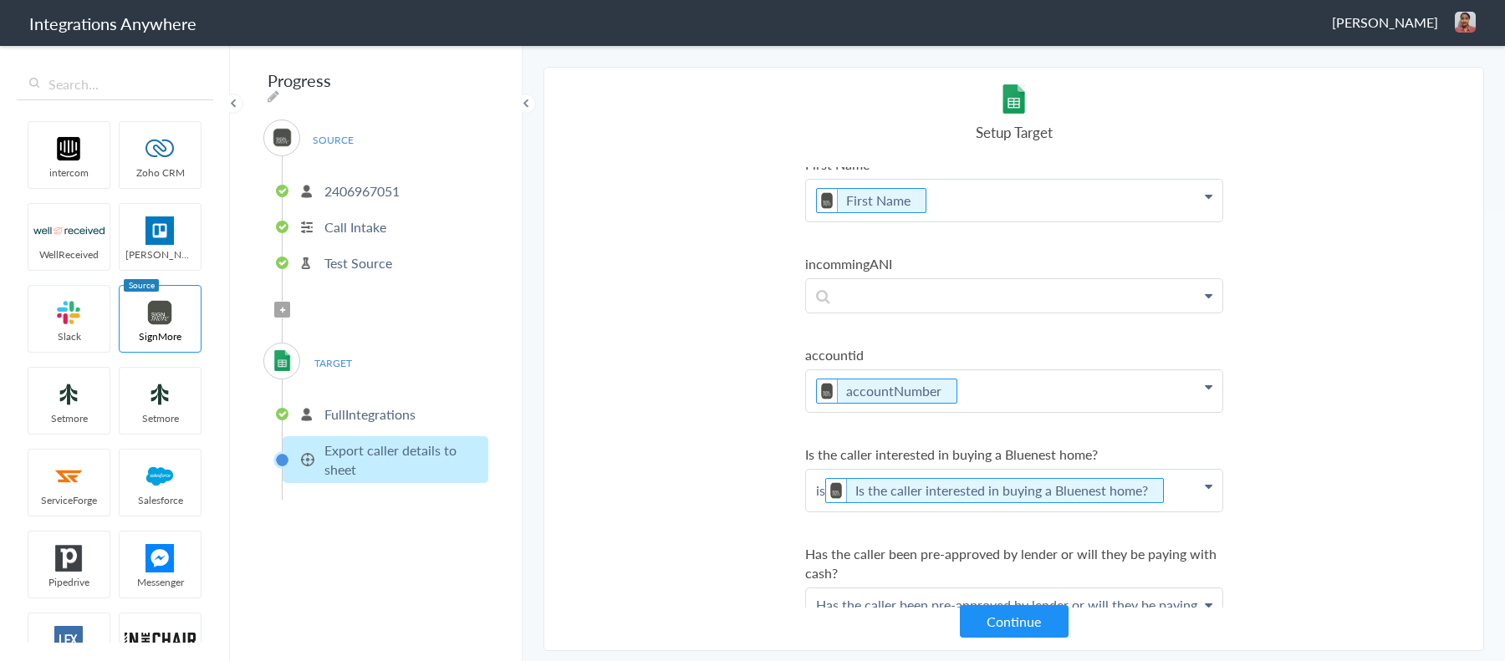
click at [961, 375] on p "accountNumber" at bounding box center [1014, 391] width 416 height 42
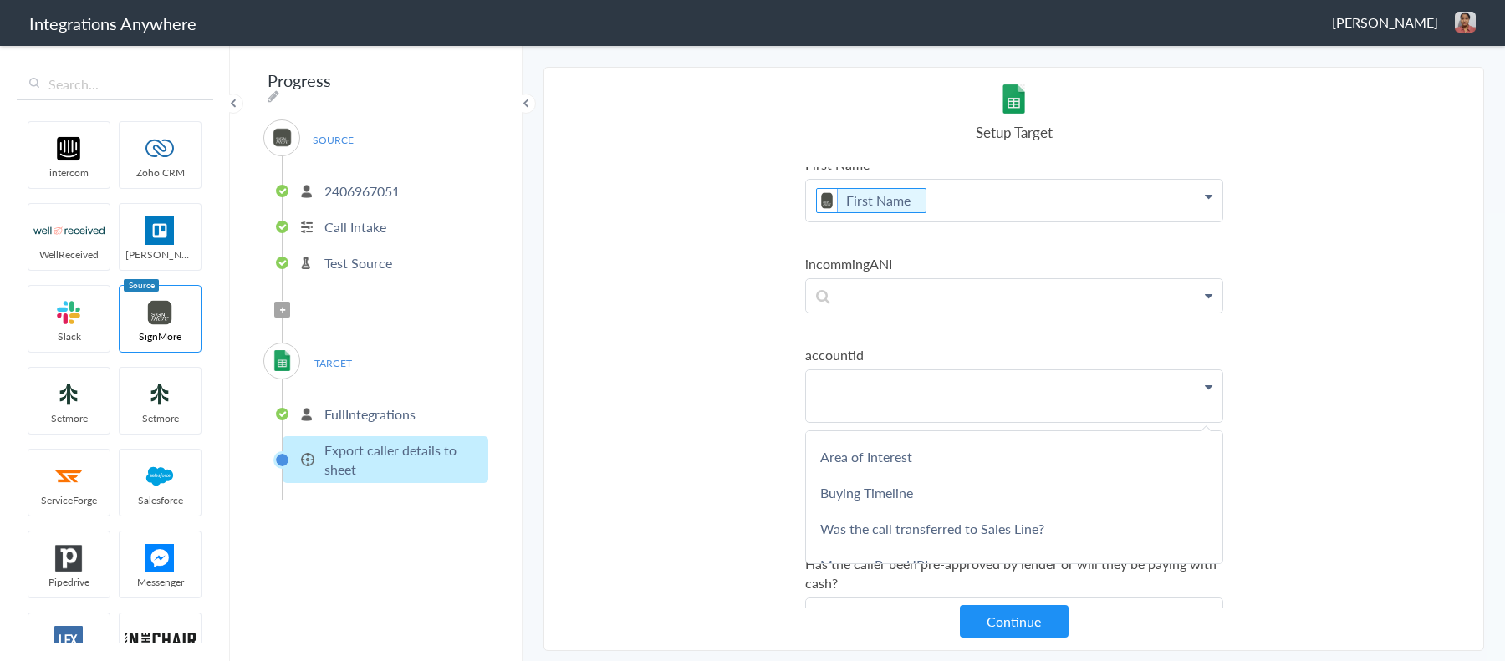
scroll to position [1096, 0]
click at [753, 427] on section "Select Account 2406967051 Rename Delete (a few seconds ago) 9193410131 Rename D…" at bounding box center [1014, 359] width 941 height 585
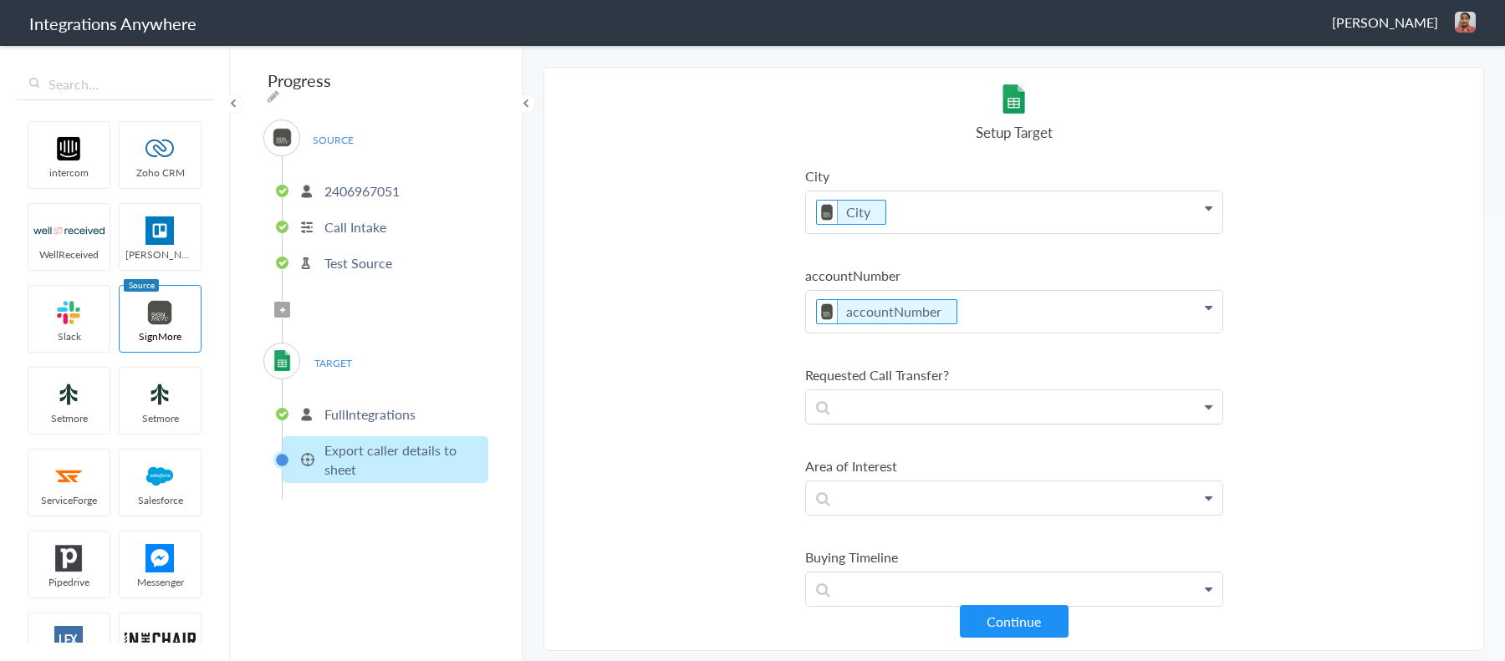
scroll to position [2232, 0]
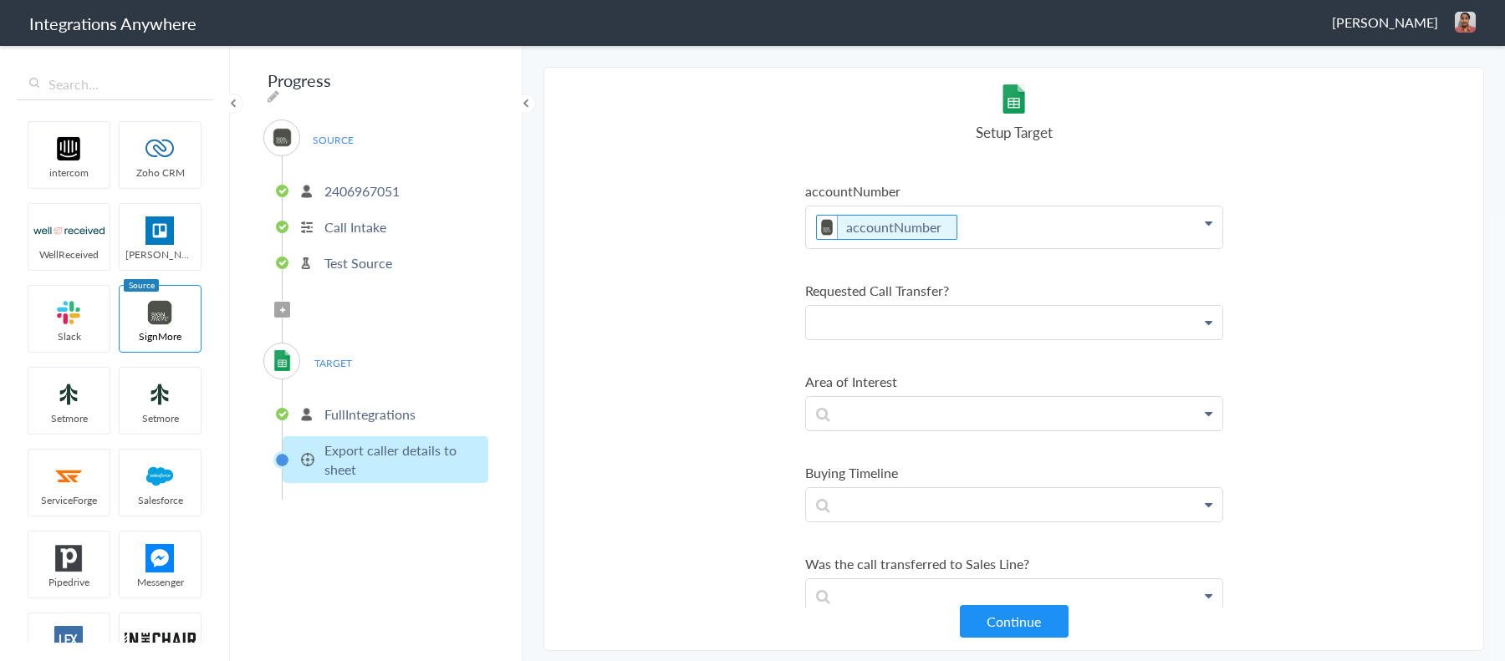
click at [934, 308] on p at bounding box center [1014, 322] width 416 height 33
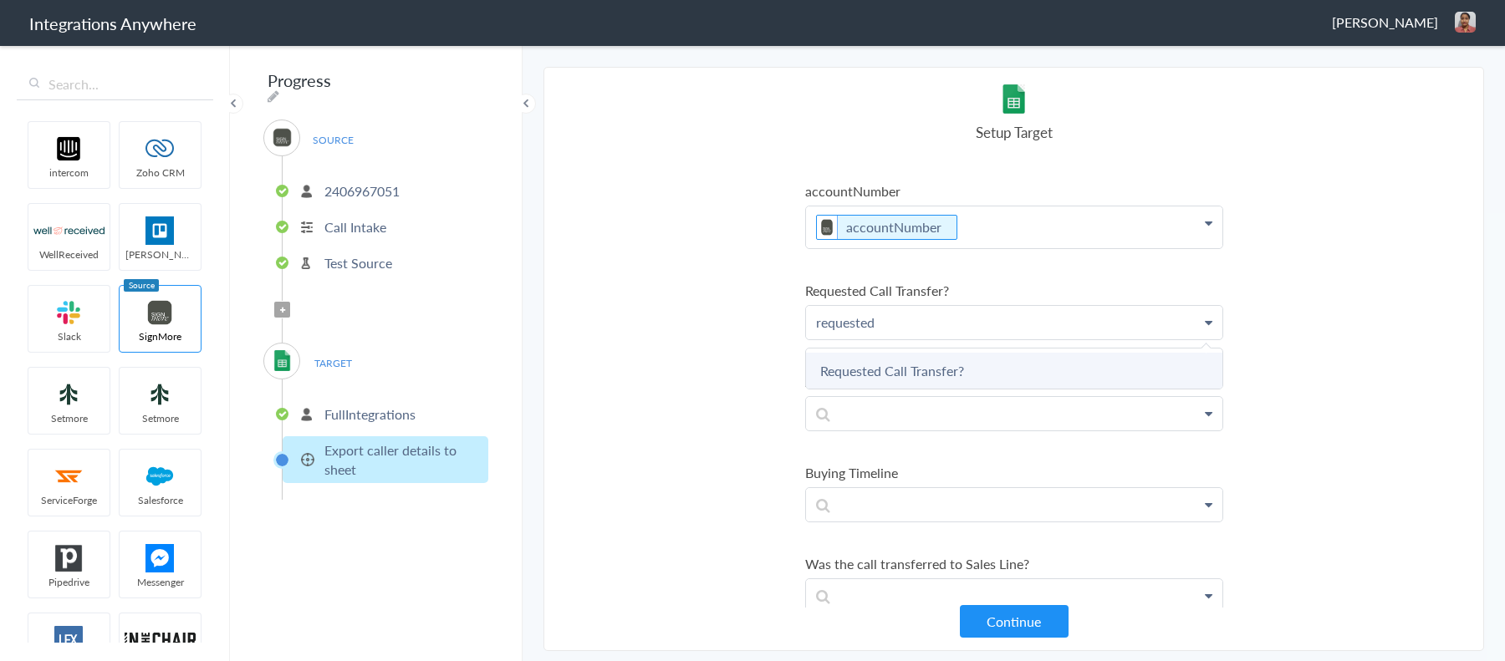
click at [920, 353] on link "Requested Call Transfer?" at bounding box center [1014, 371] width 416 height 36
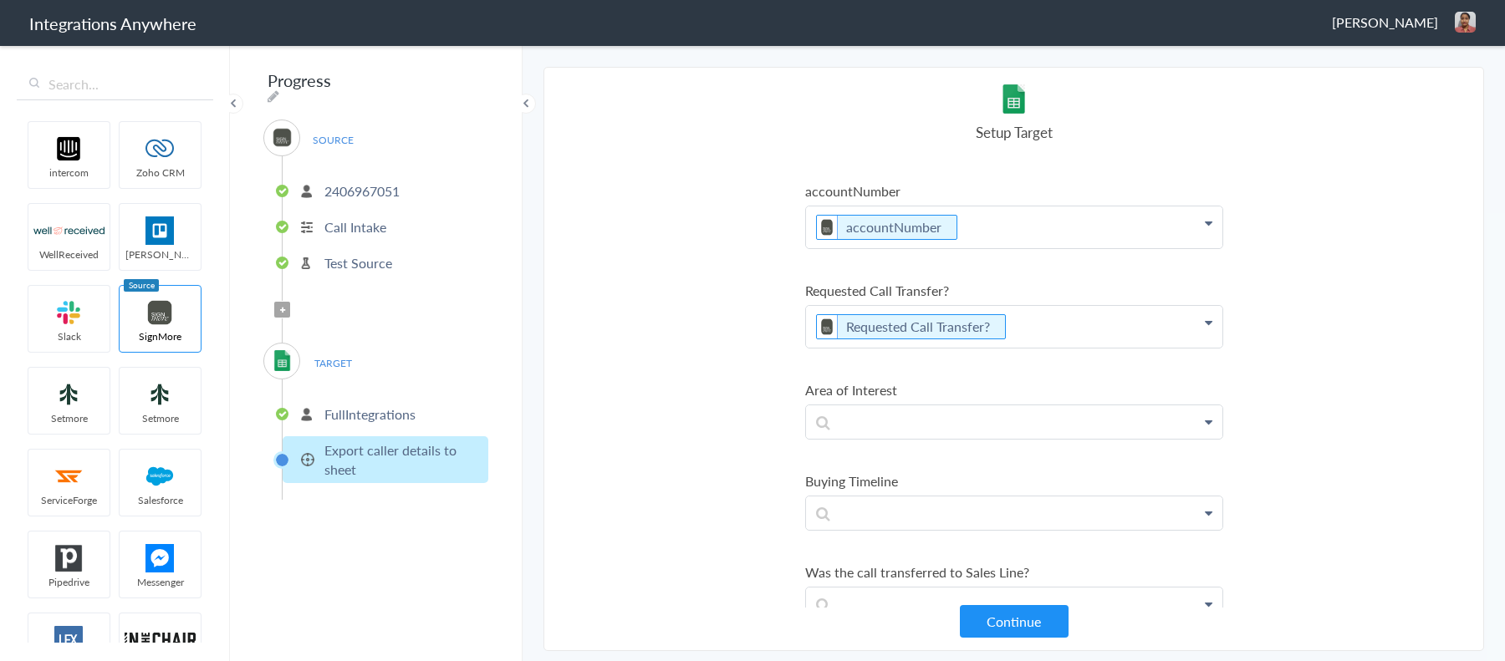
scroll to position [2268, 0]
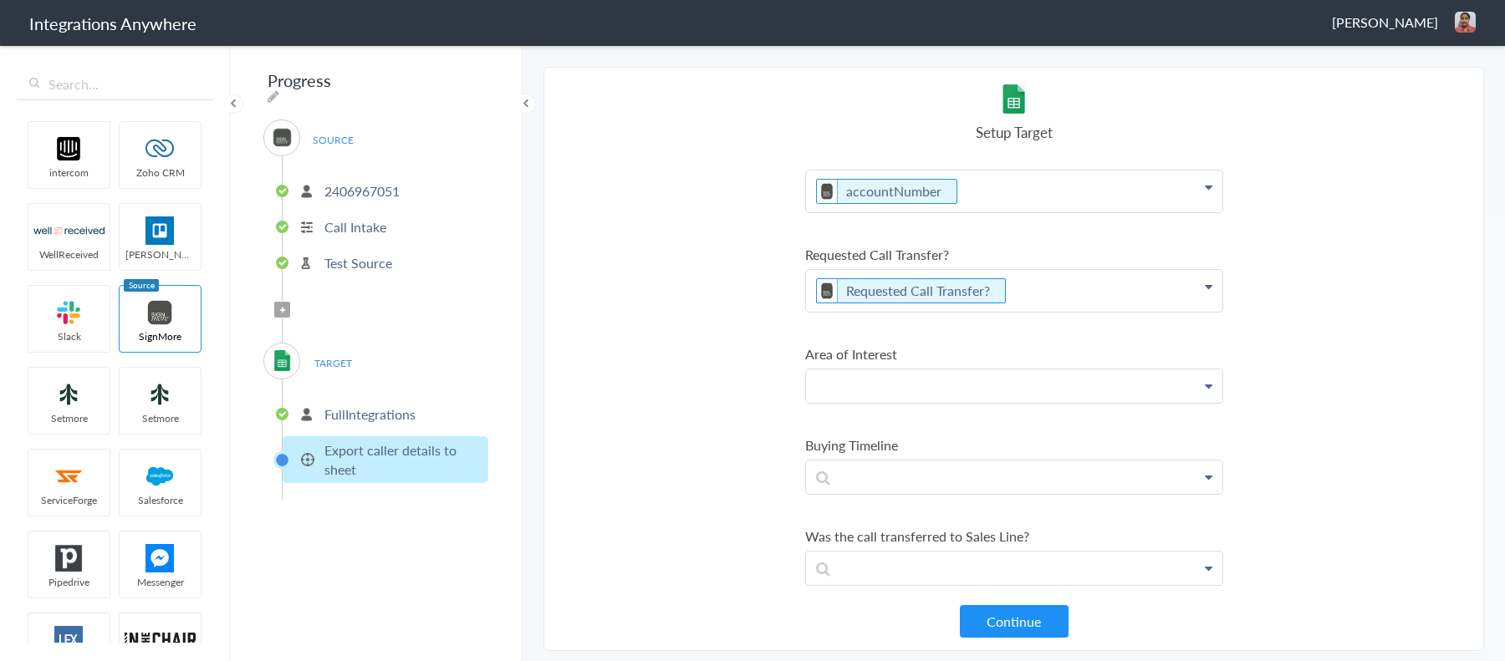
click at [911, 370] on p at bounding box center [1014, 386] width 416 height 33
click at [1006, 416] on link "Area of Interest" at bounding box center [1014, 434] width 416 height 36
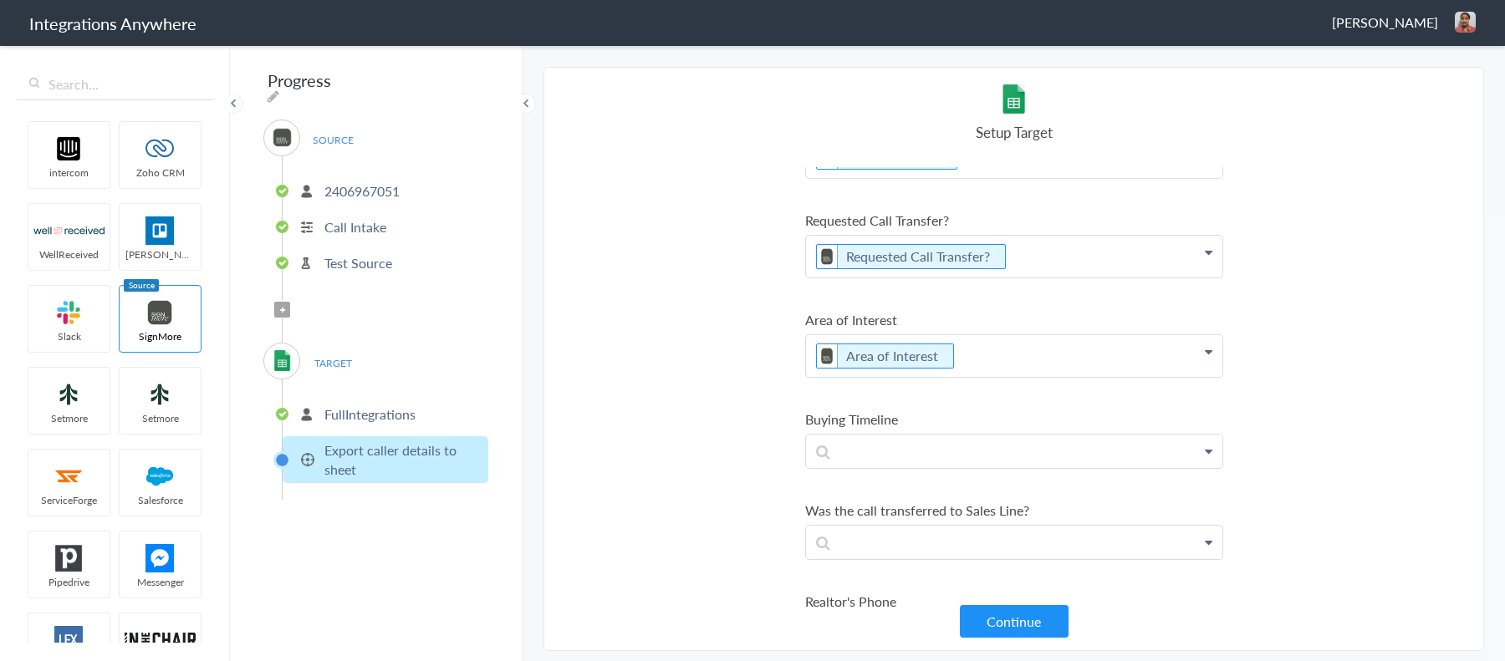
scroll to position [2304, 0]
click at [916, 433] on p at bounding box center [1014, 449] width 416 height 33
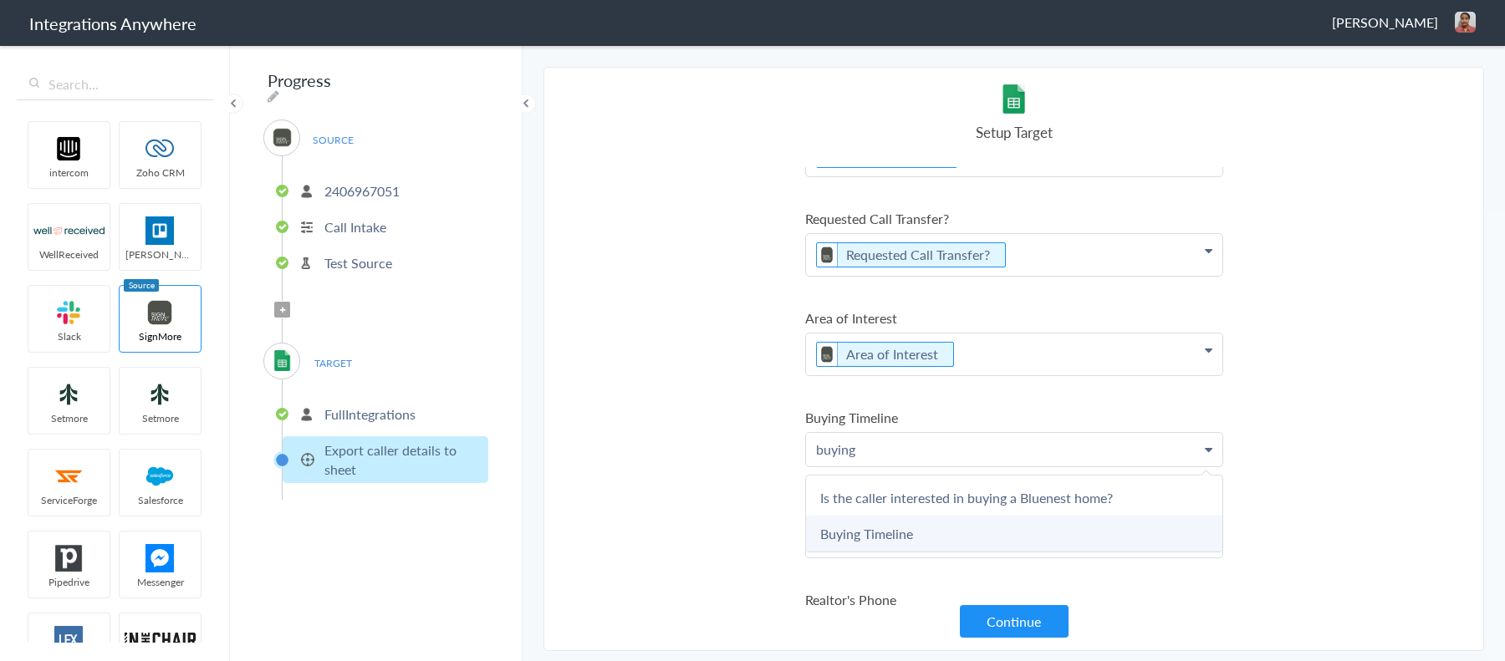
click at [898, 516] on link "Buying Timeline" at bounding box center [1014, 534] width 416 height 36
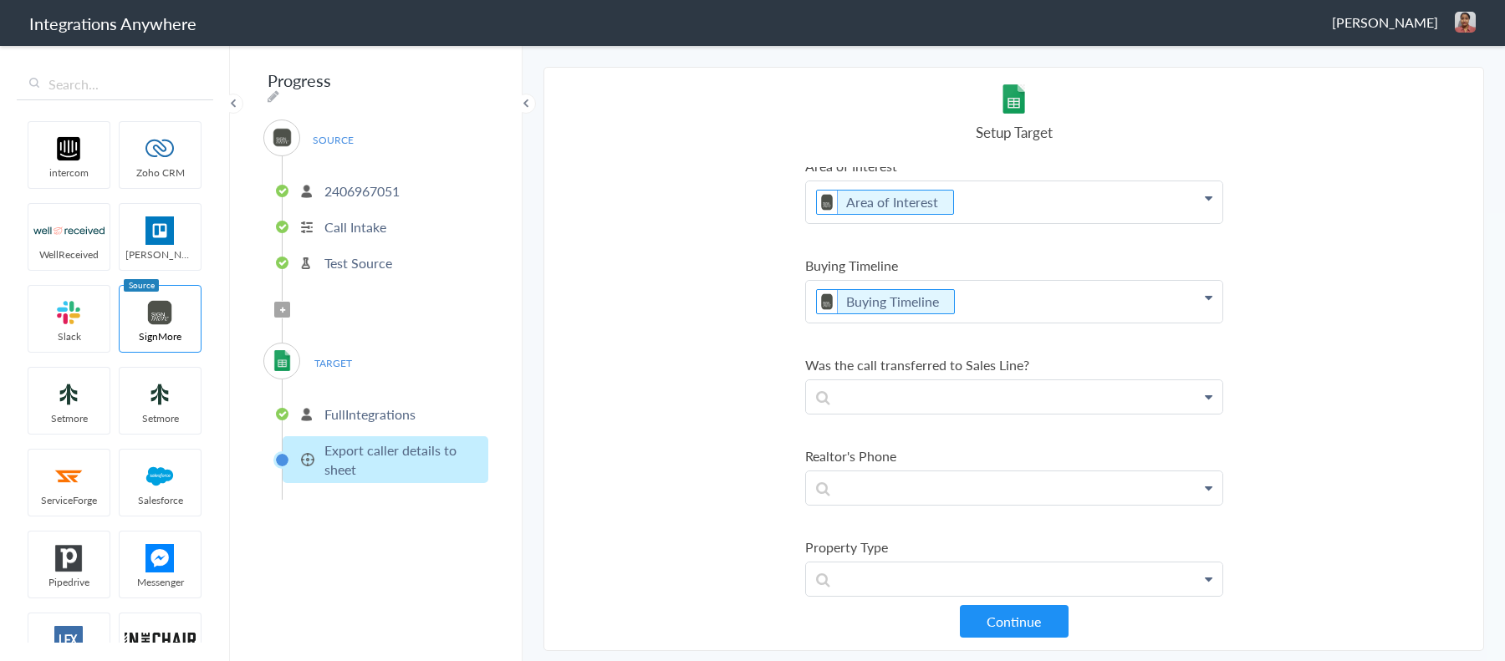
scroll to position [2499, 0]
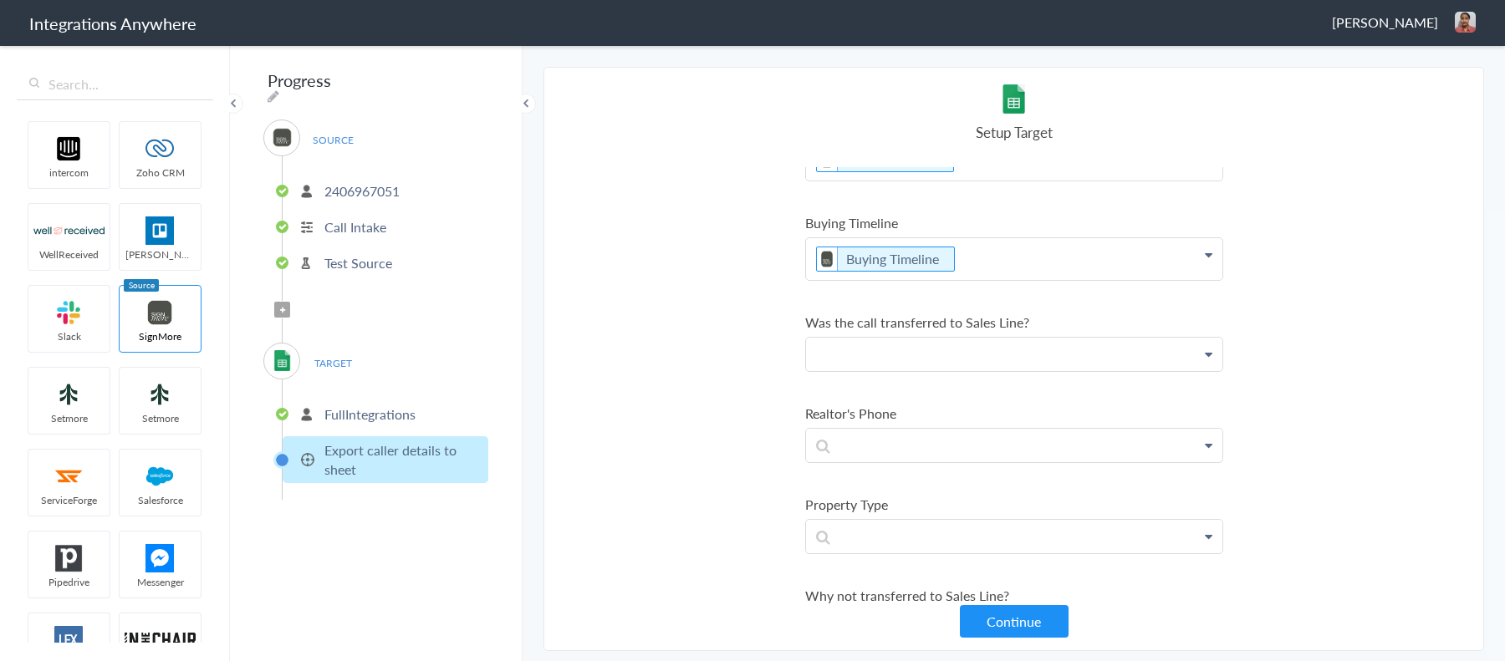
click at [896, 338] on p at bounding box center [1014, 354] width 416 height 33
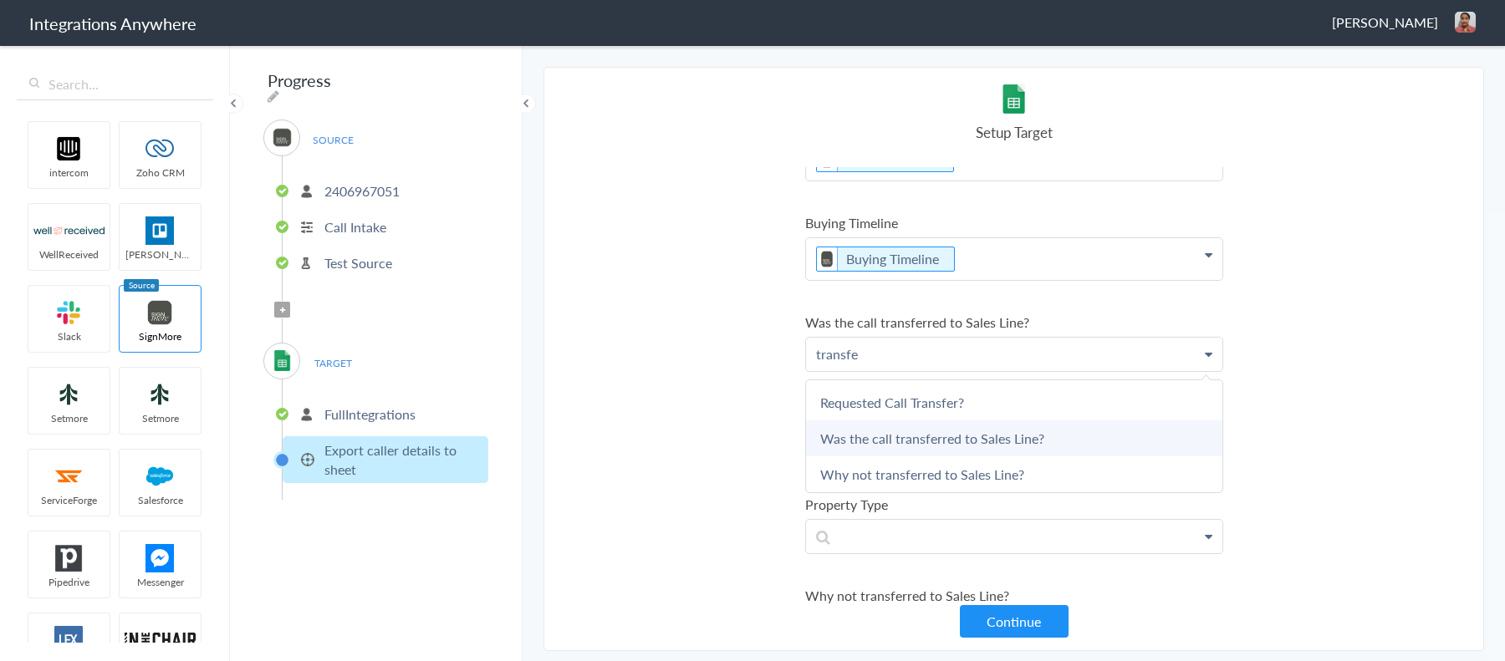
click at [914, 421] on link "Was the call transferred to Sales Line?" at bounding box center [1014, 439] width 416 height 36
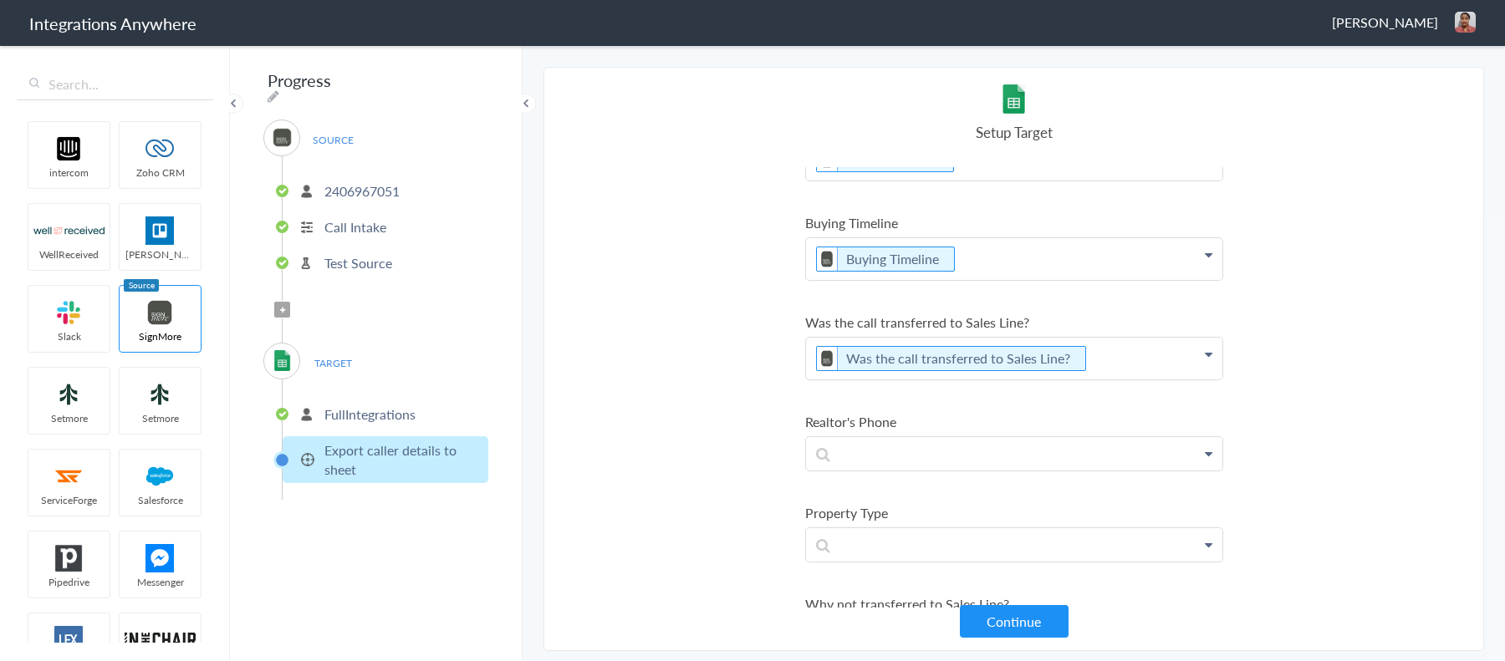
scroll to position [2532, 0]
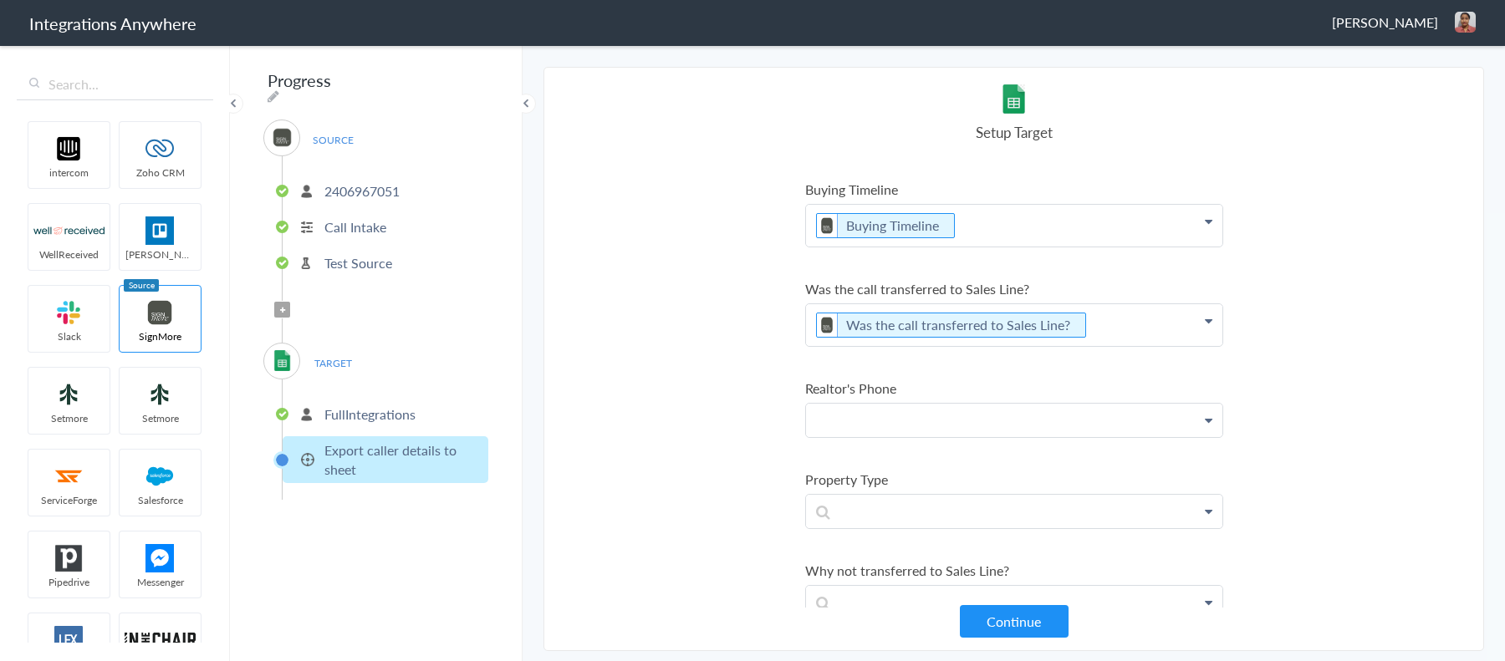
click at [902, 404] on p at bounding box center [1014, 420] width 416 height 33
click at [900, 487] on link "Realtor's Phone" at bounding box center [1014, 505] width 416 height 36
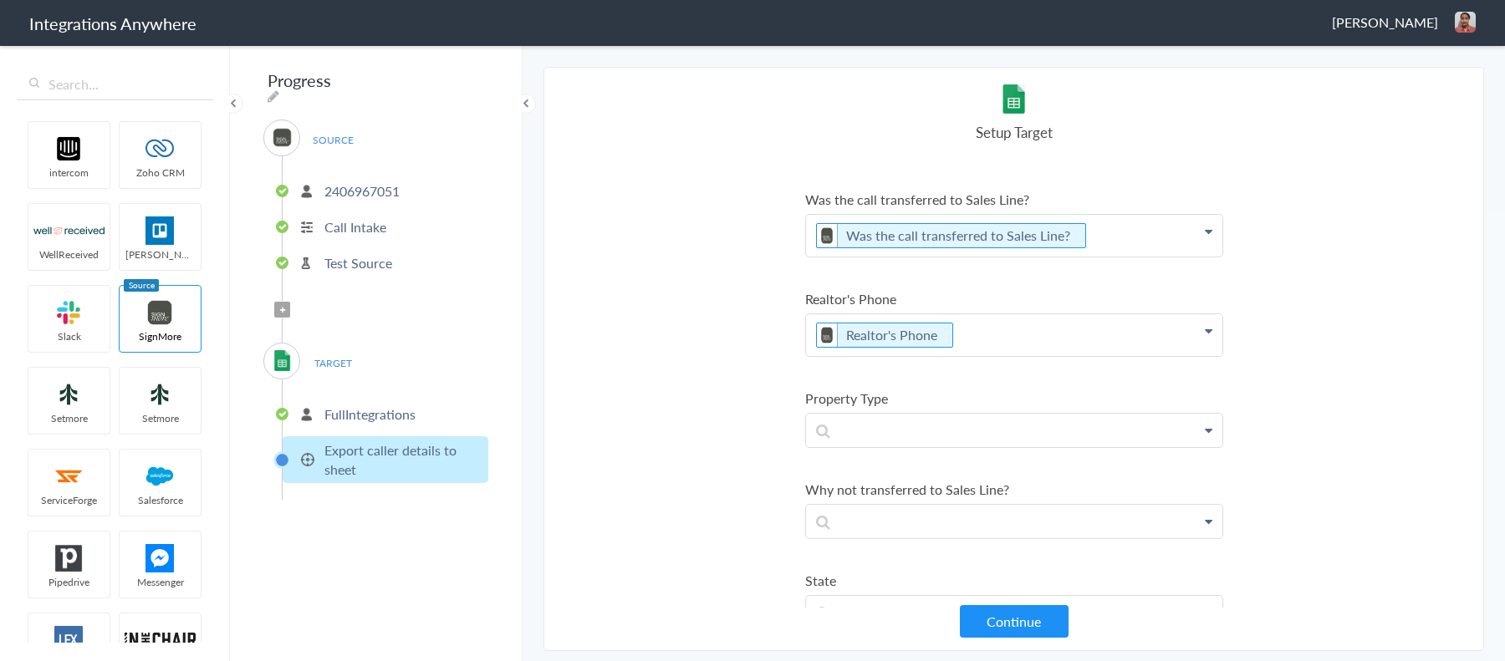
scroll to position [2713, 0]
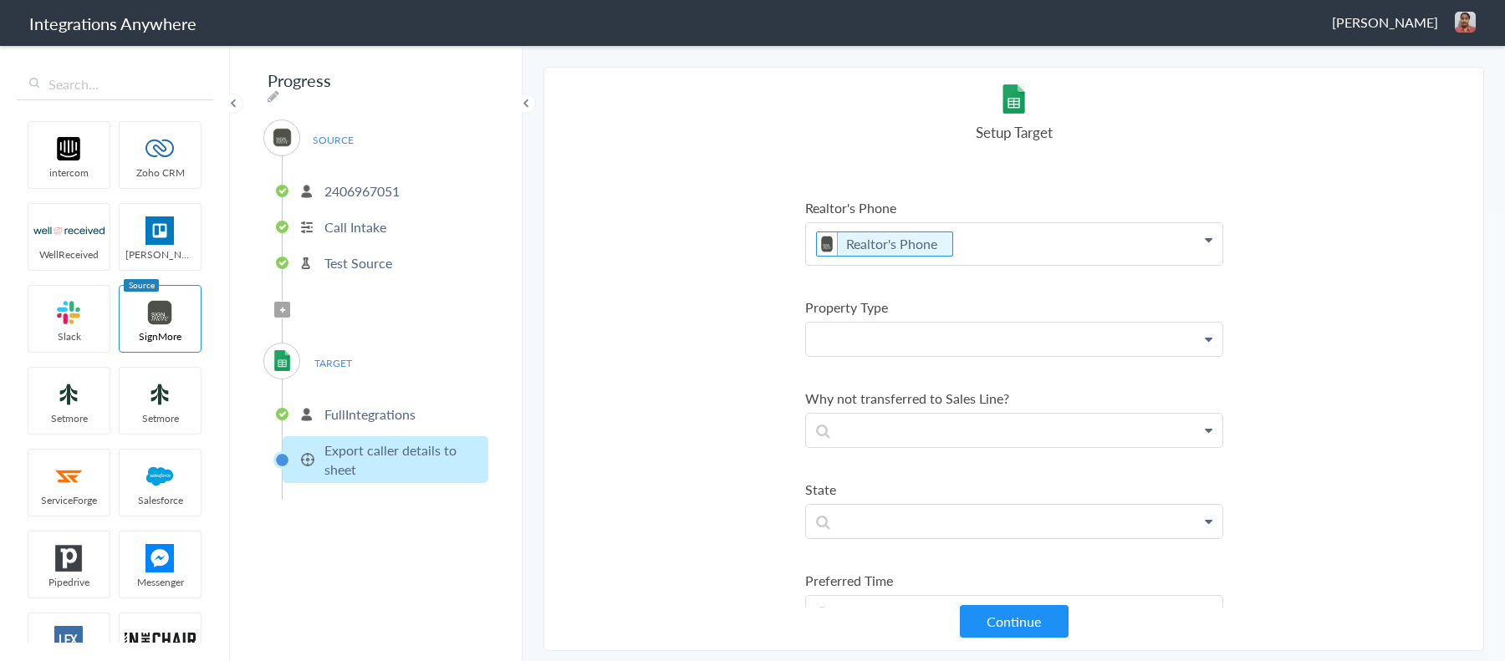
click at [876, 323] on p at bounding box center [1014, 339] width 416 height 33
click at [865, 370] on link "Property Type" at bounding box center [1014, 388] width 416 height 36
click at [885, 422] on p at bounding box center [1014, 438] width 416 height 33
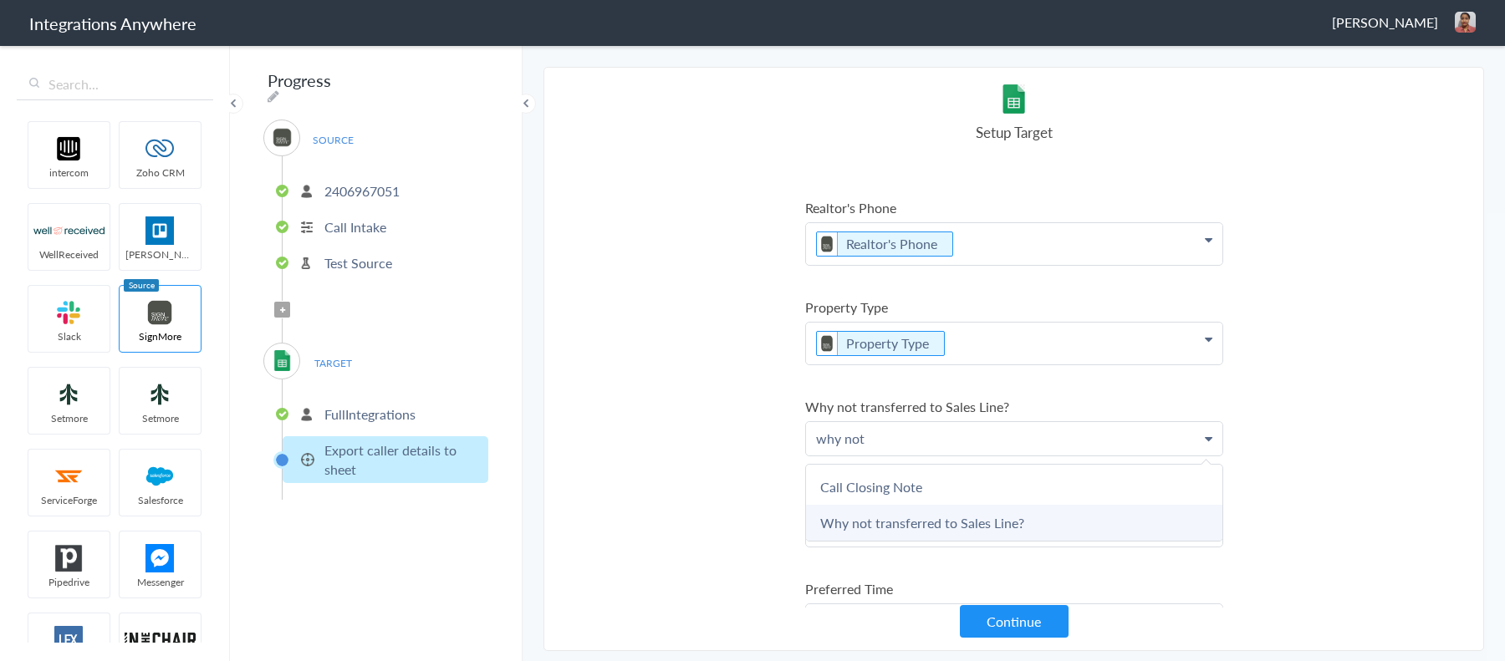
click at [896, 505] on link "Why not transferred to Sales Line?" at bounding box center [1014, 523] width 416 height 36
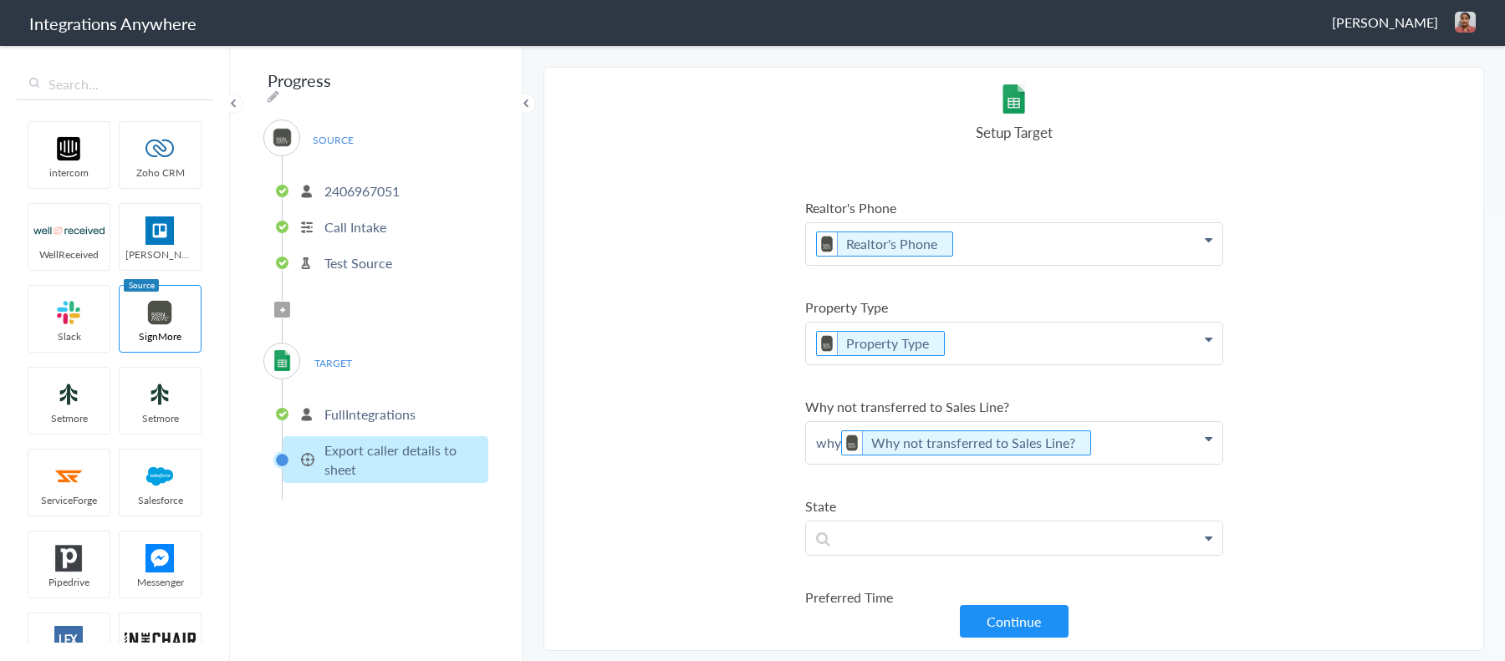
click at [822, 422] on p "why Why not transferred to Sales Line?" at bounding box center [1014, 443] width 416 height 42
click at [722, 431] on section "Select Account 2406967051 Rename Delete (a few seconds ago) 9193410131 Rename D…" at bounding box center [1014, 359] width 941 height 585
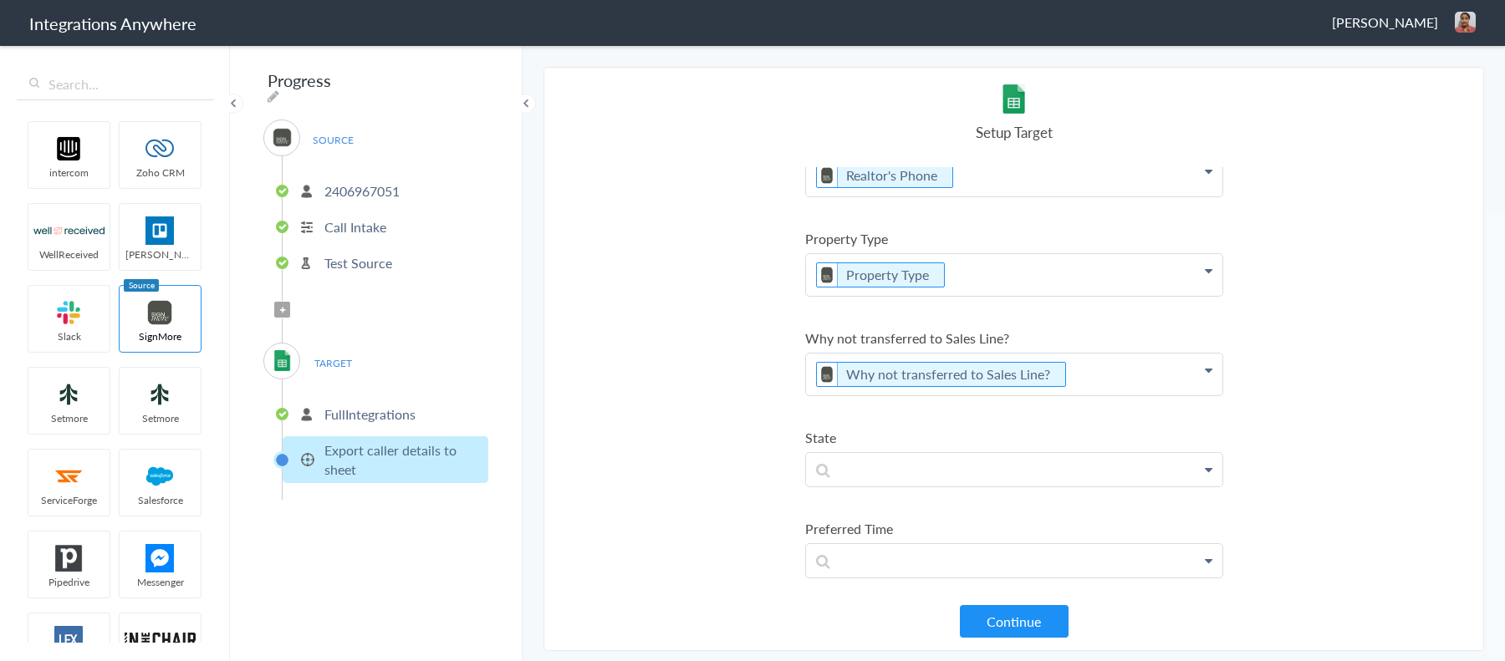
scroll to position [2869, 0]
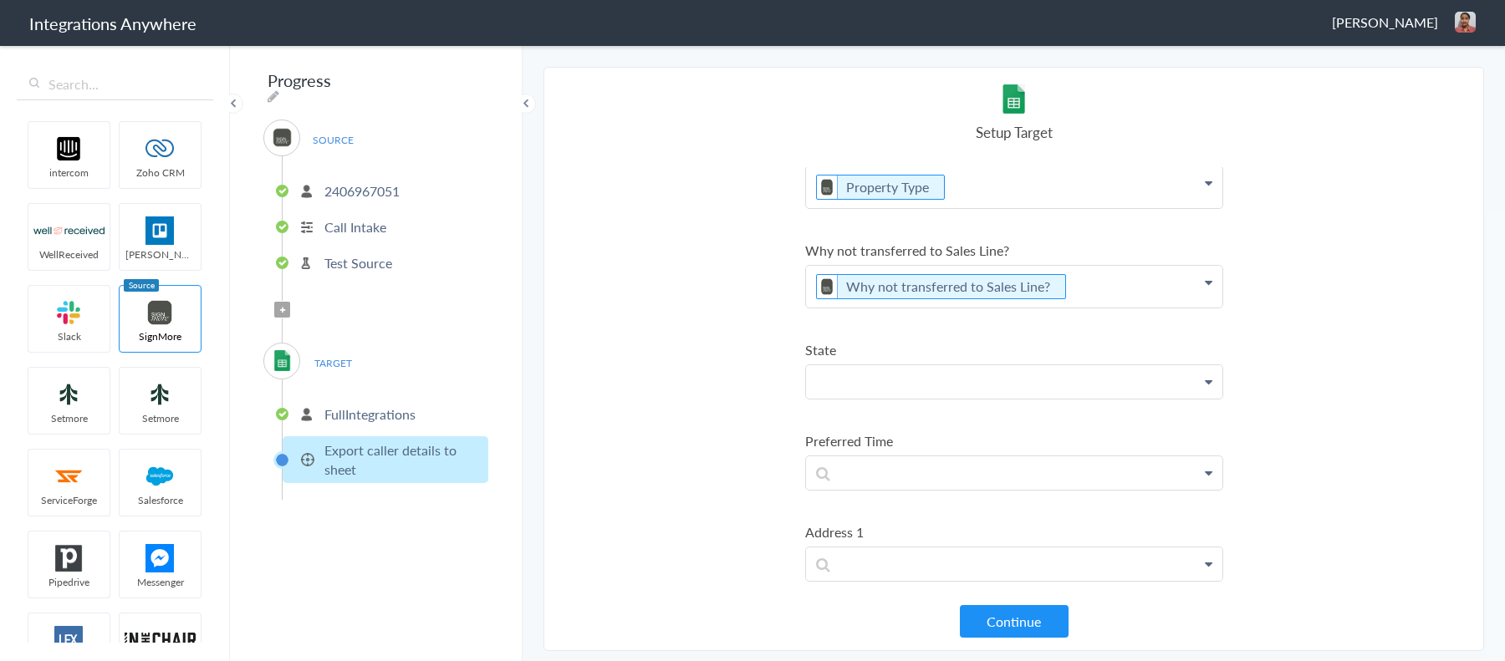
click at [901, 365] on p at bounding box center [1014, 381] width 416 height 33
click at [851, 412] on link "State" at bounding box center [1014, 430] width 416 height 36
click at [869, 465] on p at bounding box center [1014, 481] width 416 height 33
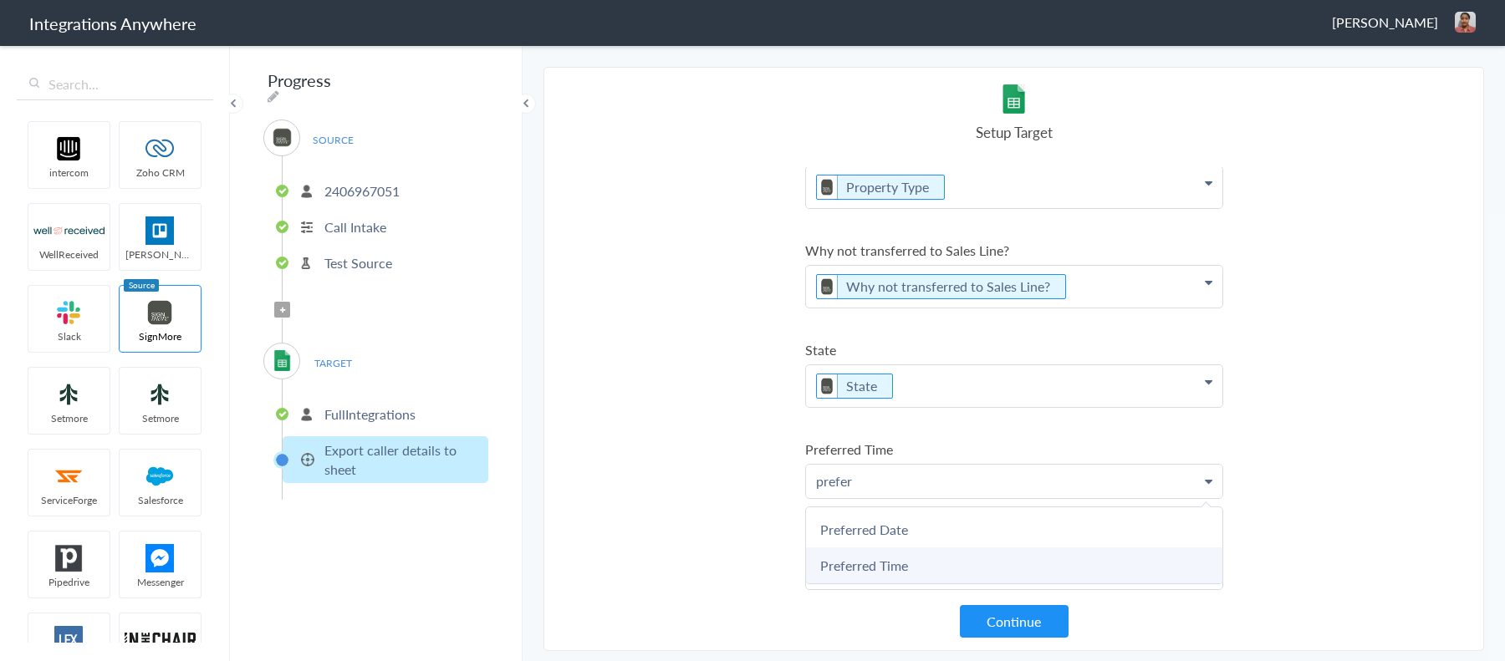
click at [862, 548] on link "Preferred Time" at bounding box center [1014, 566] width 416 height 36
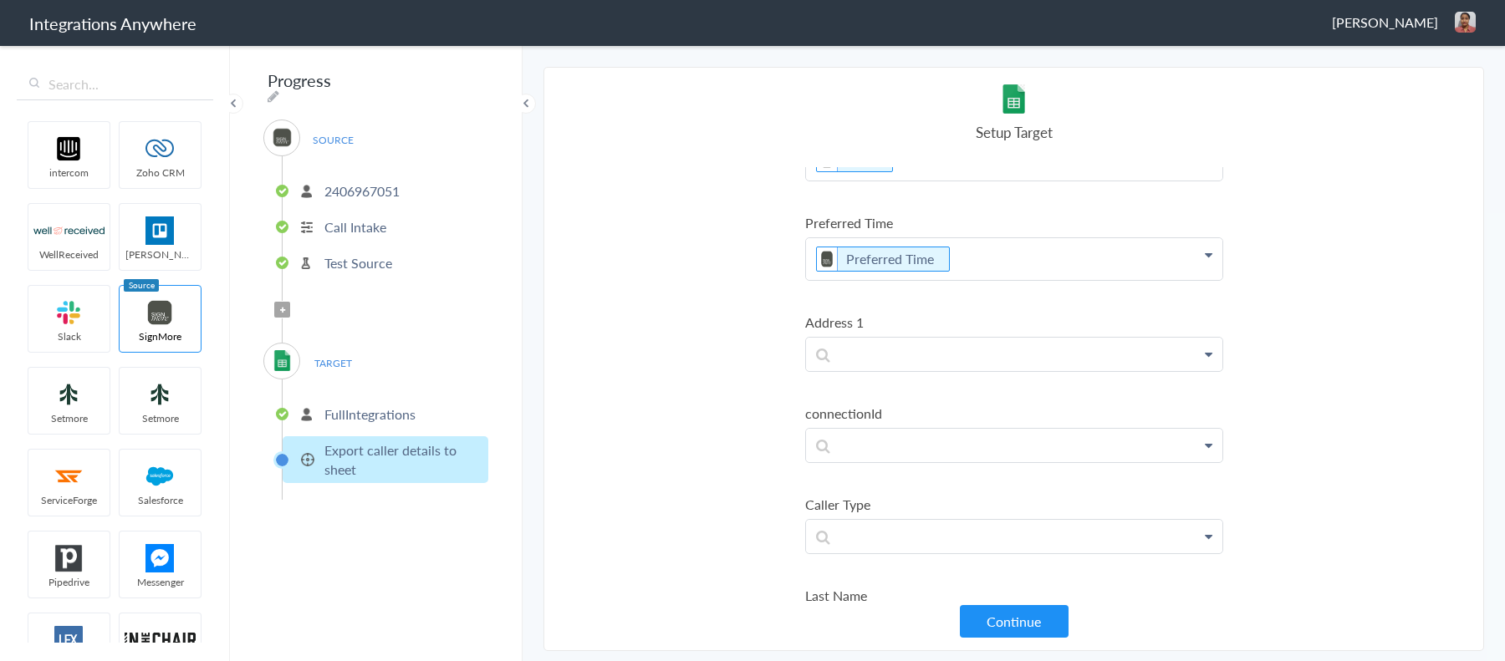
scroll to position [3071, 0]
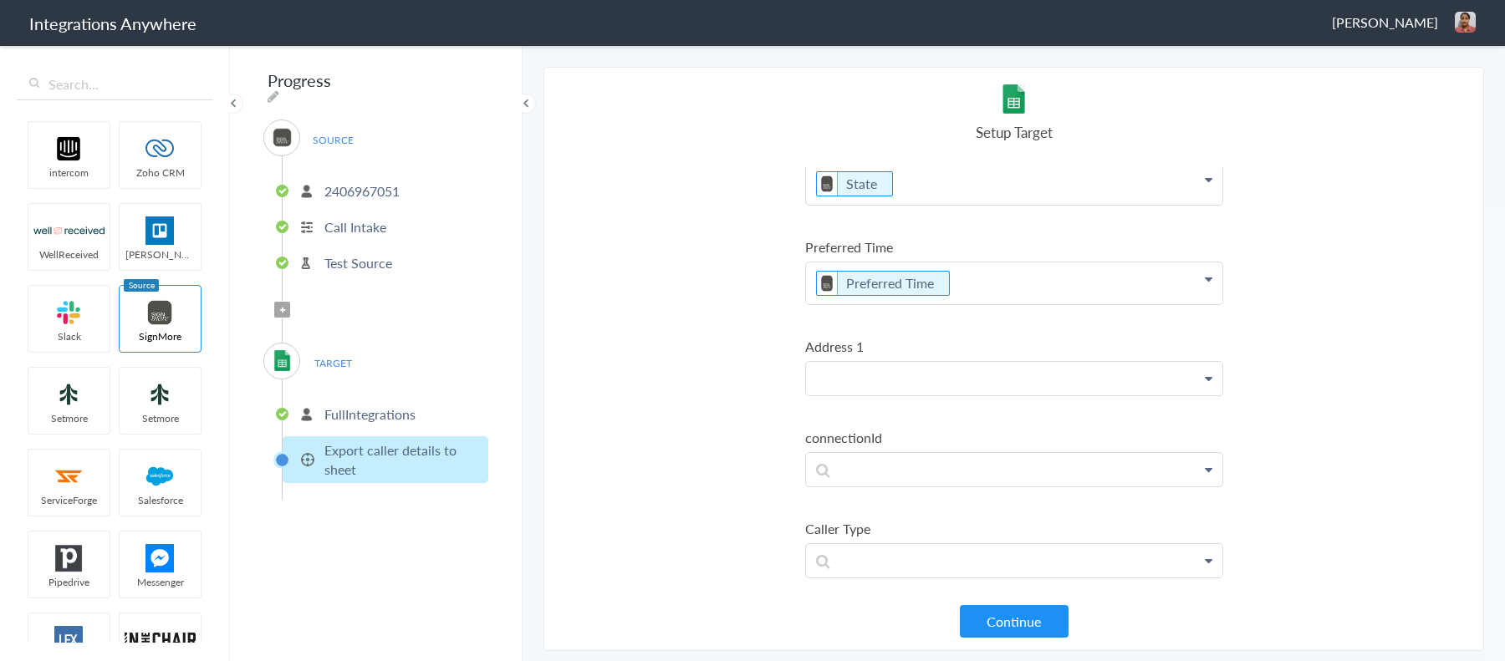
click at [871, 362] on p at bounding box center [1014, 378] width 416 height 33
click at [877, 445] on link "Address 1" at bounding box center [1014, 463] width 416 height 36
click at [838, 462] on p at bounding box center [1014, 478] width 416 height 33
click at [695, 442] on section "Select Account 2406967051 Rename Delete (a few seconds ago) 9193410131 Rename D…" at bounding box center [1014, 359] width 941 height 585
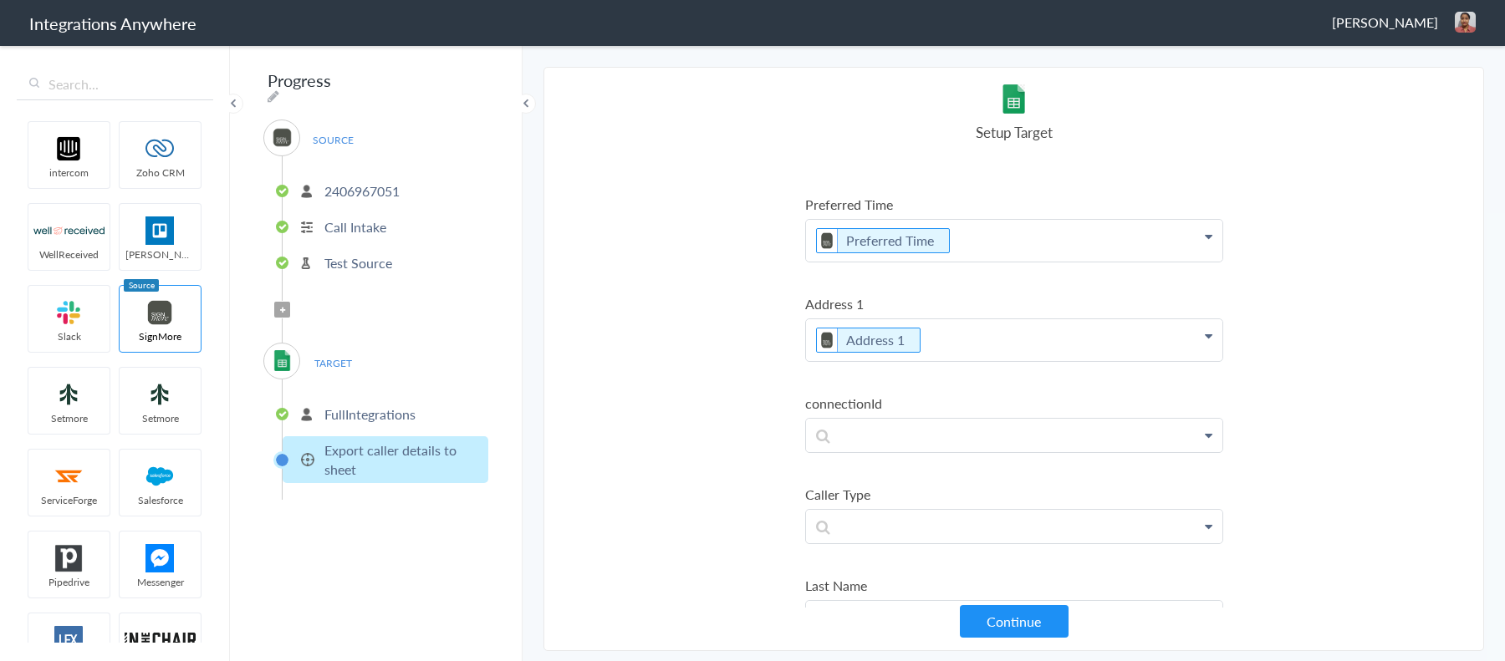
scroll to position [3279, 0]
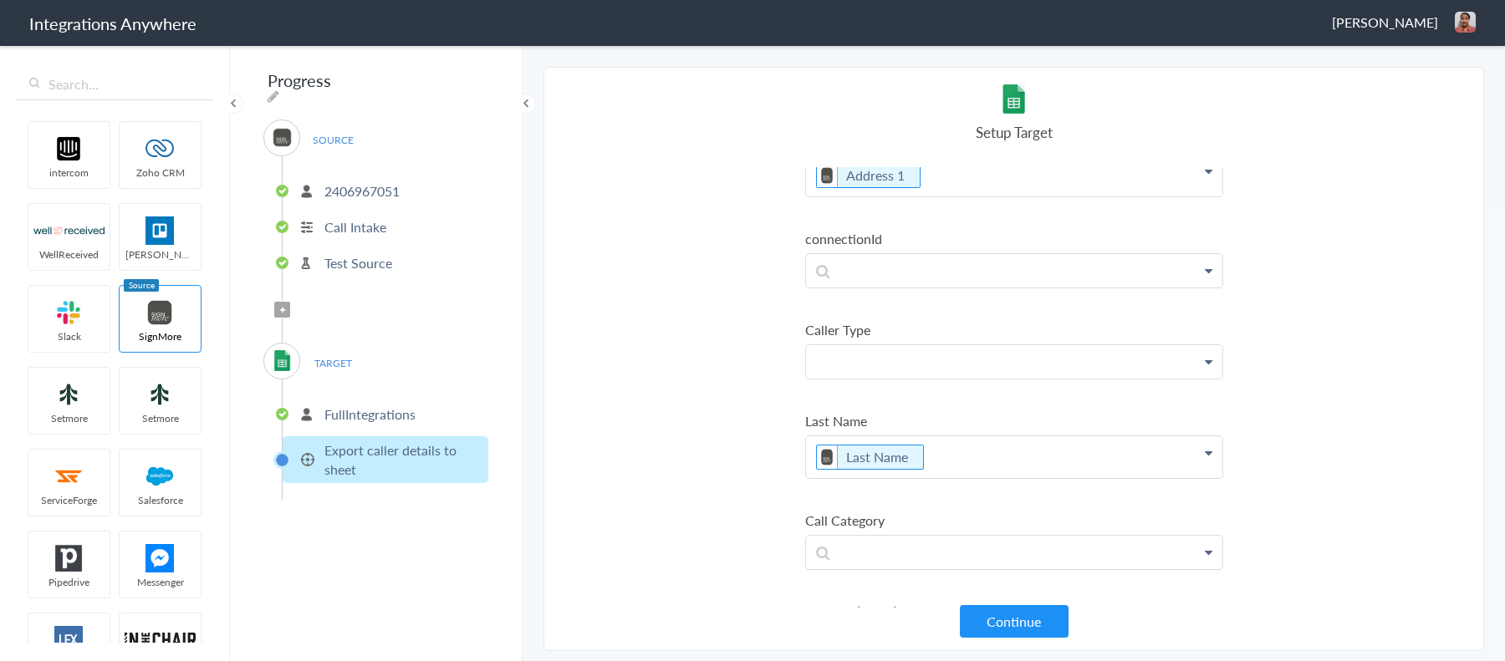
click at [893, 345] on p at bounding box center [1014, 361] width 416 height 33
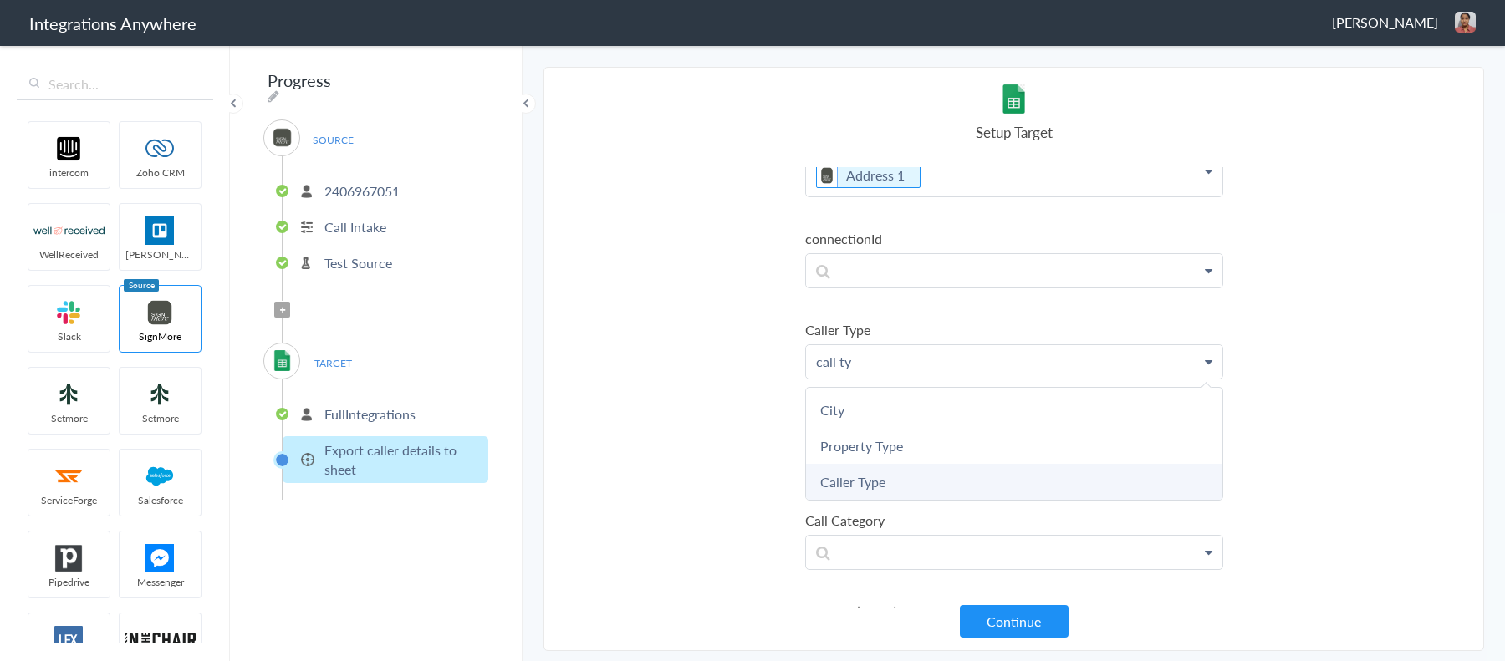
click at [899, 464] on link "Caller Type" at bounding box center [1014, 482] width 416 height 36
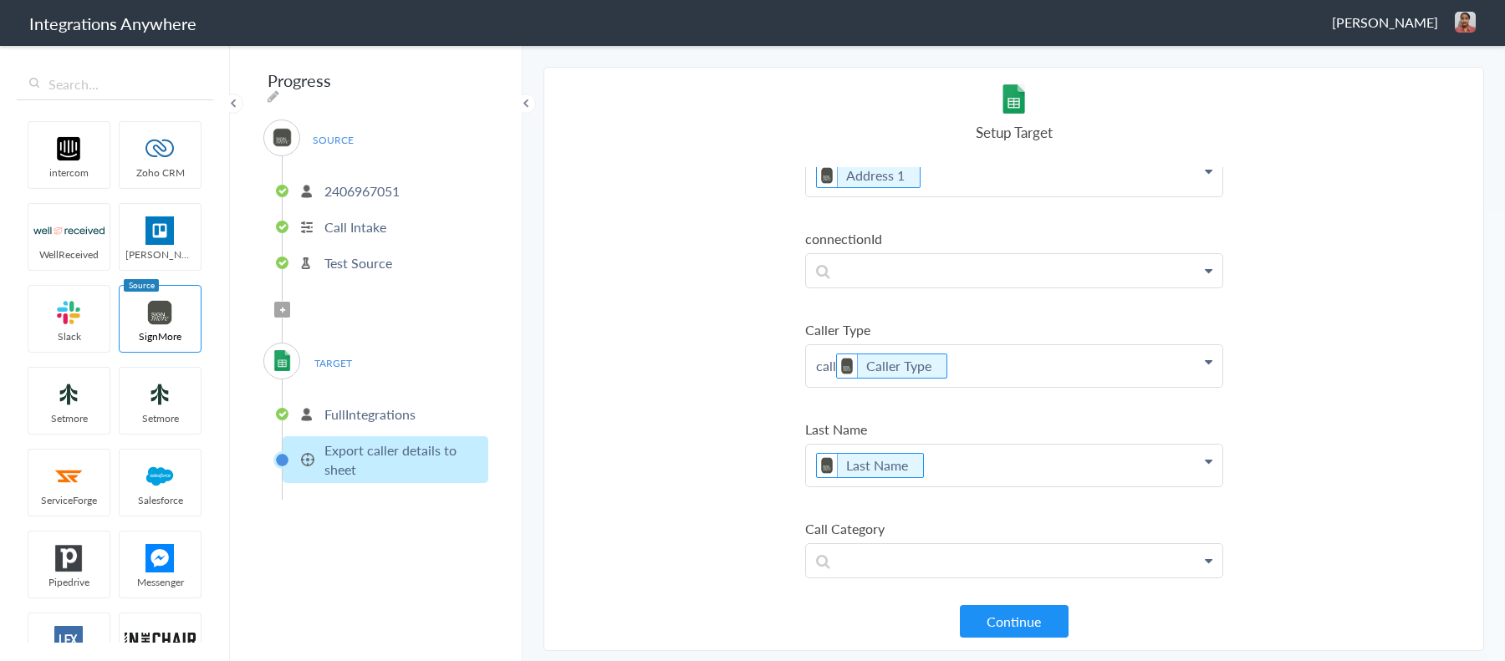
click at [822, 345] on p "call Caller Type" at bounding box center [1014, 366] width 416 height 42
click at [721, 457] on section "Select Account 2406967051 Rename Delete (a few seconds ago) 9193410131 Rename D…" at bounding box center [1014, 359] width 941 height 585
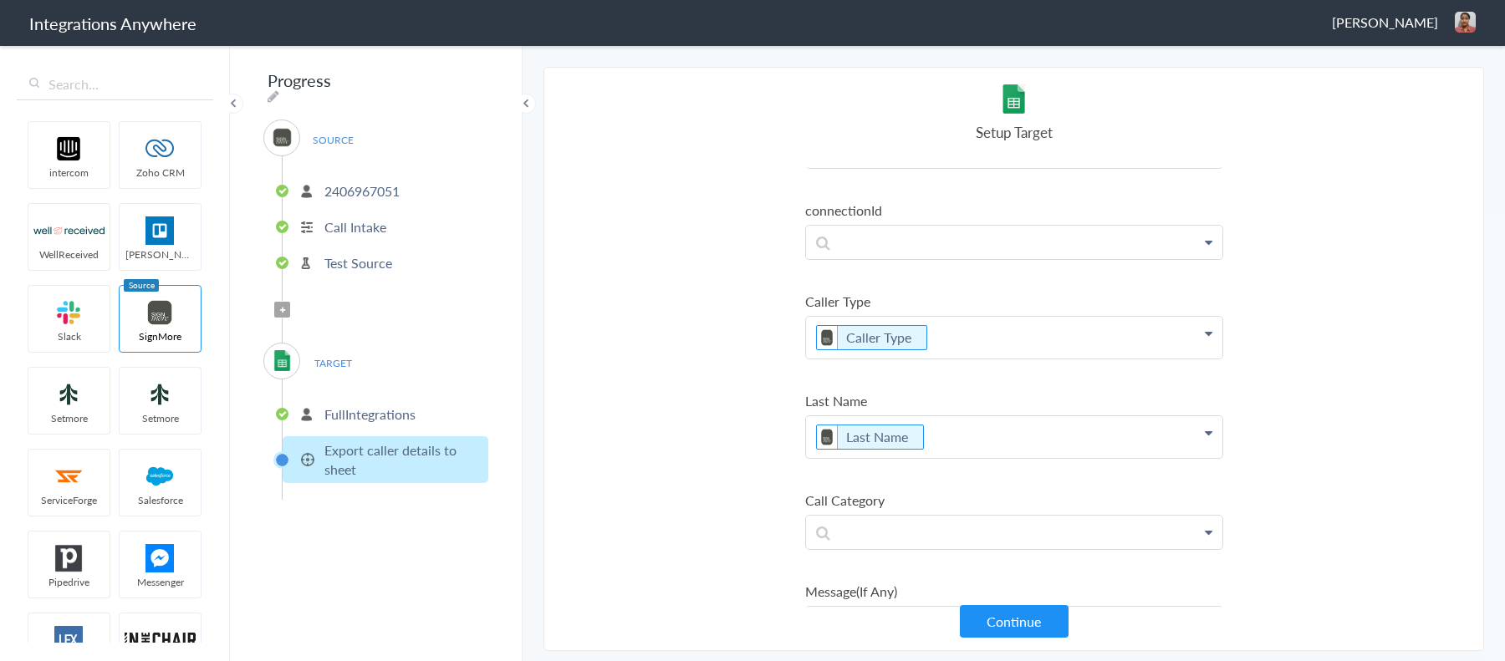
scroll to position [3337, 0]
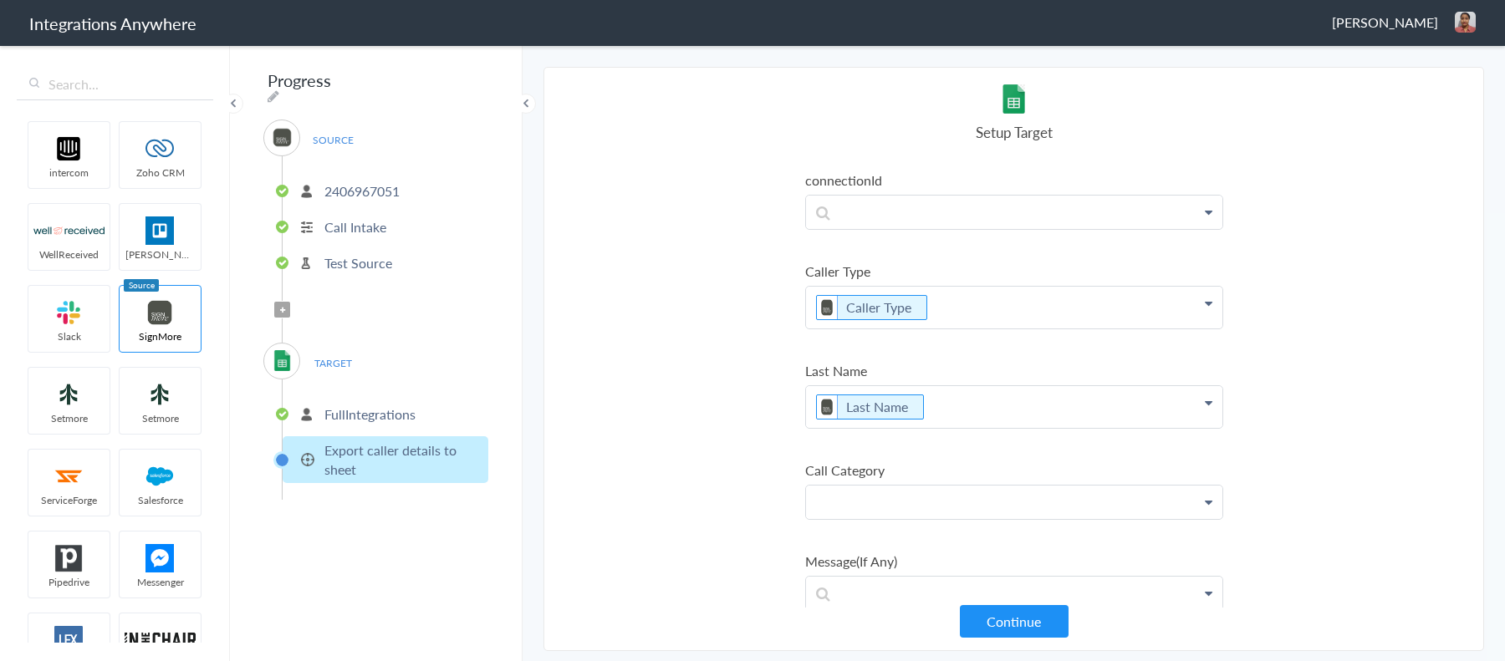
click at [939, 486] on p at bounding box center [1014, 502] width 416 height 33
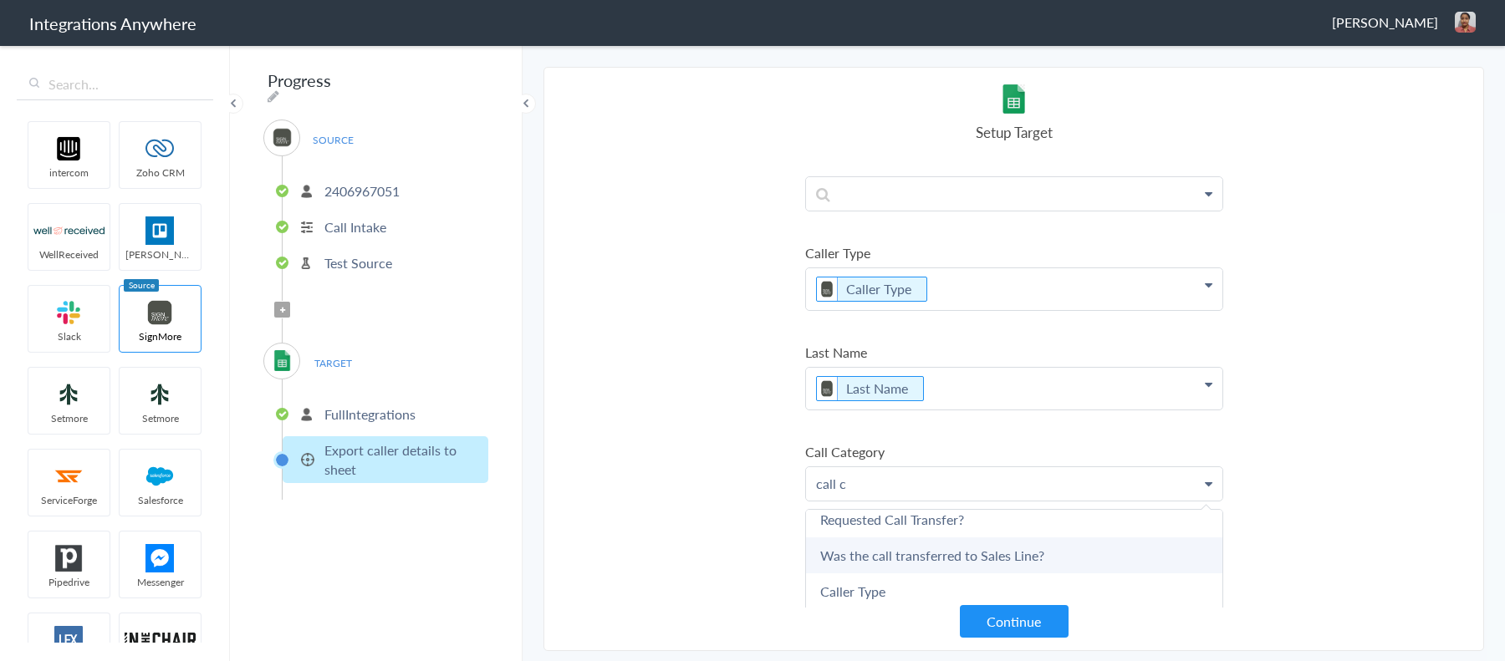
scroll to position [503, 0]
click at [867, 606] on link "Call Category" at bounding box center [1014, 624] width 416 height 36
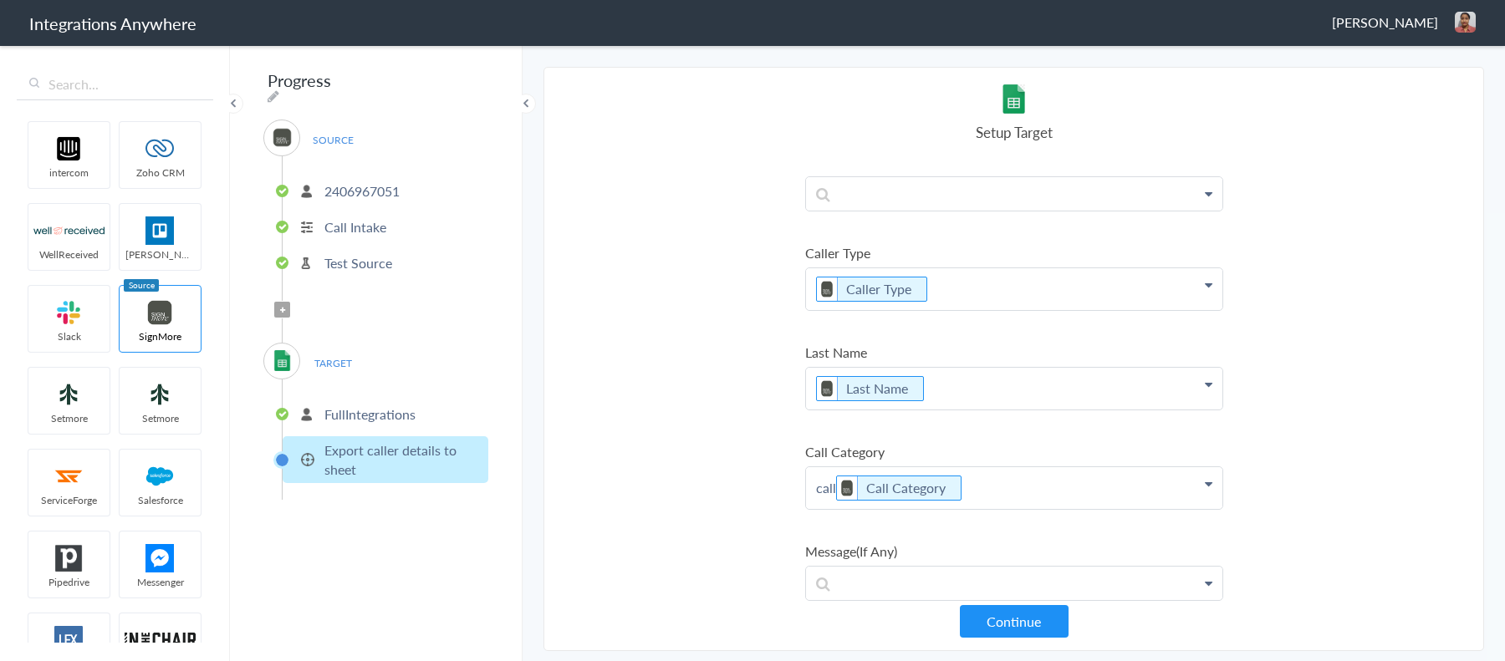
scroll to position [3345, 0]
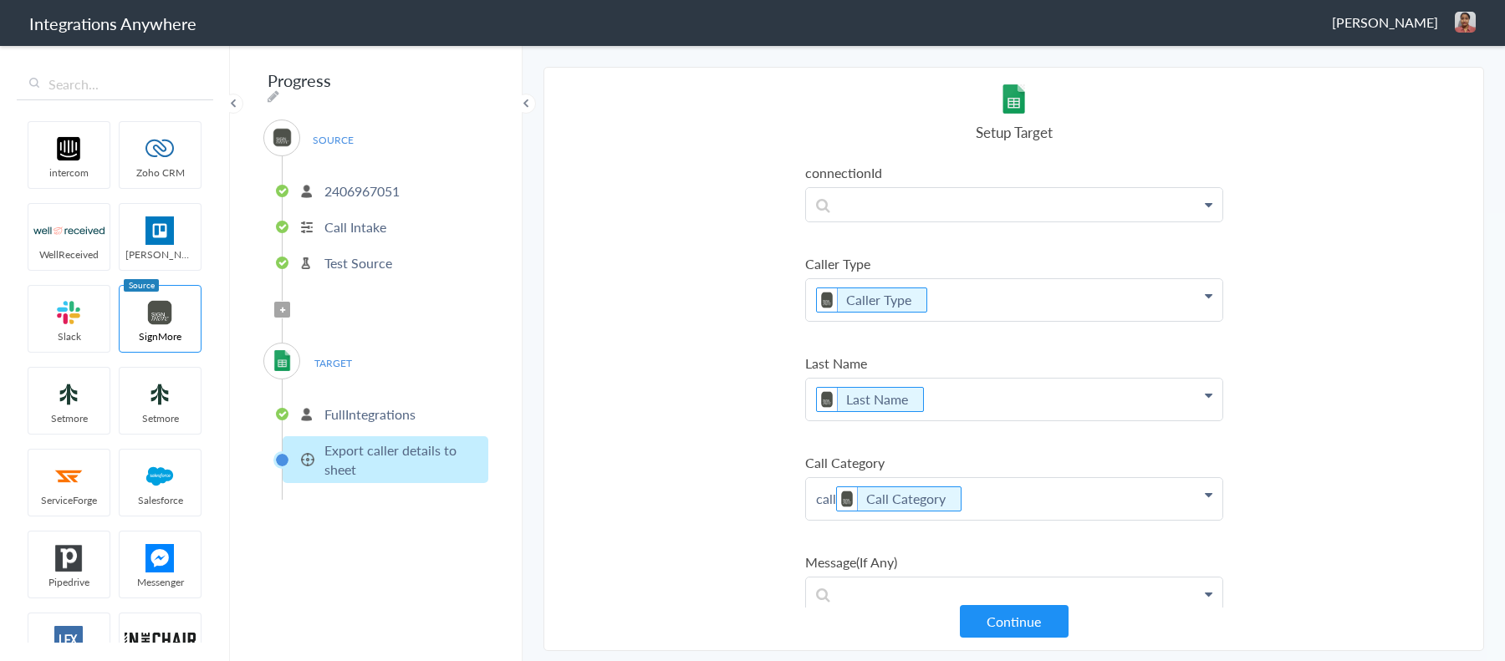
click at [826, 478] on p "call Call Category" at bounding box center [1014, 499] width 416 height 42
click at [729, 512] on section "Select Account 2406967051 Rename Delete (a few seconds ago) 9193410131 Rename D…" at bounding box center [1014, 359] width 941 height 585
click at [928, 578] on p at bounding box center [1014, 594] width 416 height 33
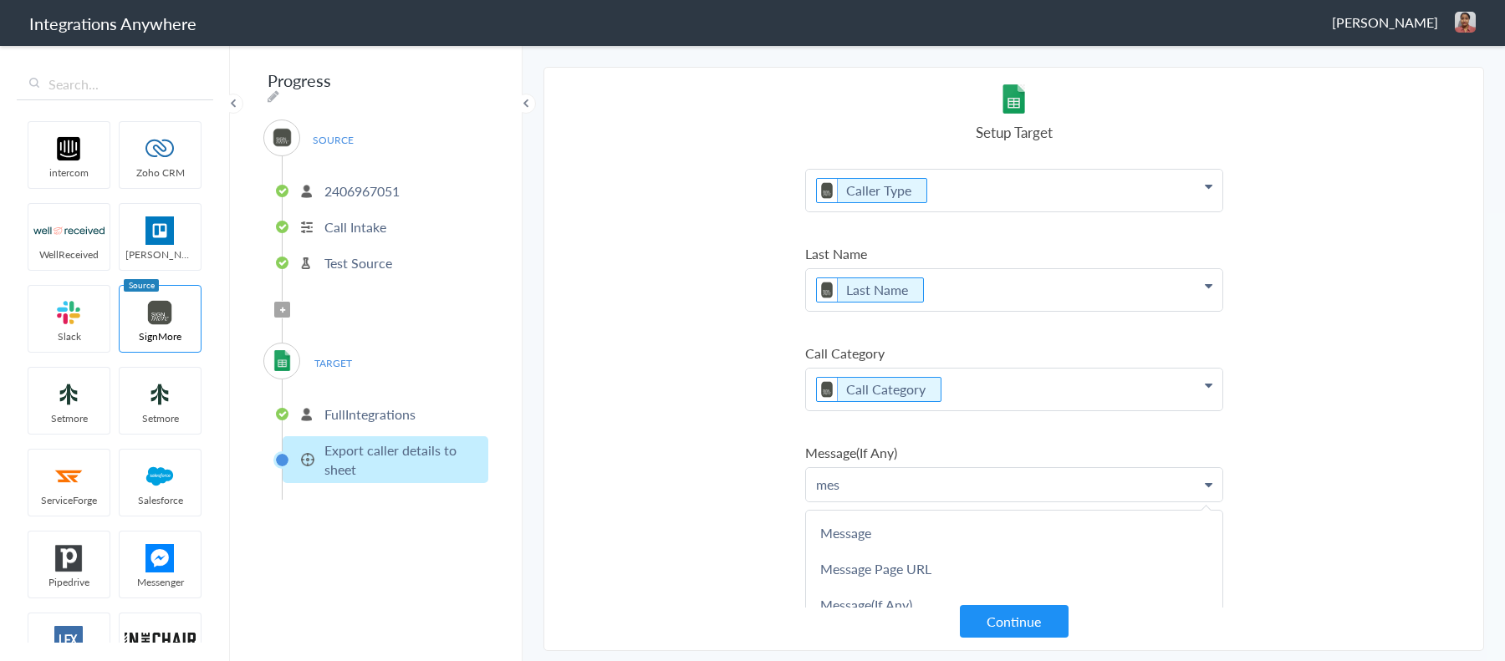
scroll to position [3434, 0]
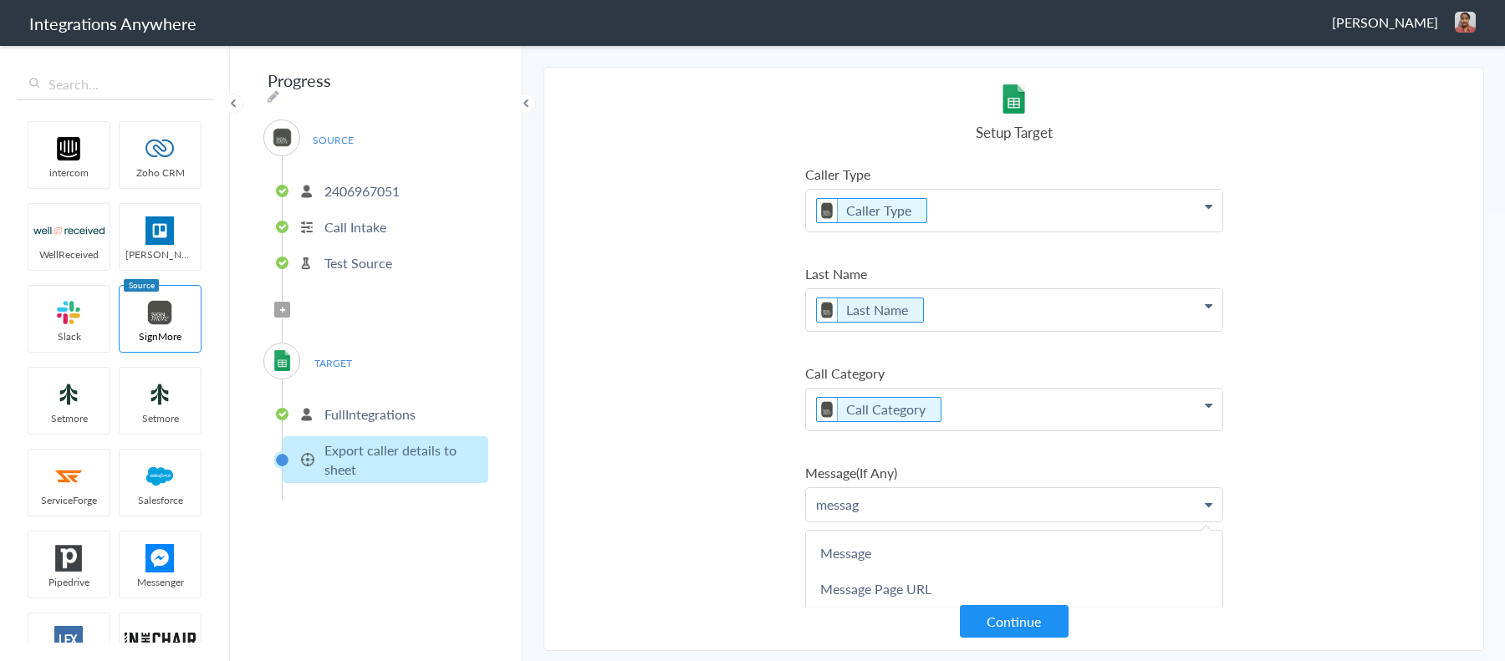
click at [865, 607] on link "Message(If Any)" at bounding box center [1014, 625] width 416 height 36
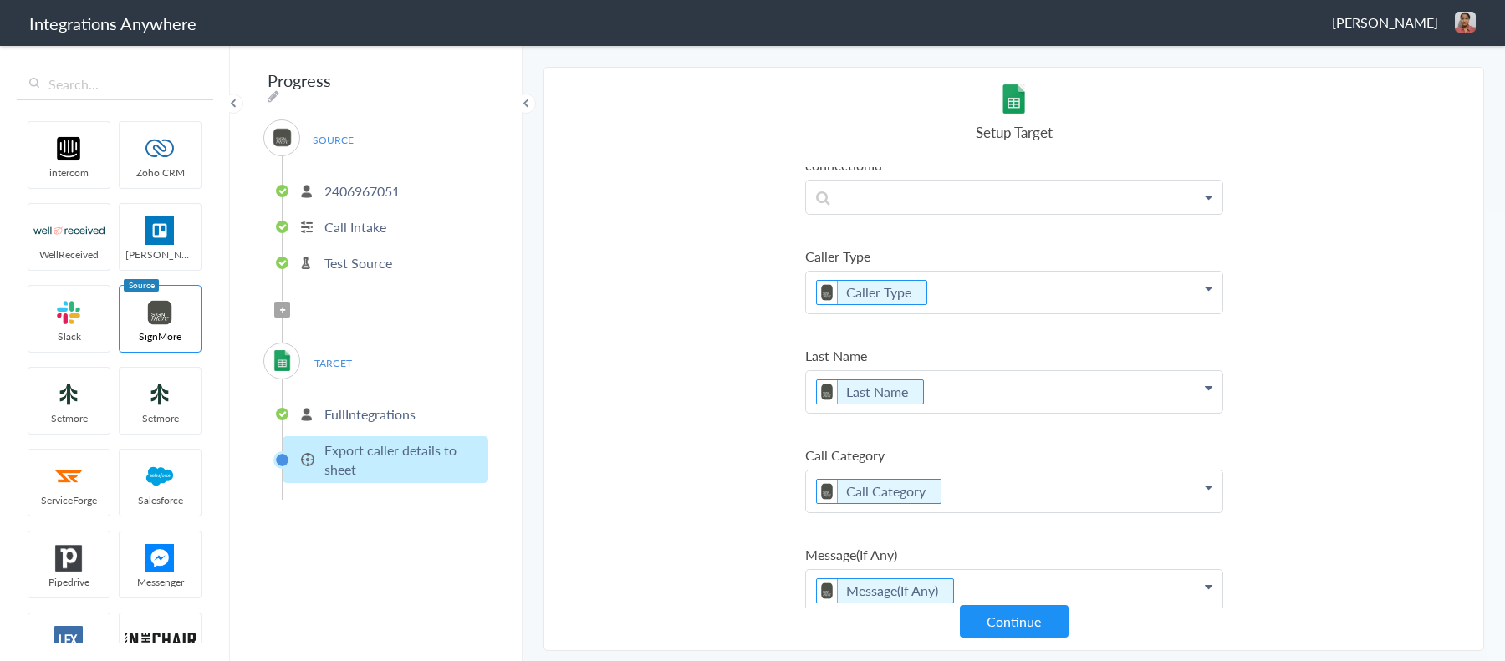
click at [695, 475] on section "Select Account 2406967051 Rename Delete (a few seconds ago) 9193410131 Rename D…" at bounding box center [1014, 359] width 941 height 585
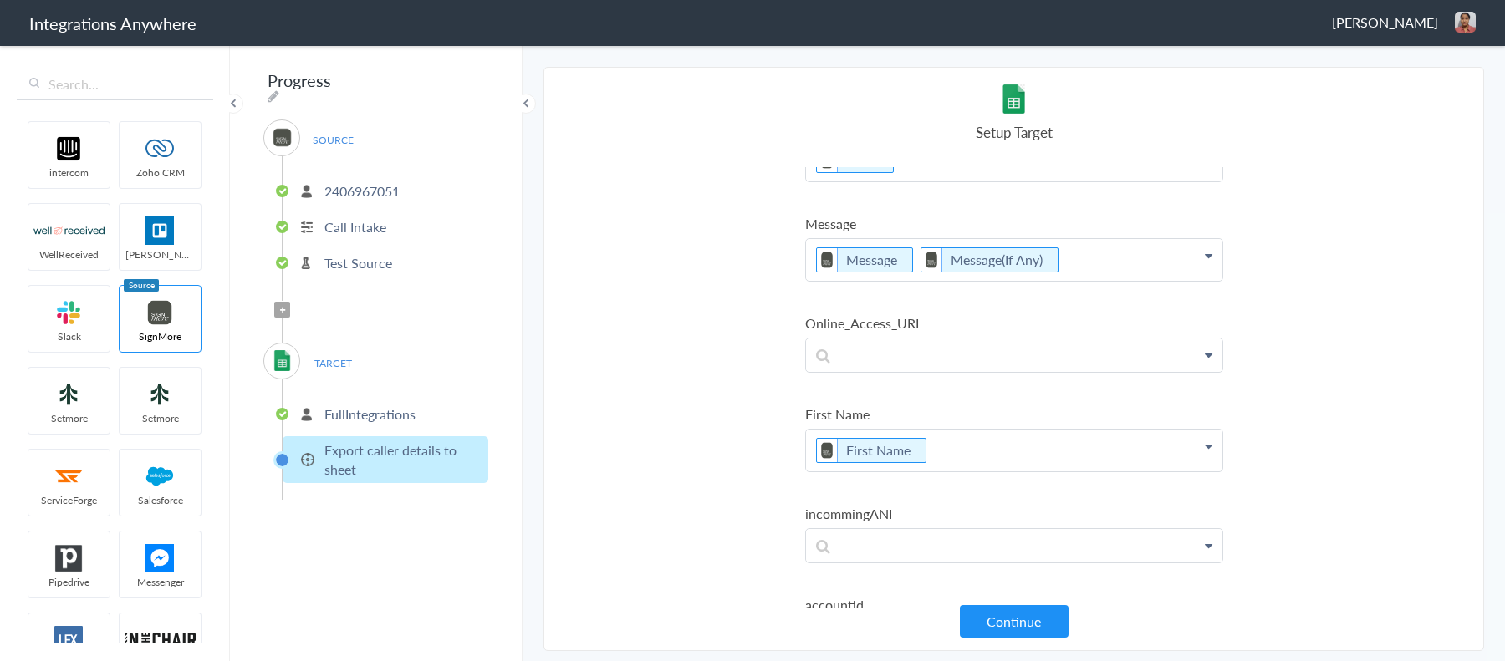
scroll to position [0, 0]
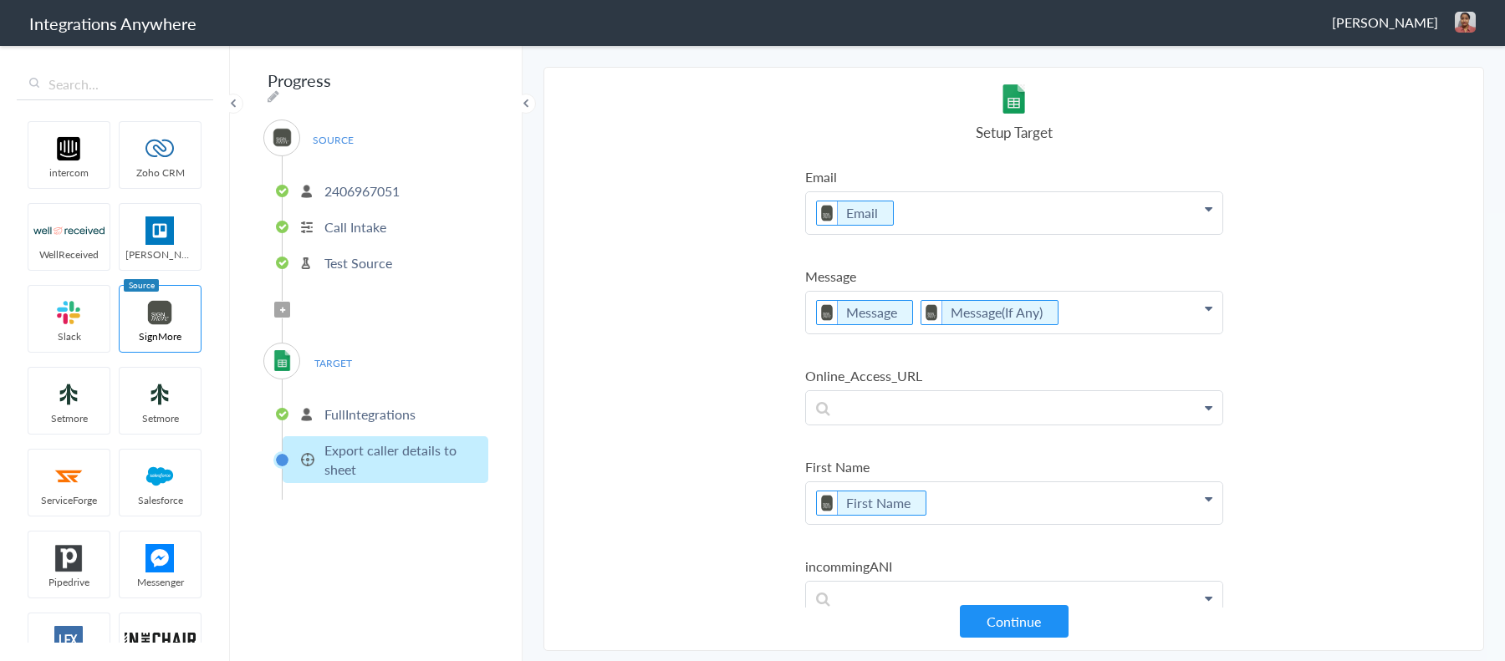
click at [1112, 308] on p "Message Message(If Any)" at bounding box center [1014, 313] width 416 height 42
click at [1371, 304] on section "Select Account 2406967051 Rename Delete (a few seconds ago) 9193410131 Rename D…" at bounding box center [1014, 359] width 941 height 585
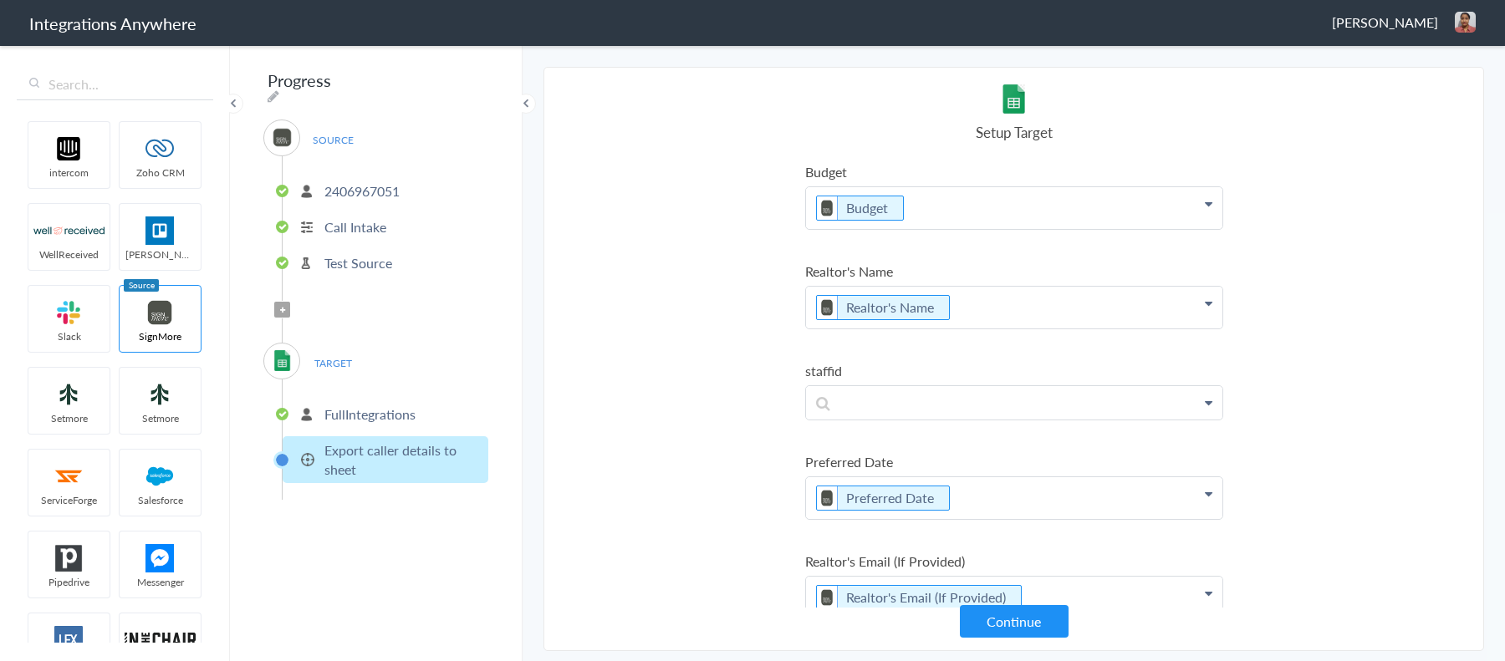
scroll to position [962, 0]
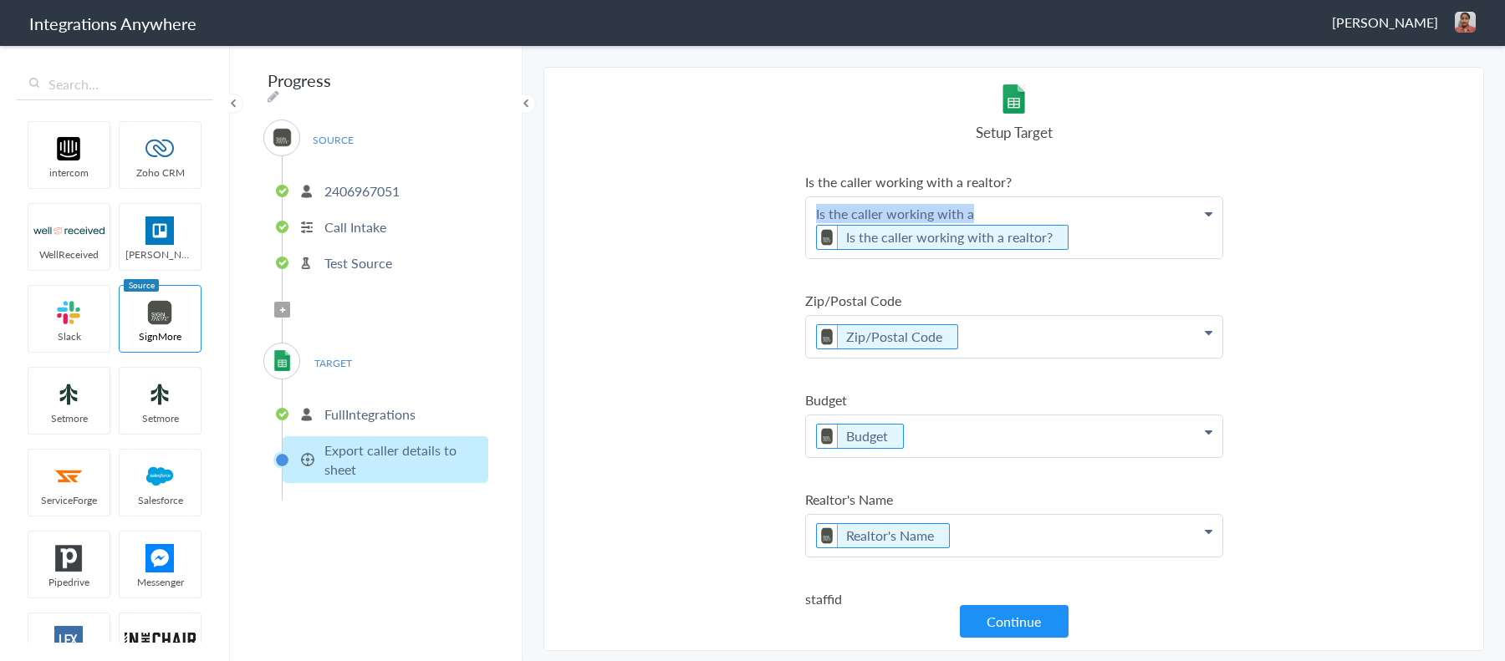
drag, startPoint x: 983, startPoint y: 202, endPoint x: 813, endPoint y: 202, distance: 170.6
click at [813, 202] on p "Is the caller working with a Is the caller working with a realtor?" at bounding box center [1014, 227] width 416 height 61
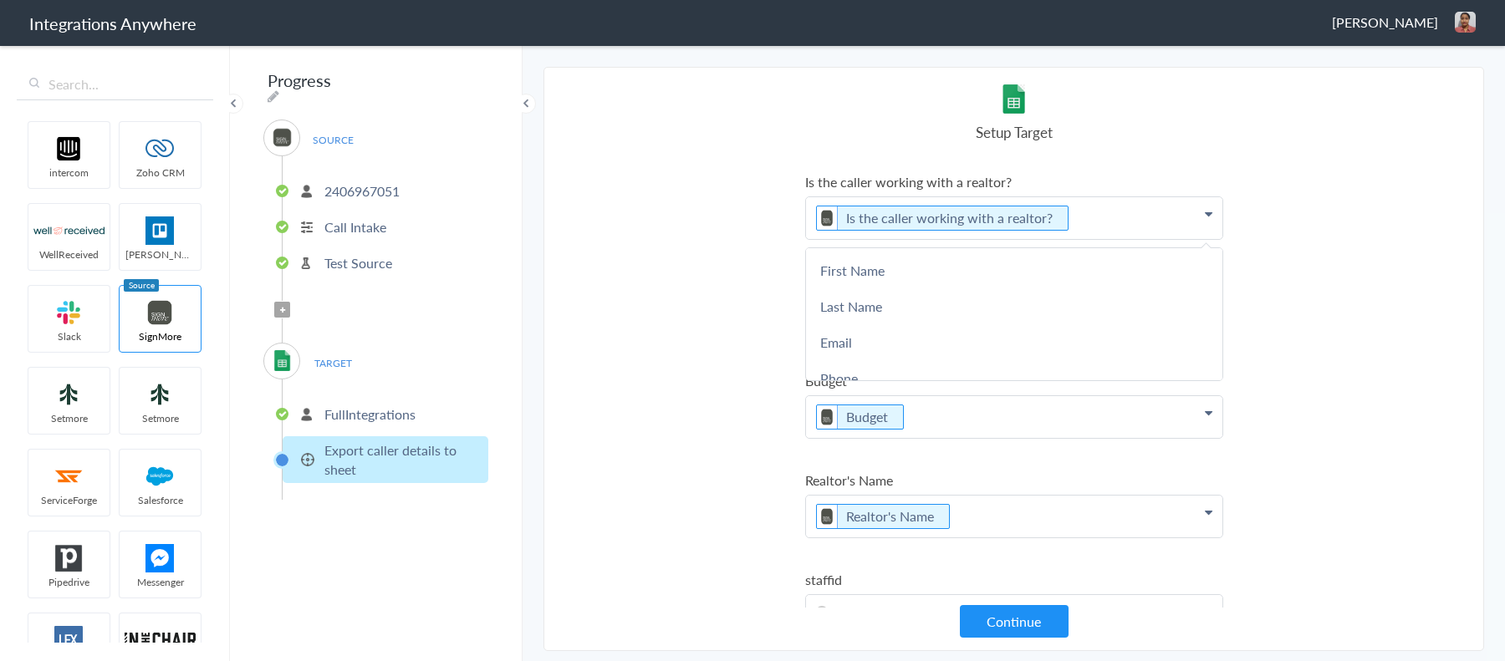
click at [742, 319] on section "Select Account 2406967051 Rename Delete (a few seconds ago) 9193410131 Rename D…" at bounding box center [1014, 359] width 941 height 585
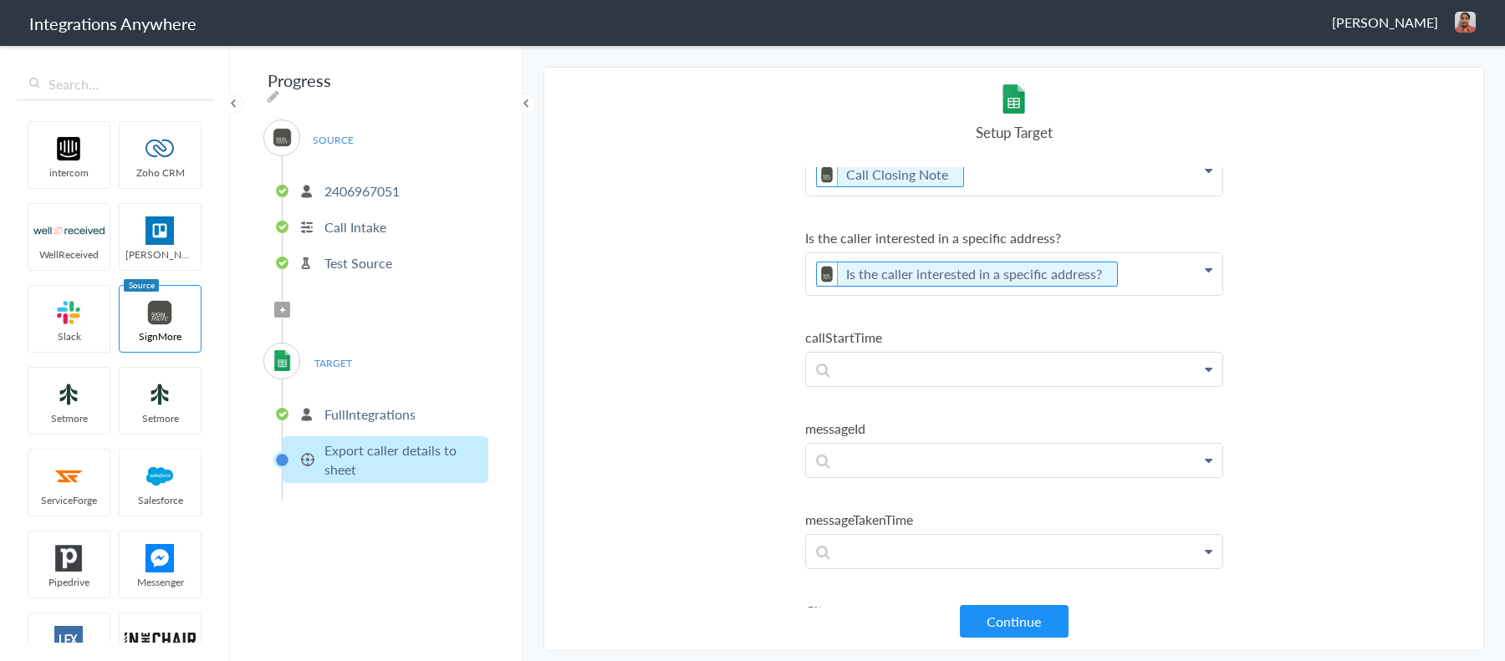
scroll to position [1792, 0]
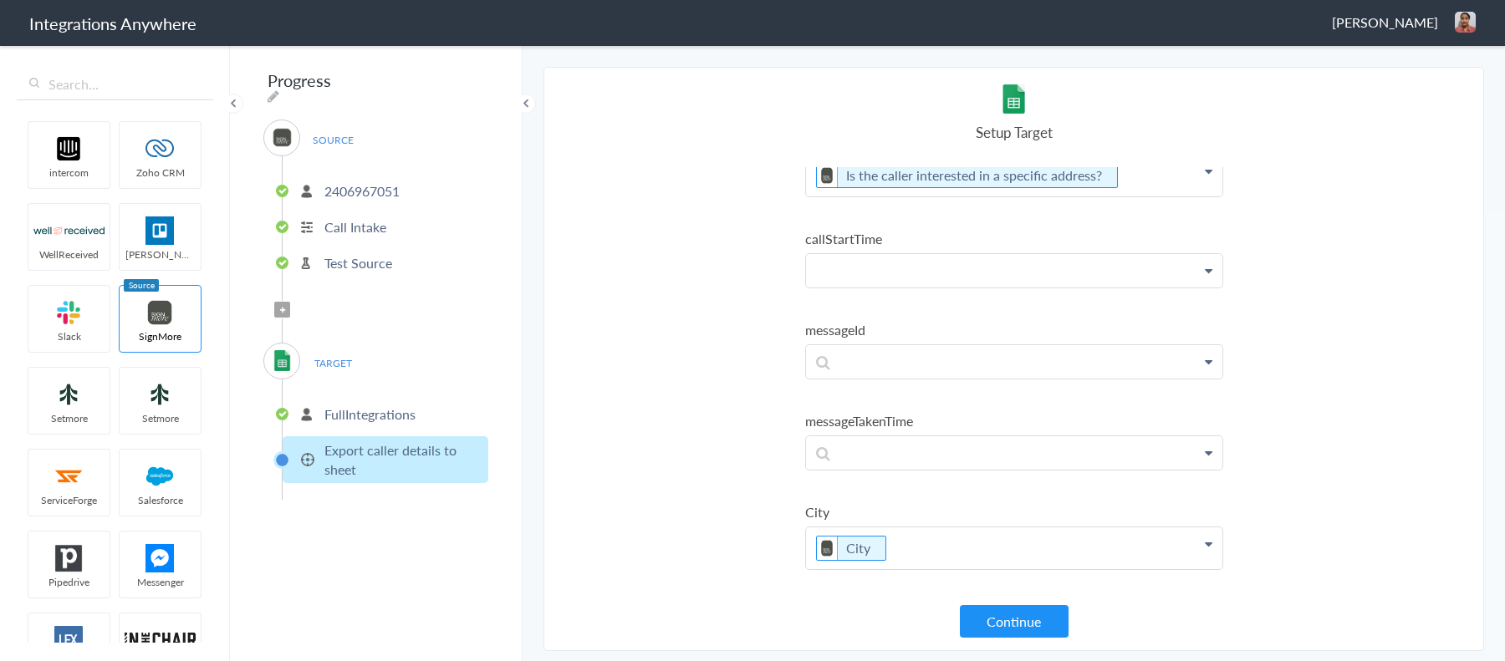
click at [907, 254] on p at bounding box center [1014, 270] width 416 height 33
click at [767, 286] on section "Select Account 2406967051 Rename Delete (a few seconds ago) 9193410131 Rename D…" at bounding box center [1014, 359] width 941 height 585
click at [876, 436] on p at bounding box center [1014, 452] width 416 height 33
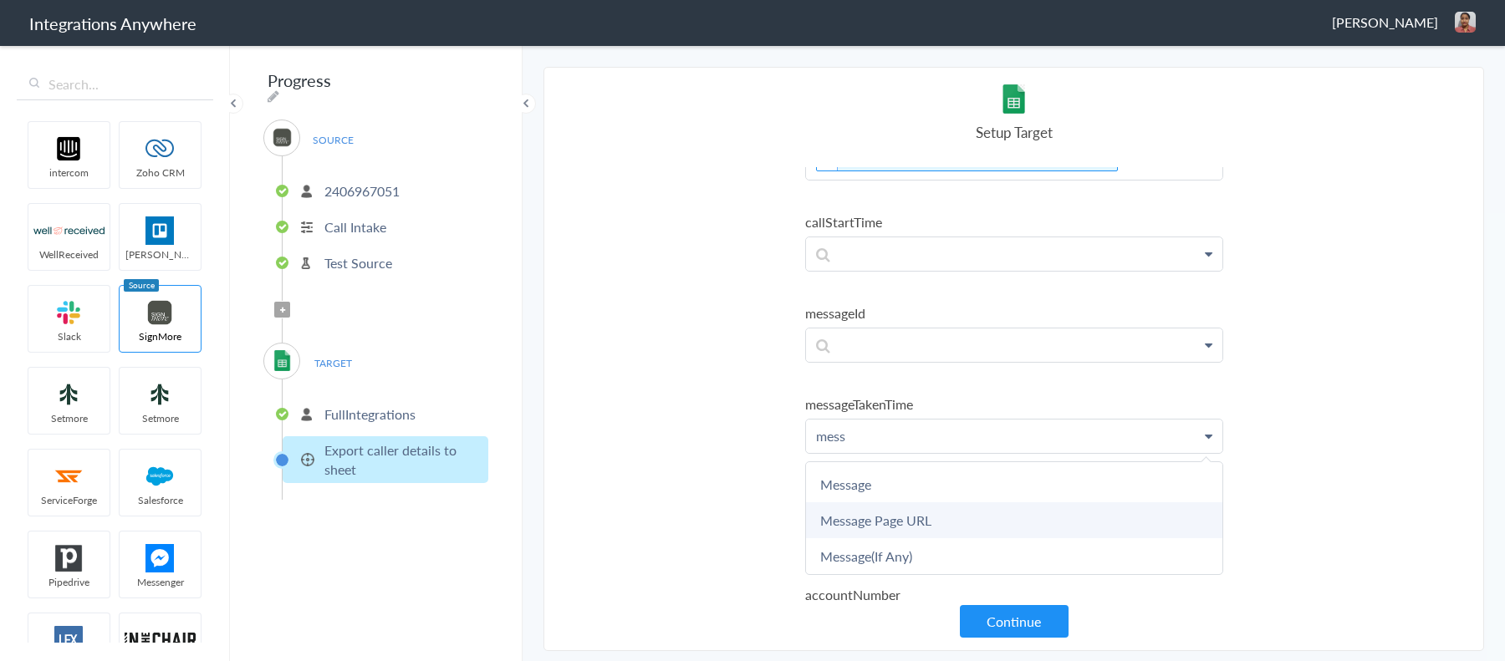
scroll to position [1828, 0]
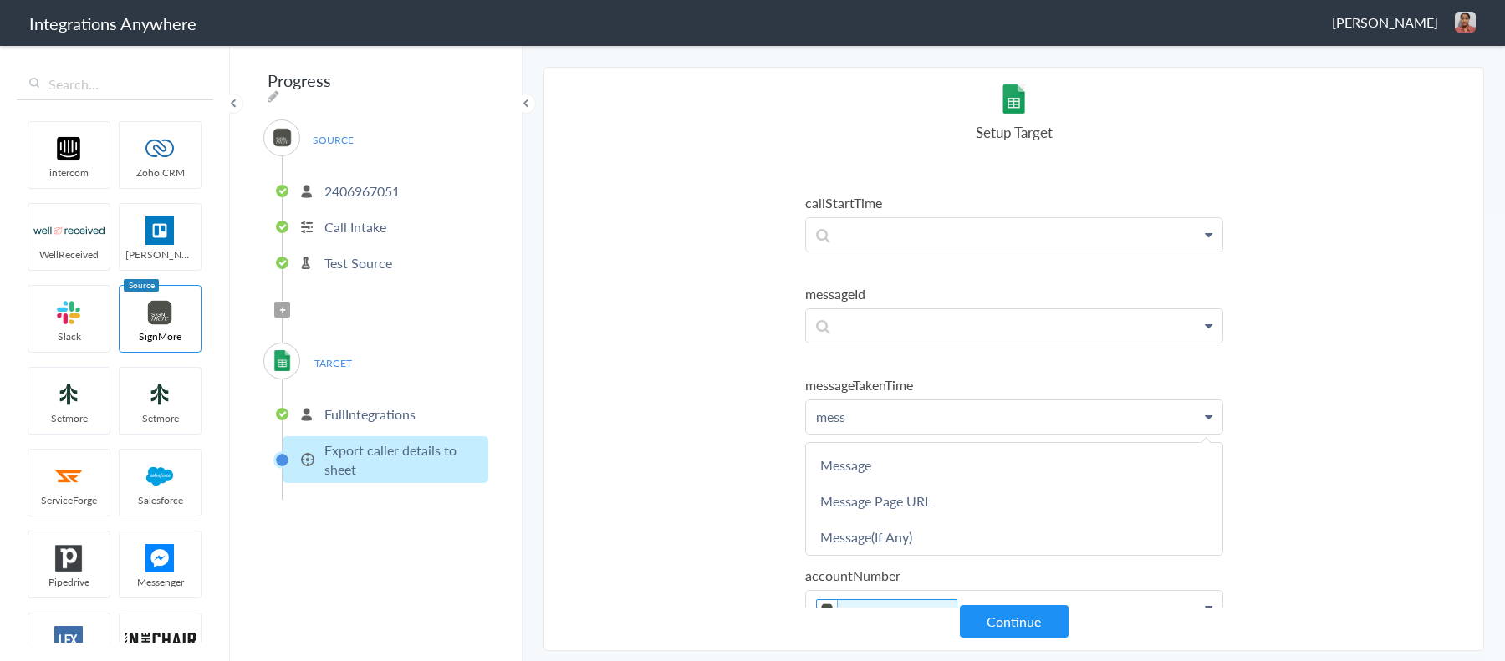
click at [827, 402] on p "mess" at bounding box center [1014, 417] width 416 height 33
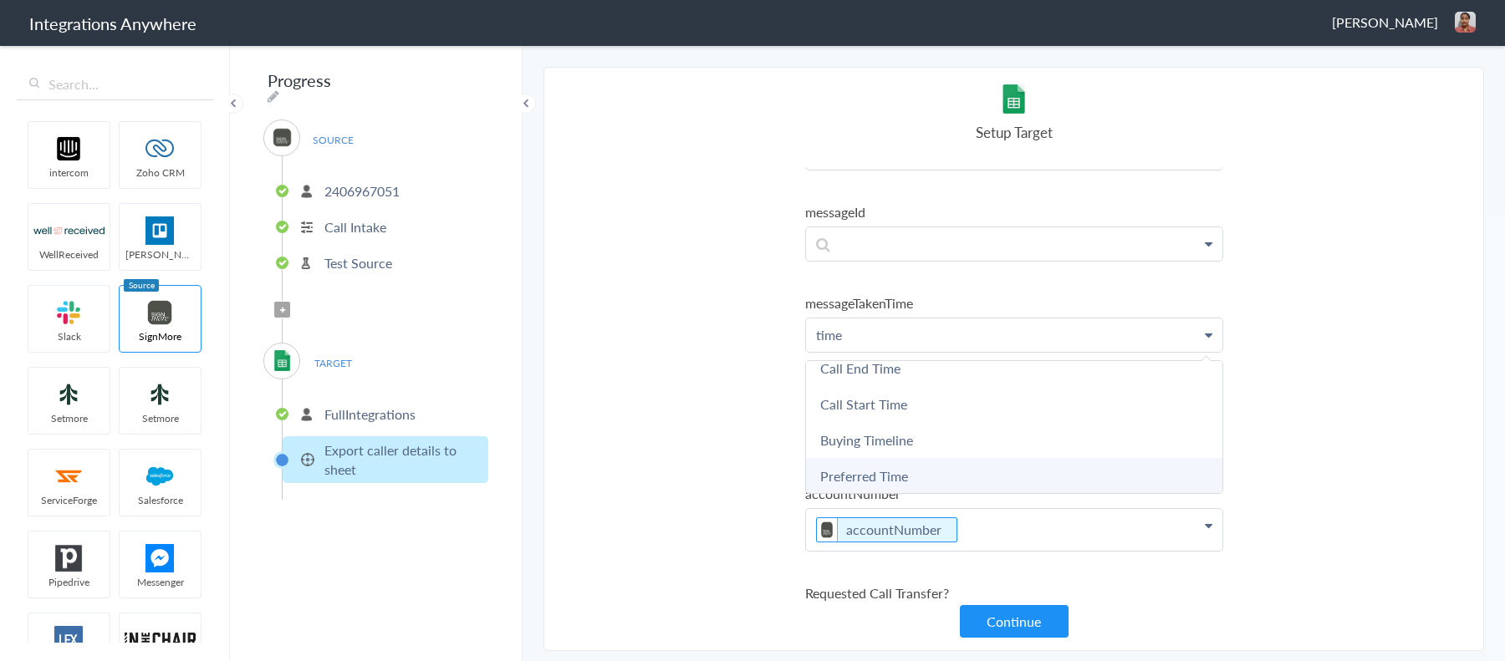
scroll to position [1928, 0]
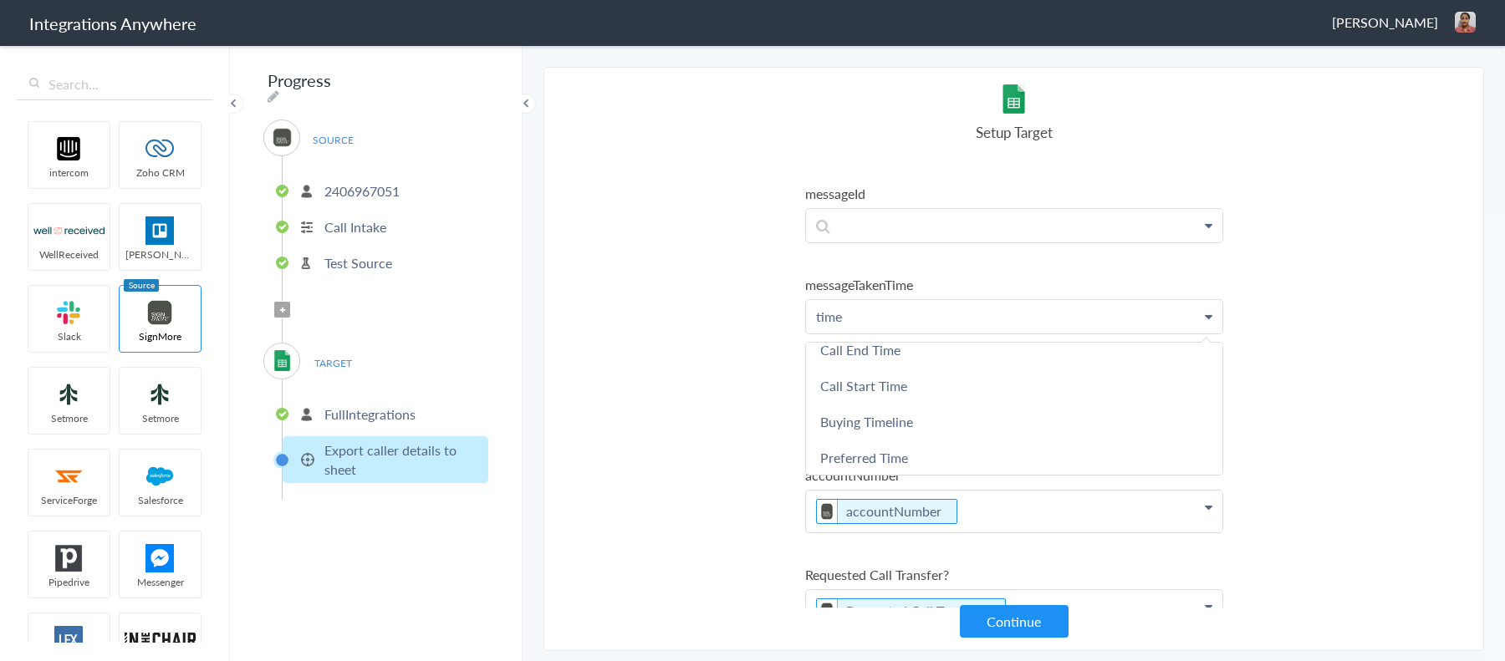
click at [836, 300] on p "time" at bounding box center [1014, 316] width 416 height 33
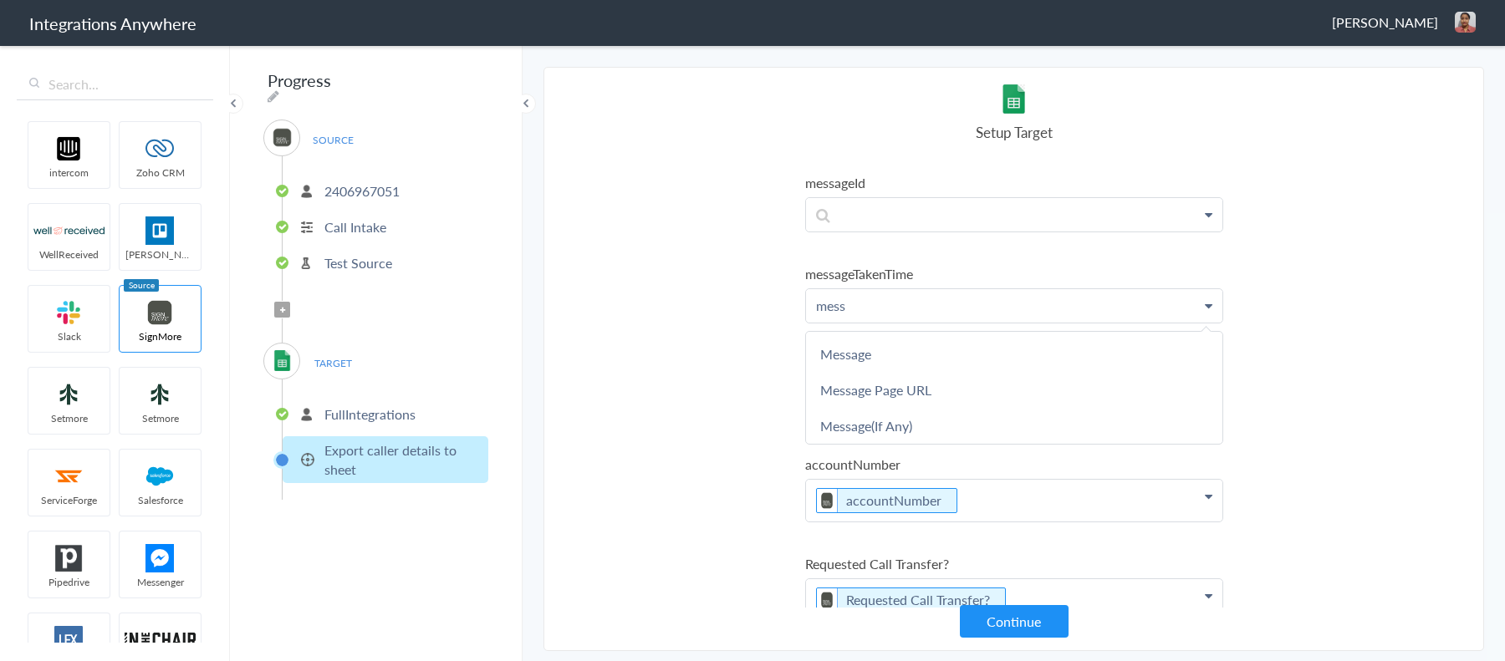
click at [878, 289] on p "mess" at bounding box center [1014, 305] width 416 height 33
click at [824, 289] on p "mess" at bounding box center [1014, 305] width 416 height 33
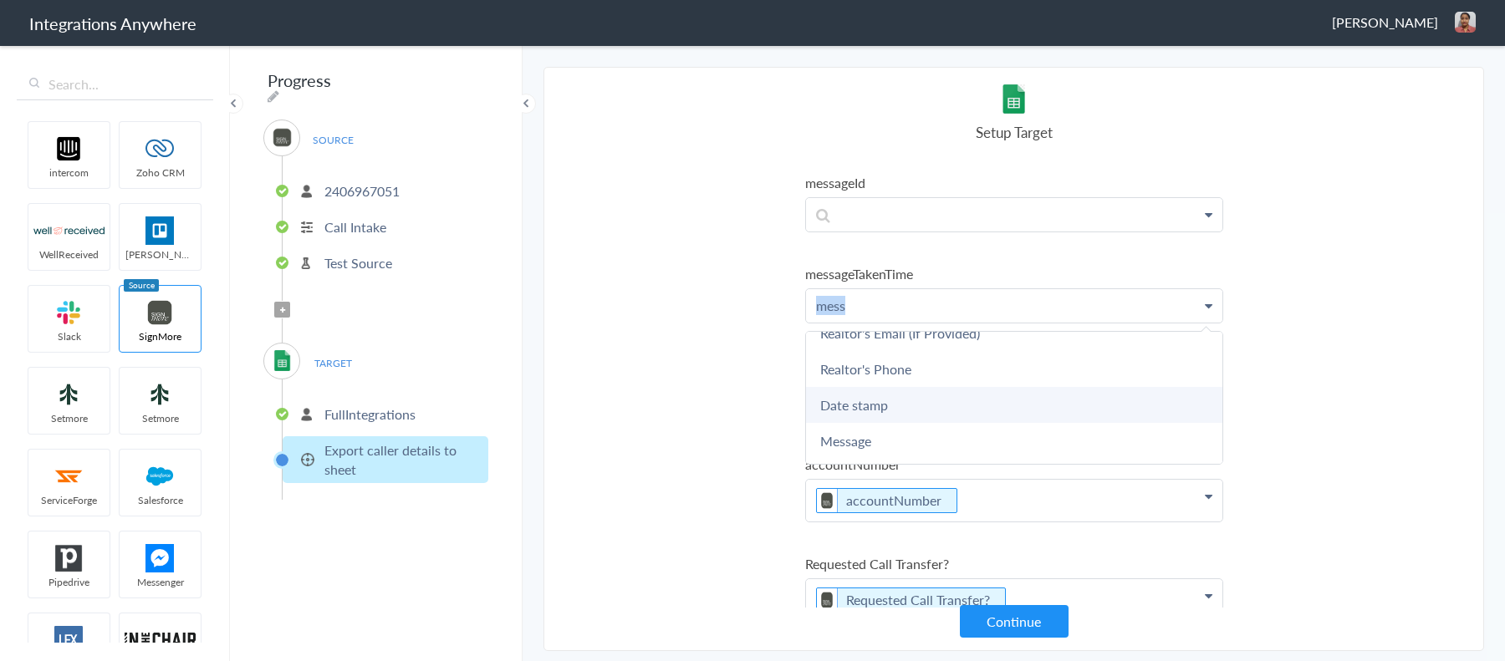
scroll to position [202, 0]
click at [860, 398] on link "Date stamp" at bounding box center [1014, 404] width 416 height 36
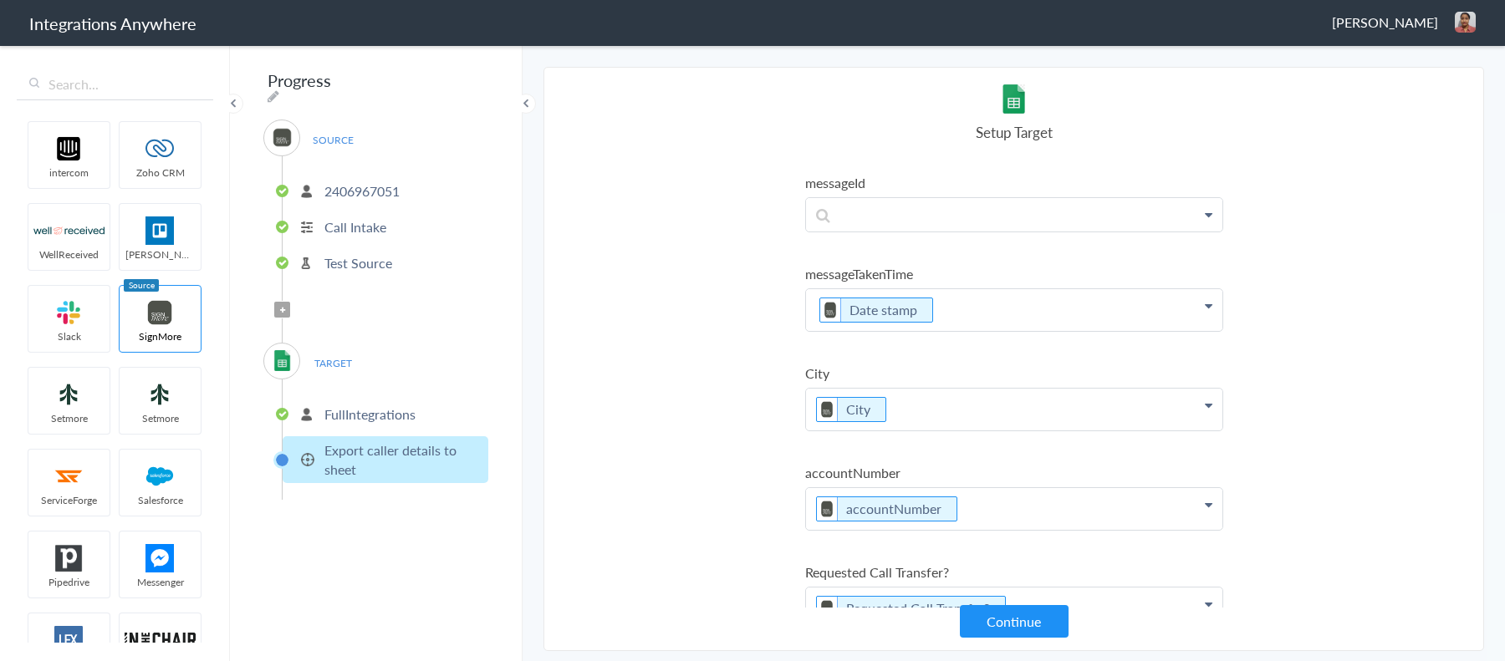
click at [692, 336] on section "Select Account 2406967051 Rename Delete (a few seconds ago) 9193410131 Rename D…" at bounding box center [1014, 359] width 941 height 585
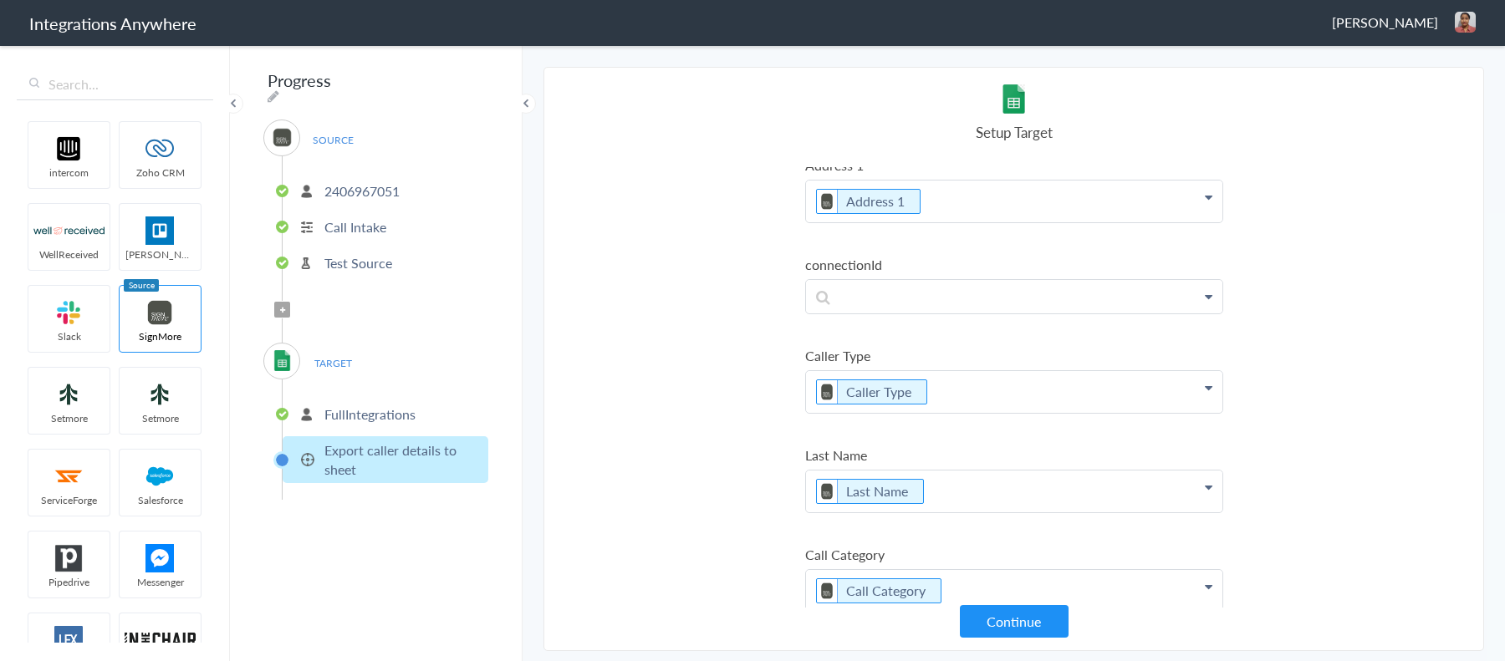
scroll to position [3127, 0]
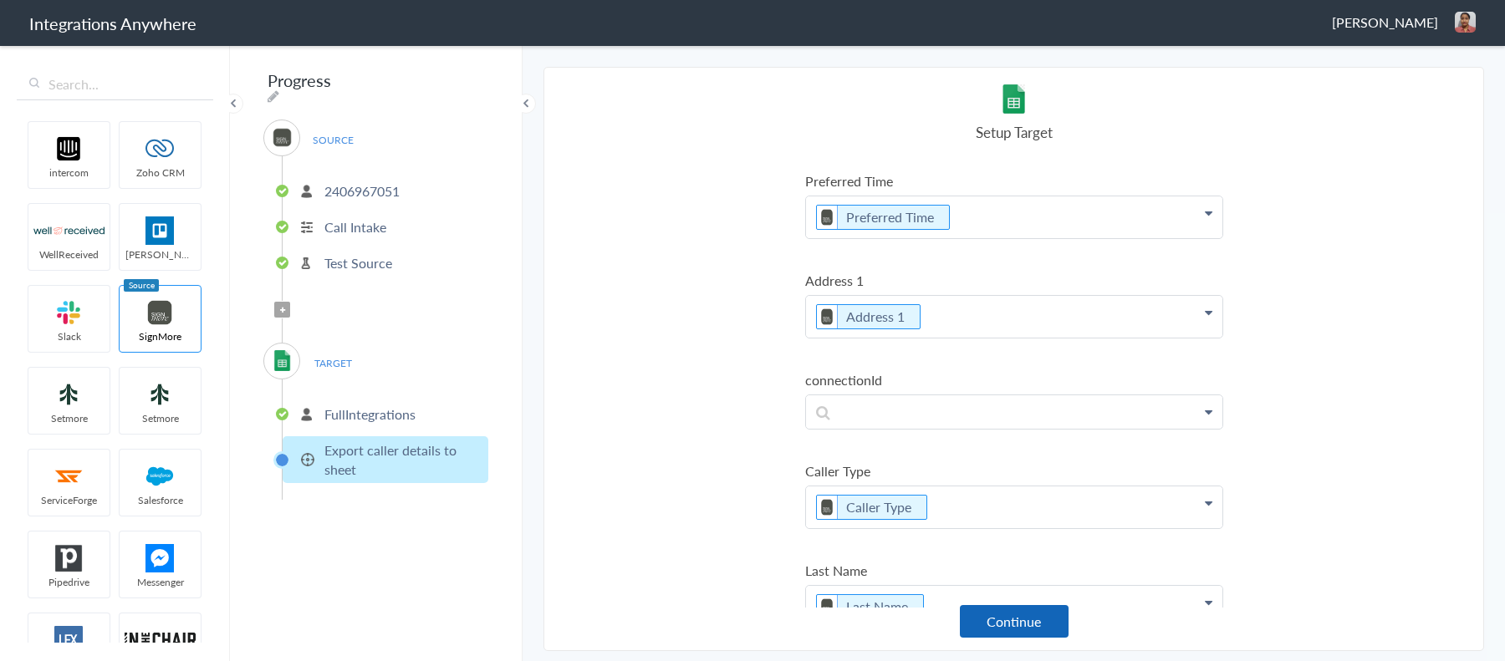
click at [1013, 619] on button "Continue" at bounding box center [1014, 621] width 109 height 33
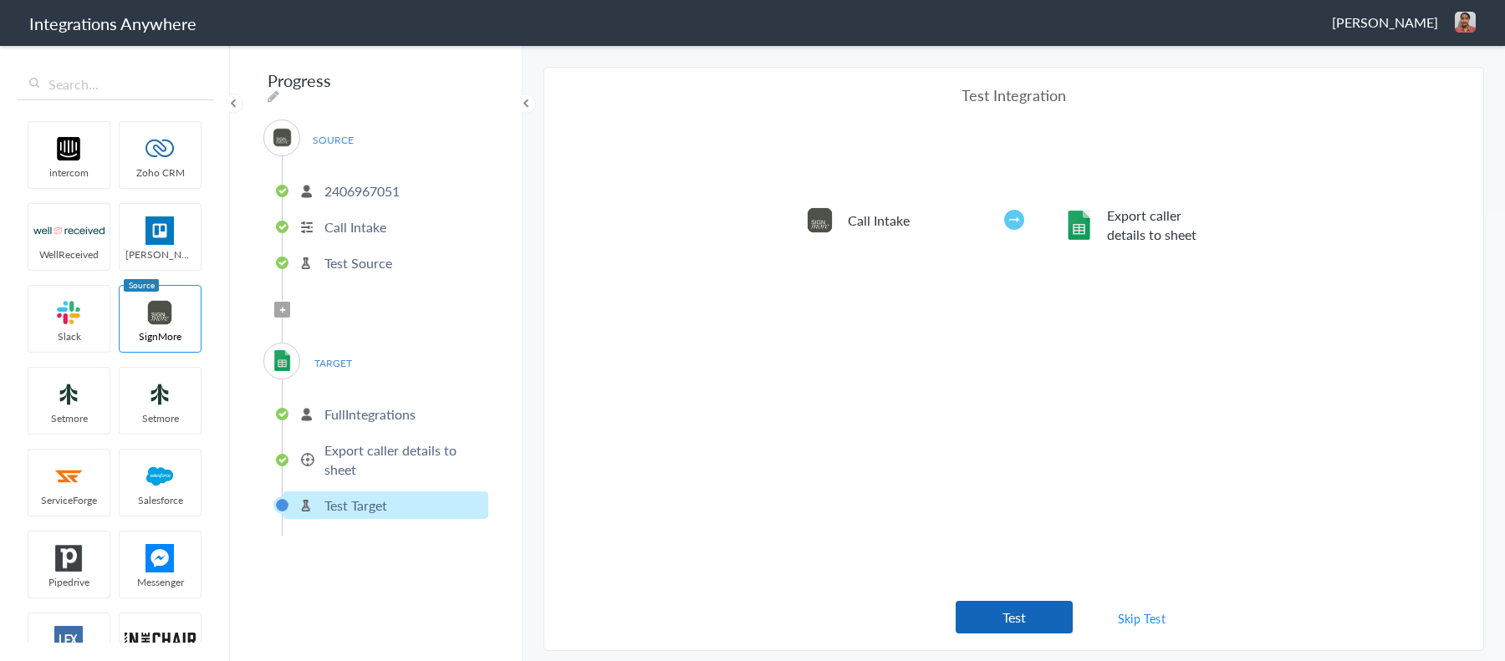
click at [1037, 625] on button "Test" at bounding box center [1014, 617] width 117 height 33
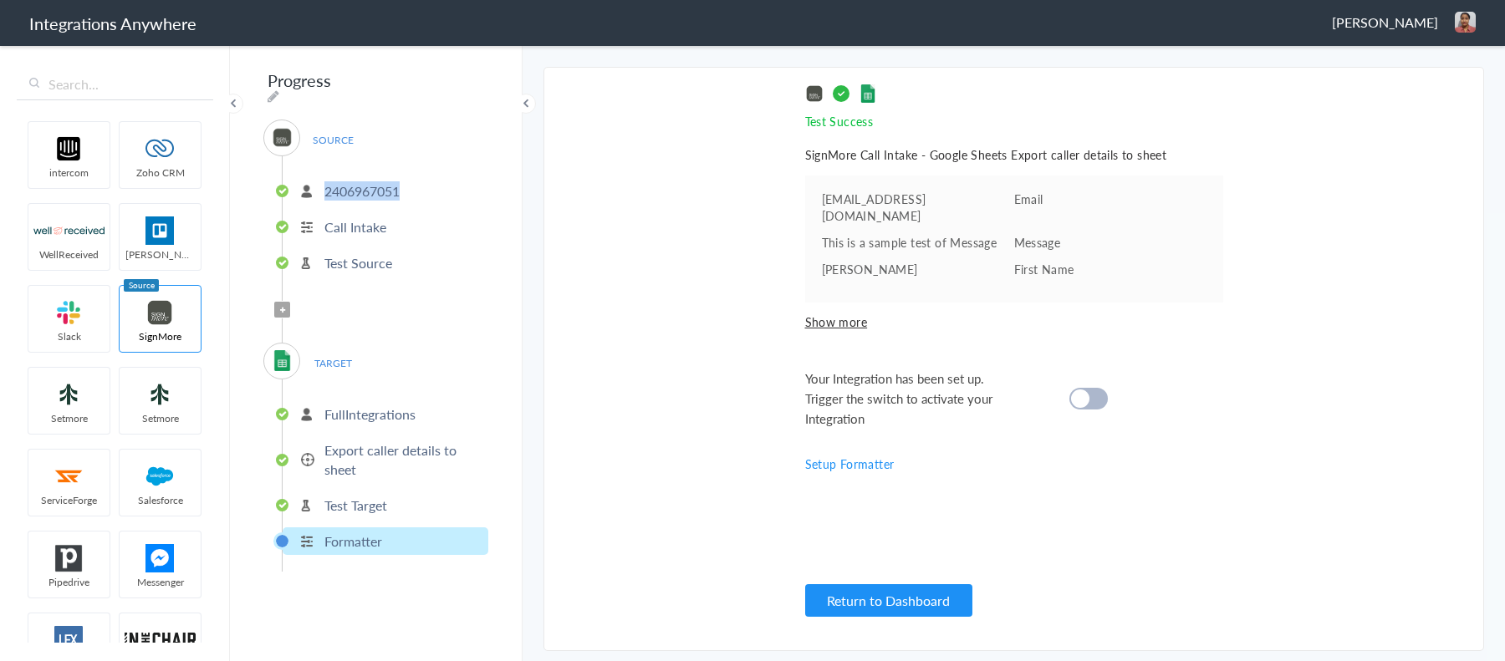
drag, startPoint x: 419, startPoint y: 191, endPoint x: 324, endPoint y: 178, distance: 96.3
click at [324, 178] on li "2406967051" at bounding box center [386, 191] width 206 height 28
copy p "2406967051"
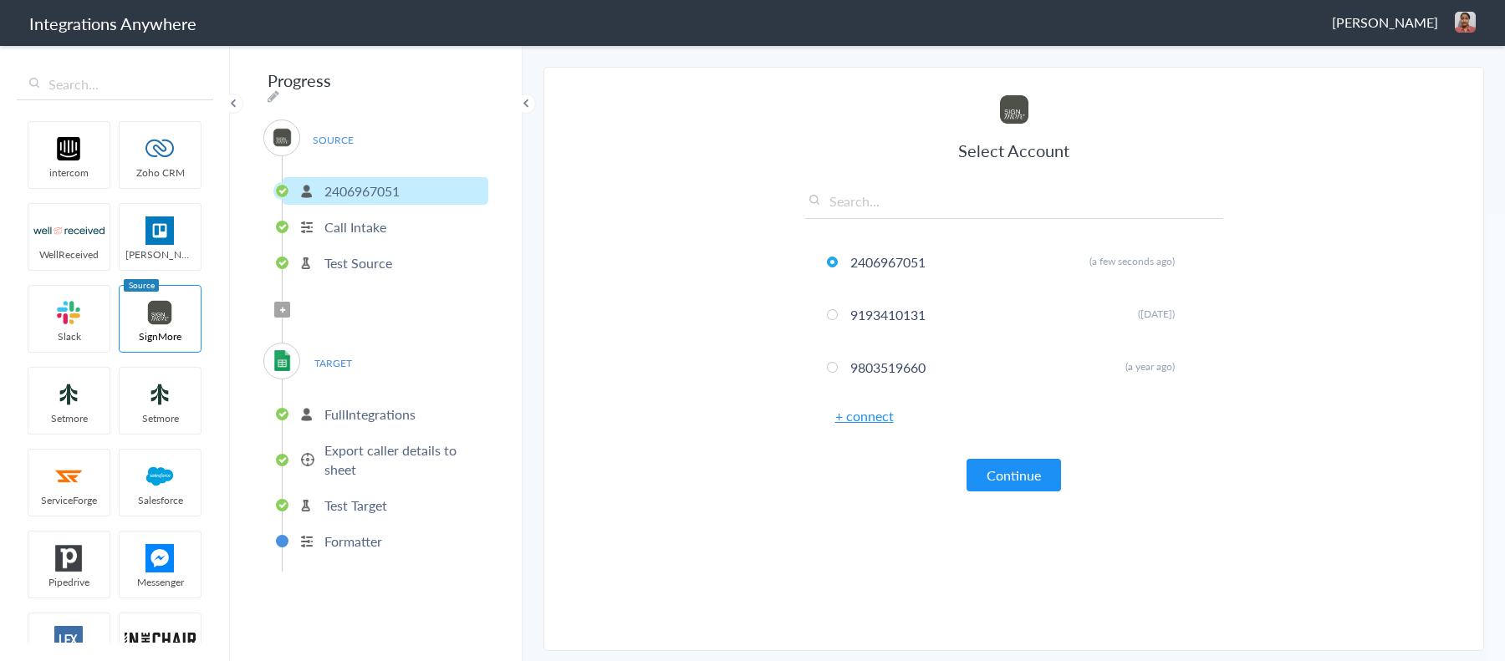
click at [641, 491] on section "Select Account 2406967051 Rename Delete (a few seconds ago) 9193410131 Rename D…" at bounding box center [1014, 359] width 941 height 585
click at [369, 549] on ul "FullIntegrations Export caller details to sheet Test Target Formatter" at bounding box center [385, 476] width 207 height 192
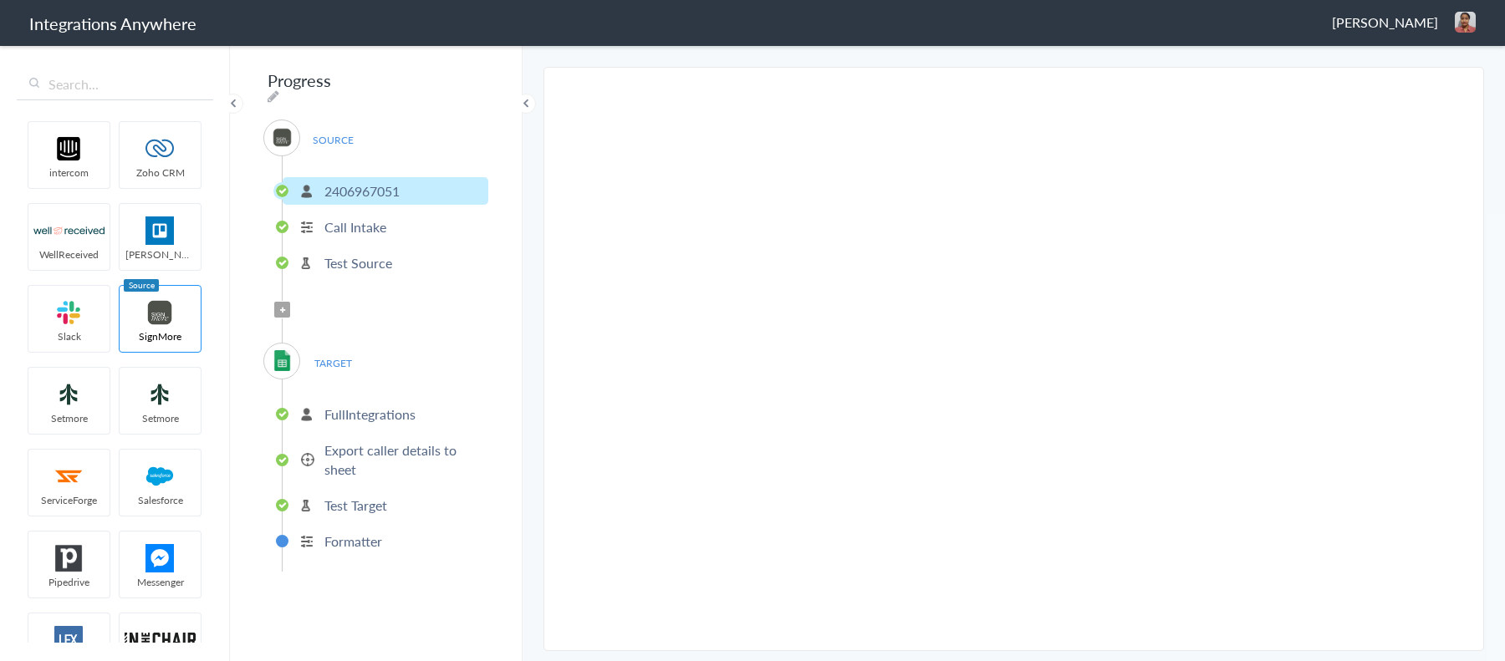
click at [368, 501] on p "Test Target" at bounding box center [355, 505] width 63 height 19
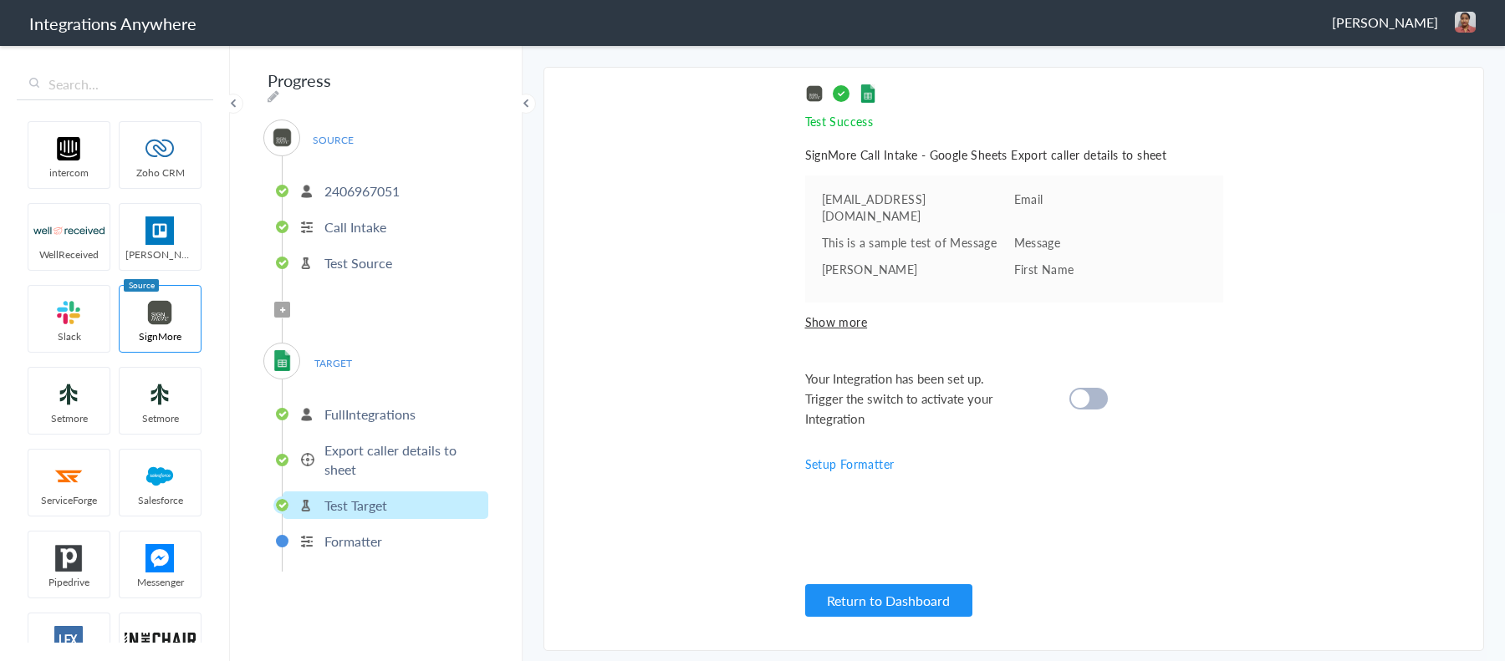
click at [663, 476] on section "Select Account 2406967051 Rename Delete (a few seconds ago) 9193410131 Rename D…" at bounding box center [1014, 359] width 941 height 585
click at [674, 489] on section "Select Account 2406967051 Rename Delete (a few seconds ago) 9193410131 Rename D…" at bounding box center [1014, 359] width 941 height 585
click at [1110, 375] on div "Your Integration has been set up. Trigger the switch to activate your Integrati…" at bounding box center [993, 399] width 376 height 60
click at [1100, 388] on div at bounding box center [1089, 399] width 38 height 22
